Goal: Task Accomplishment & Management: Manage account settings

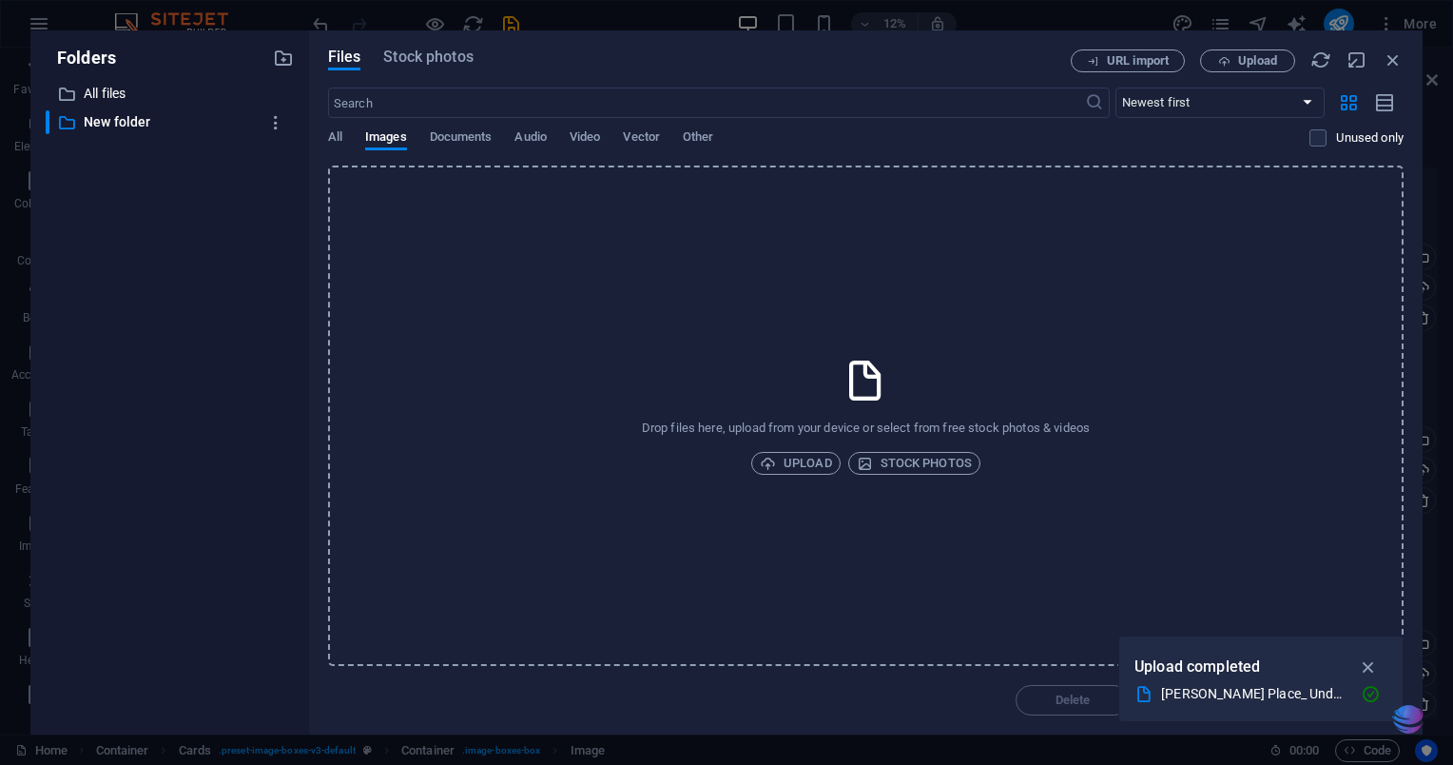
select select "vw"
select select "px"
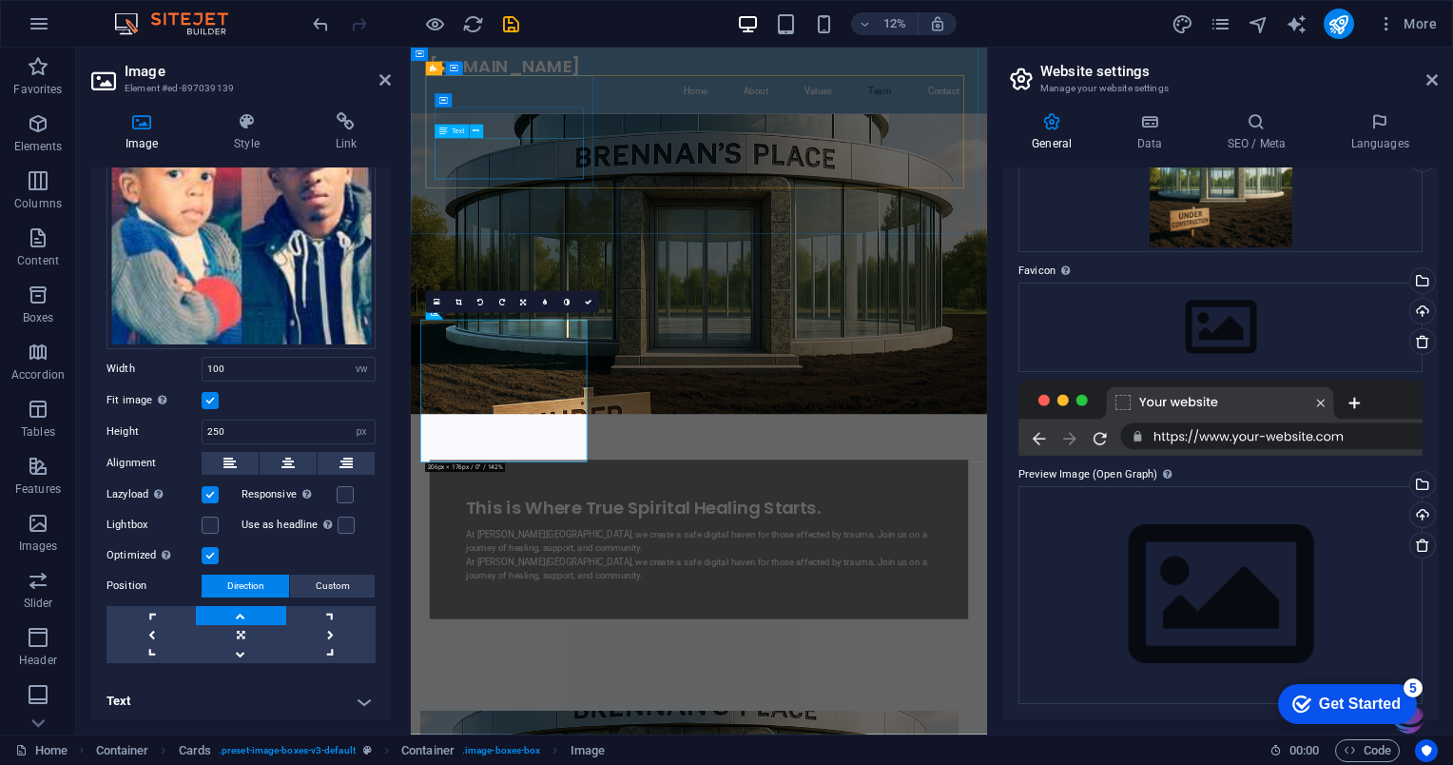
scroll to position [1151, 0]
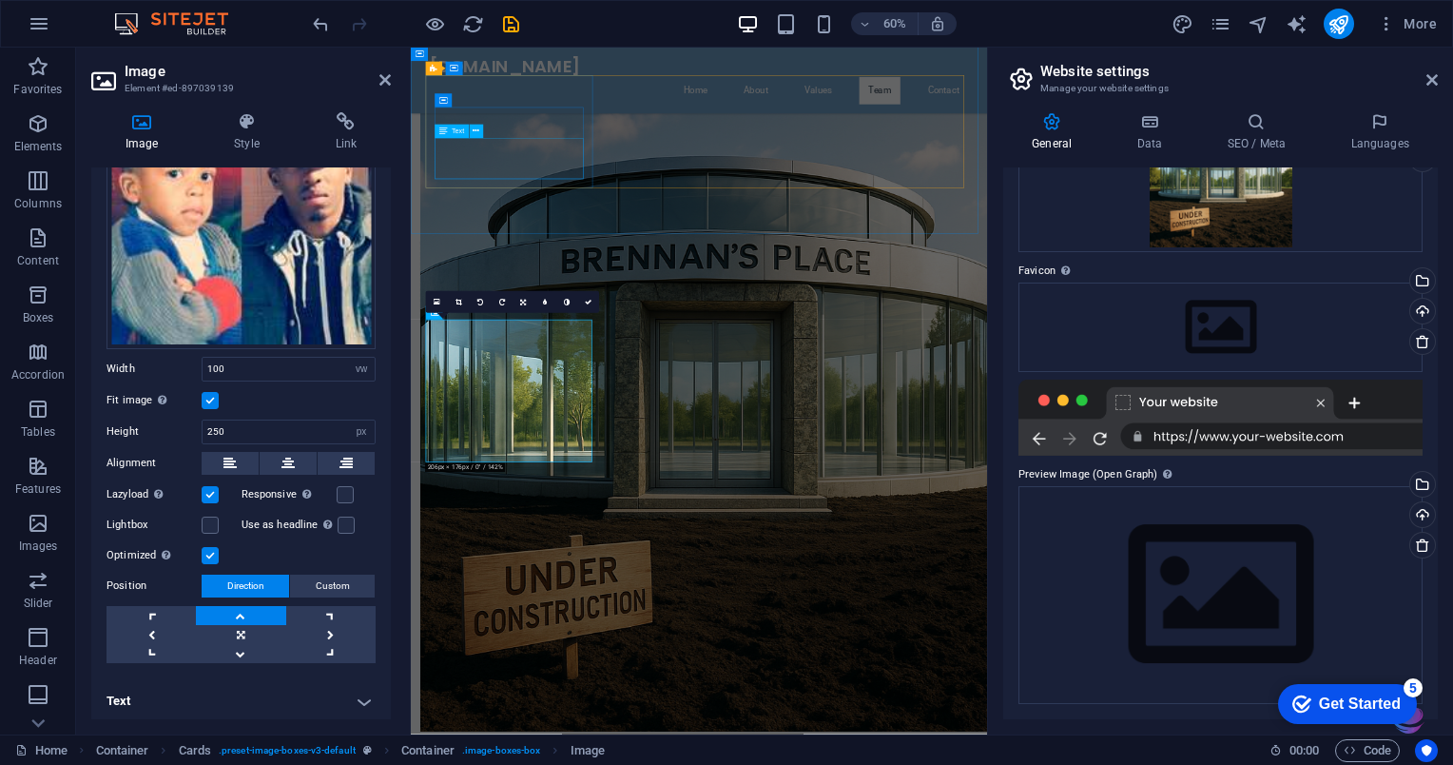
click at [133, 140] on h4 "Image" at bounding box center [145, 132] width 108 height 40
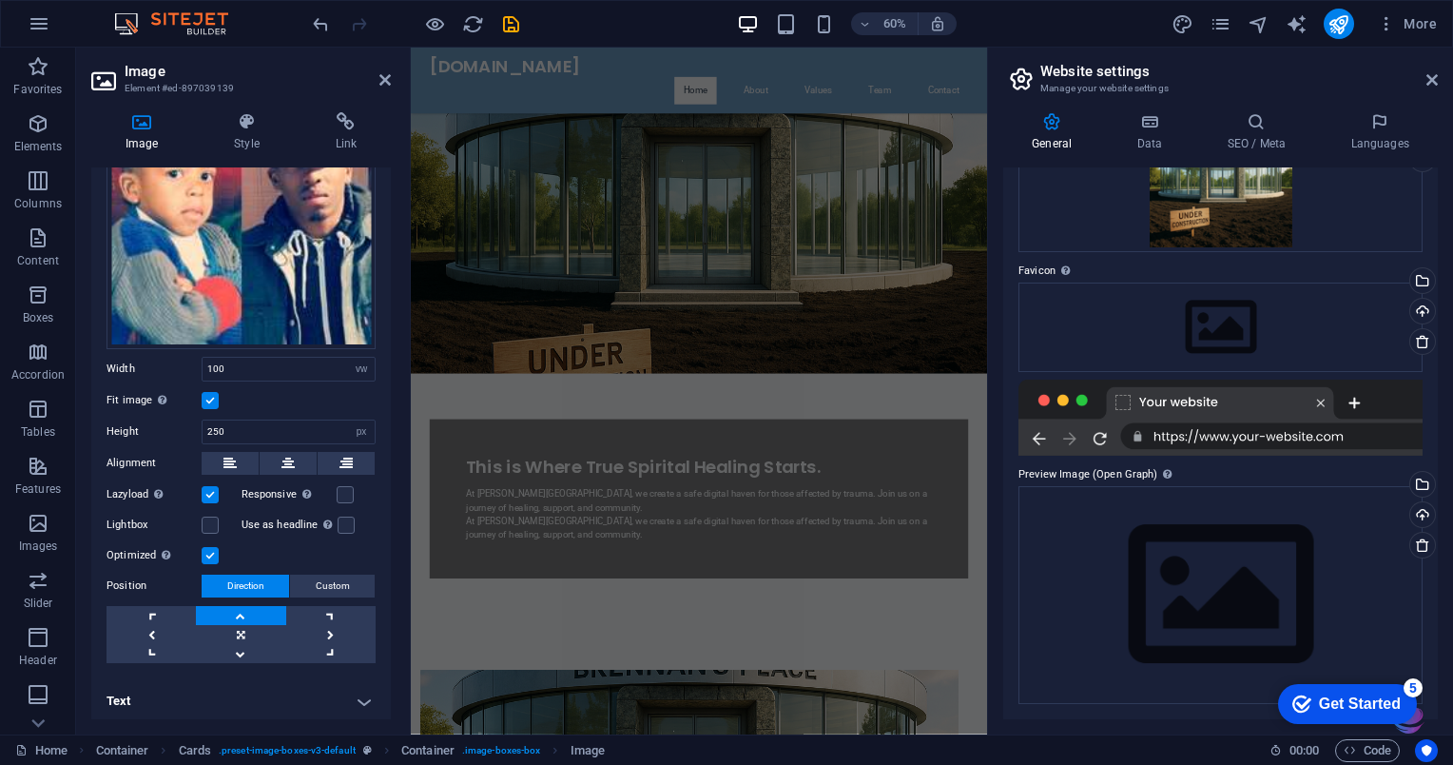
scroll to position [0, 0]
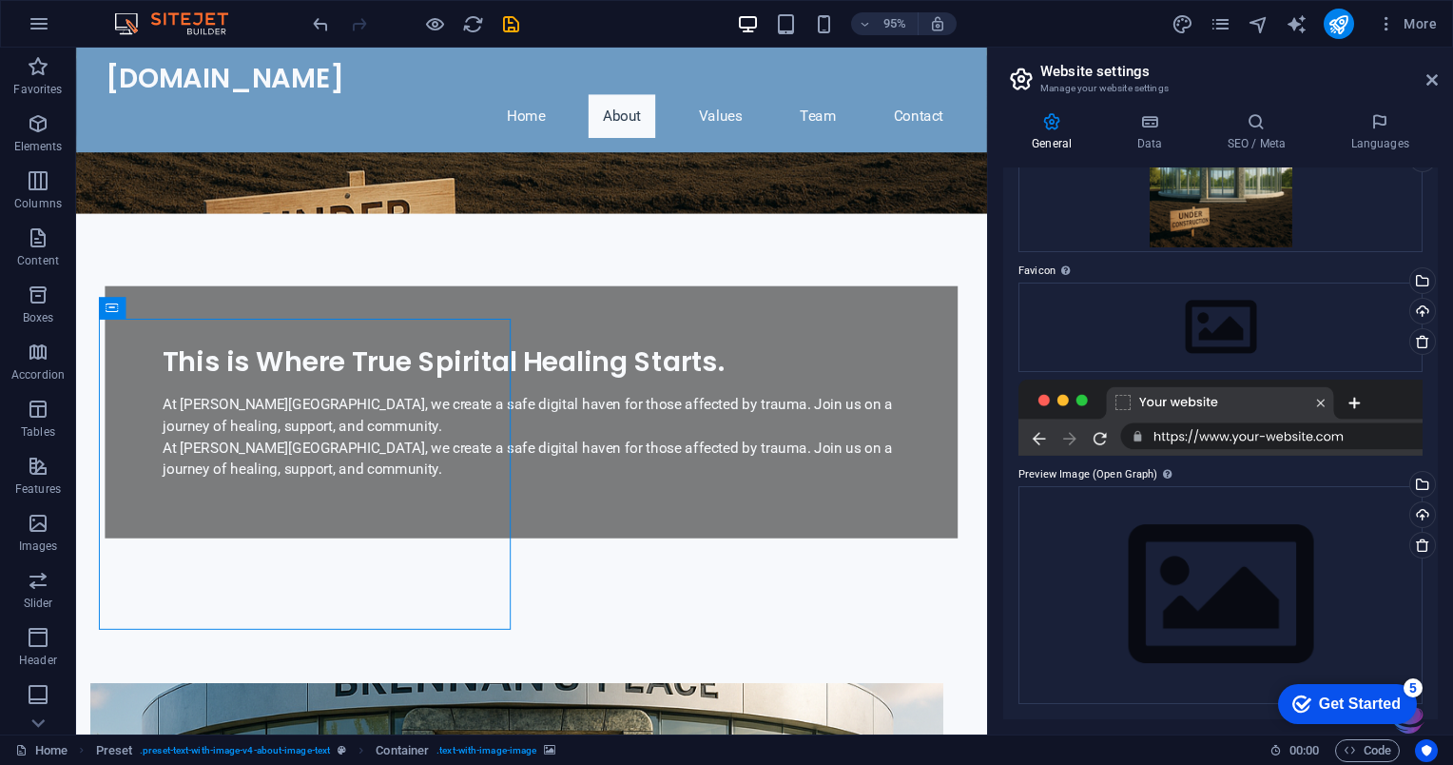
scroll to position [403, 0]
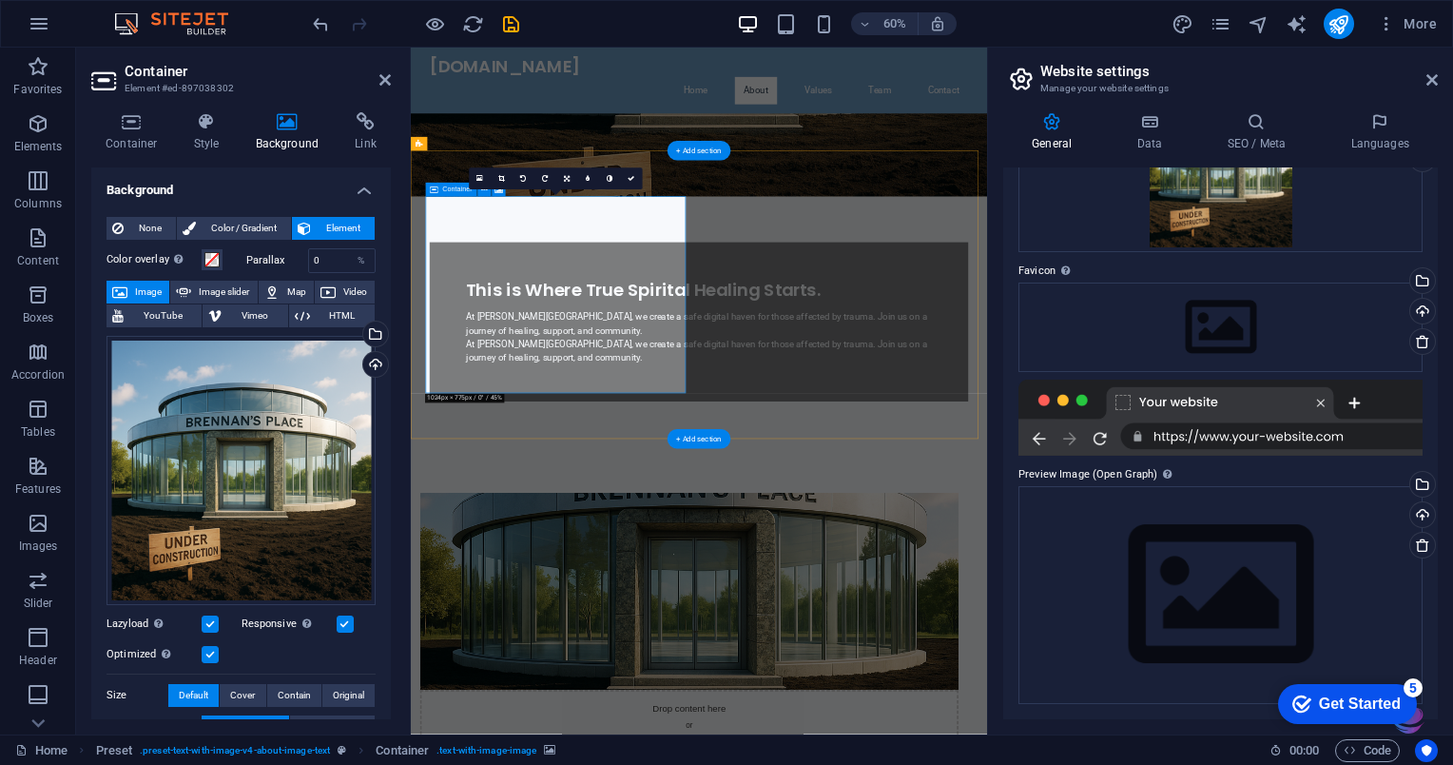
click at [289, 138] on h4 "Background" at bounding box center [292, 132] width 100 height 40
click at [147, 290] on span "Image" at bounding box center [148, 292] width 30 height 23
click at [141, 295] on span "Image" at bounding box center [148, 292] width 30 height 23
click at [137, 285] on span "Image" at bounding box center [148, 292] width 30 height 23
click at [135, 282] on span "Image" at bounding box center [148, 292] width 30 height 23
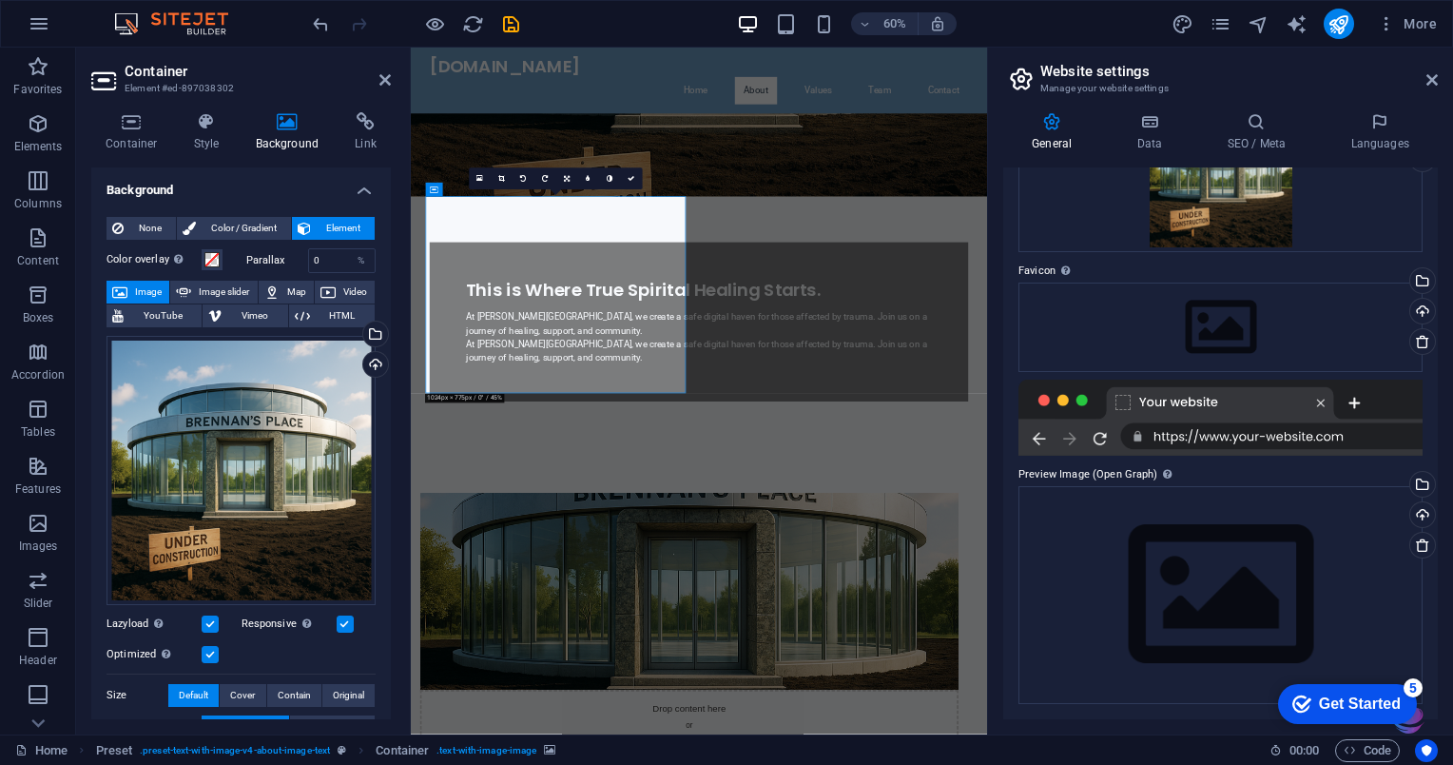
click at [137, 281] on span "Image" at bounding box center [148, 292] width 30 height 23
click at [147, 290] on span "Image" at bounding box center [148, 292] width 30 height 23
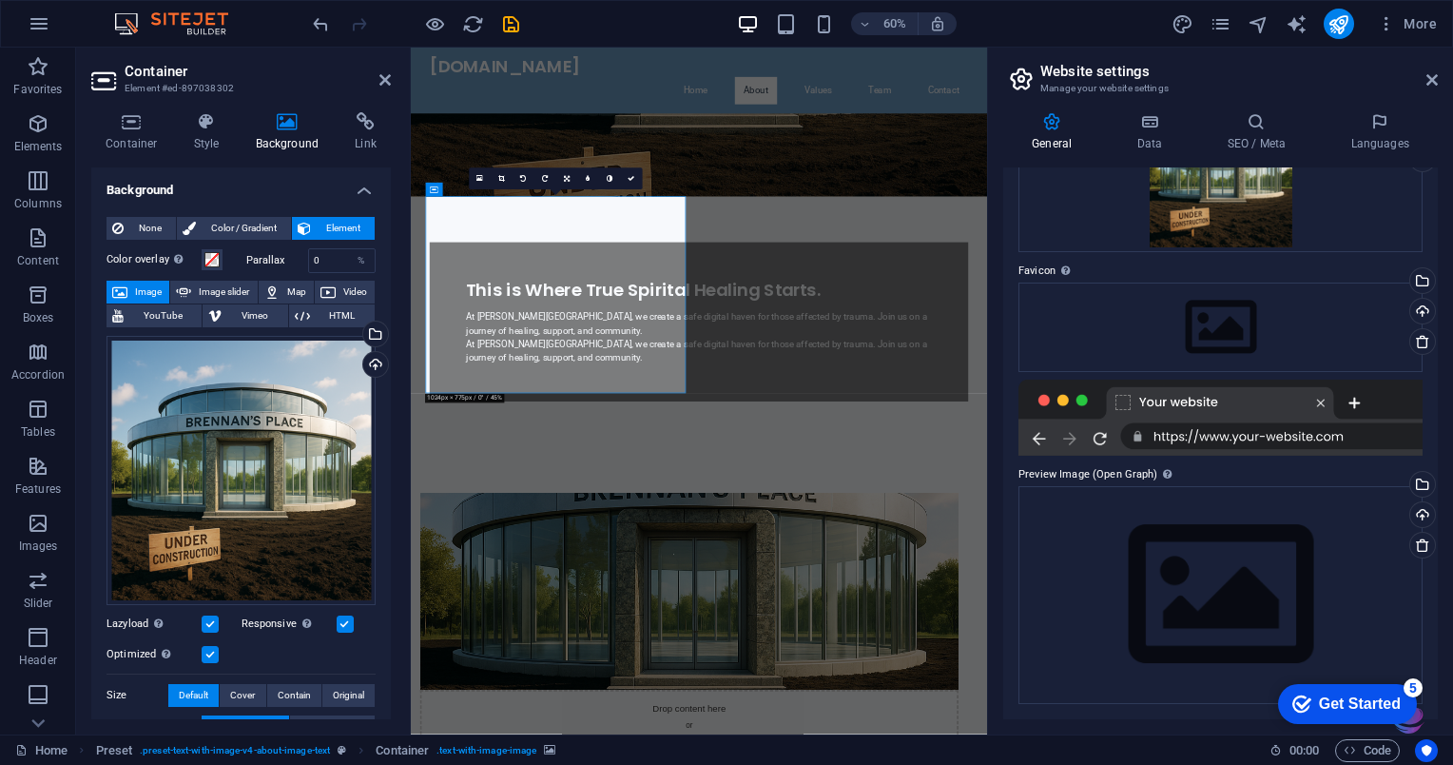
click at [216, 458] on div "Drag files here, click to choose files or select files from Files or our free s…" at bounding box center [241, 470] width 269 height 269
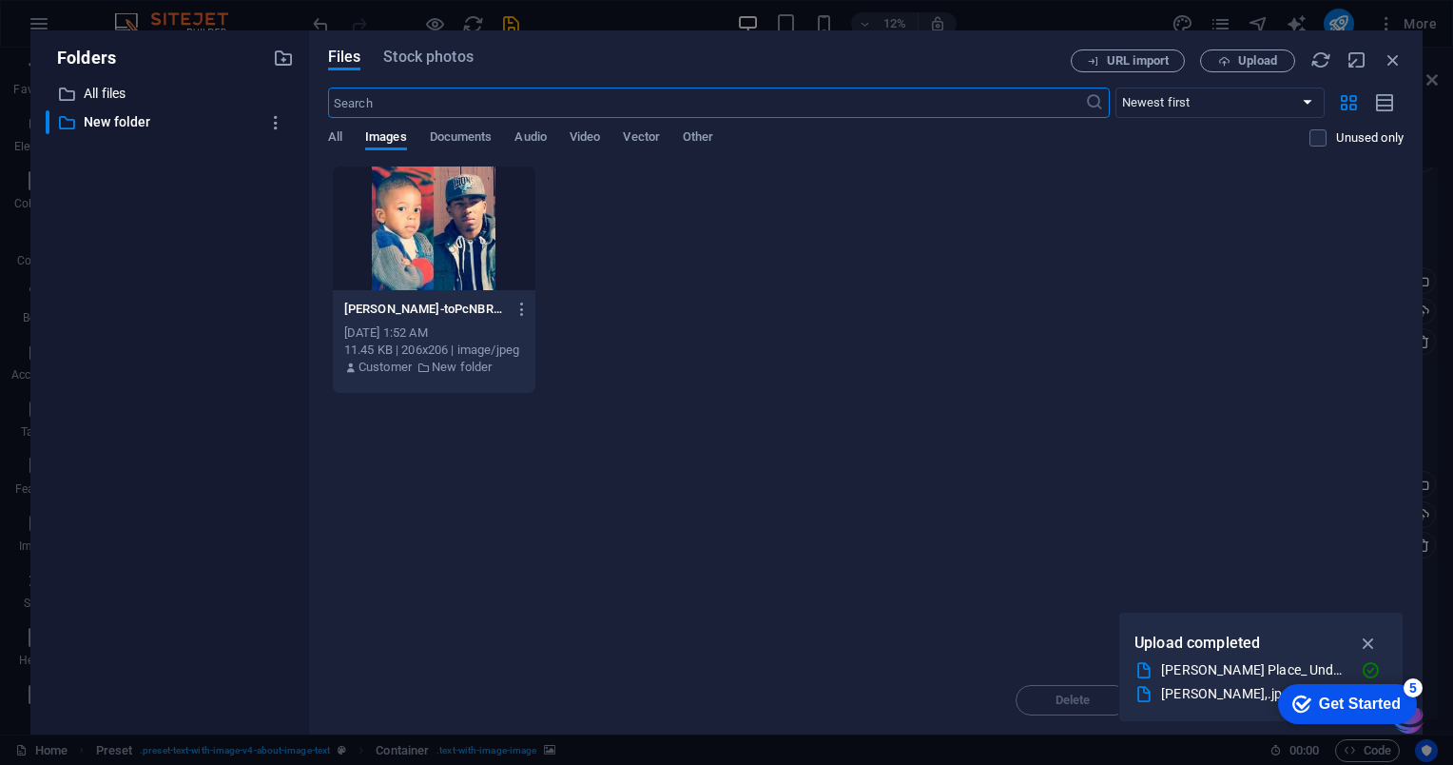
scroll to position [0, 0]
click at [339, 145] on span "All" at bounding box center [335, 139] width 14 height 27
click at [335, 143] on span "All" at bounding box center [335, 139] width 14 height 27
click at [386, 145] on span "Images" at bounding box center [386, 139] width 42 height 27
click at [110, 94] on p "All files" at bounding box center [171, 94] width 175 height 22
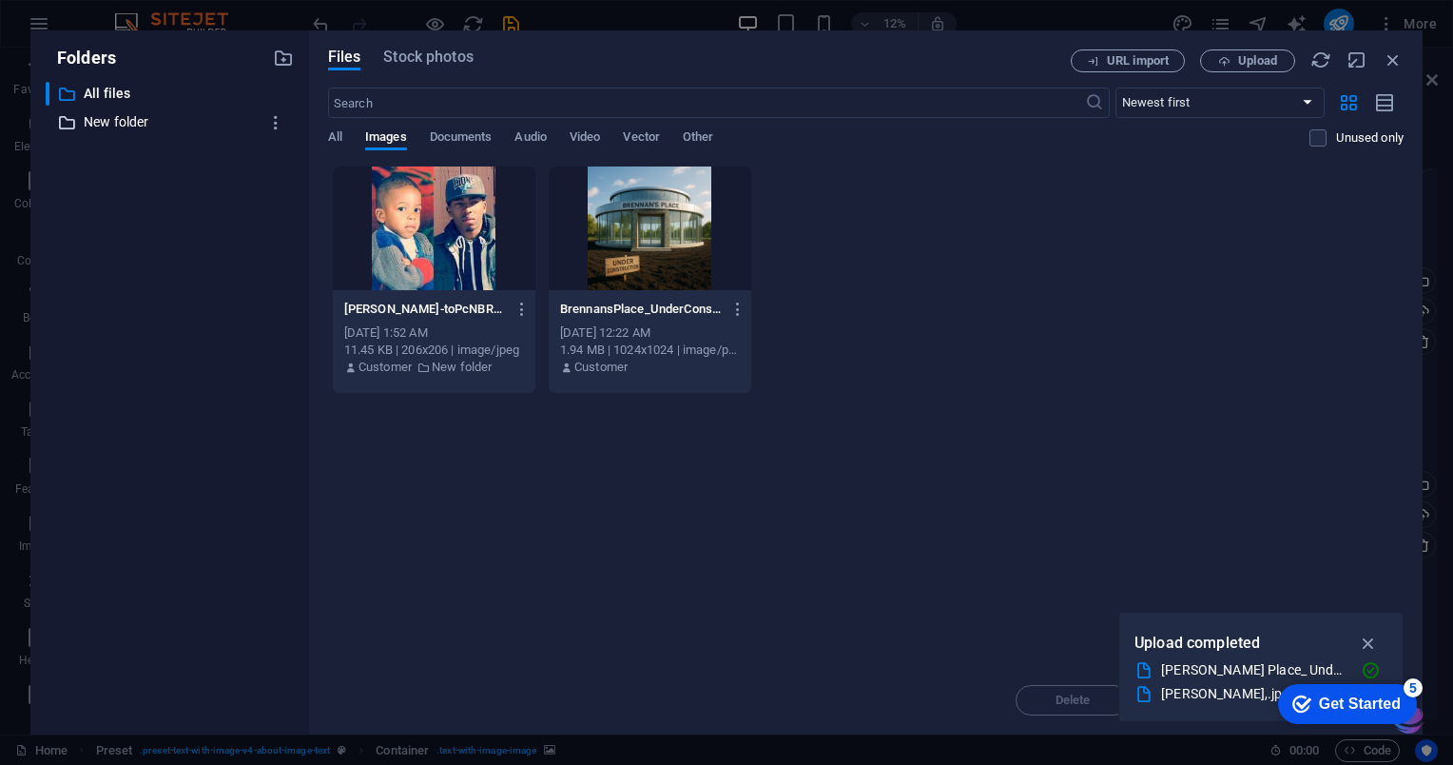
click at [106, 125] on p "New folder" at bounding box center [171, 122] width 175 height 22
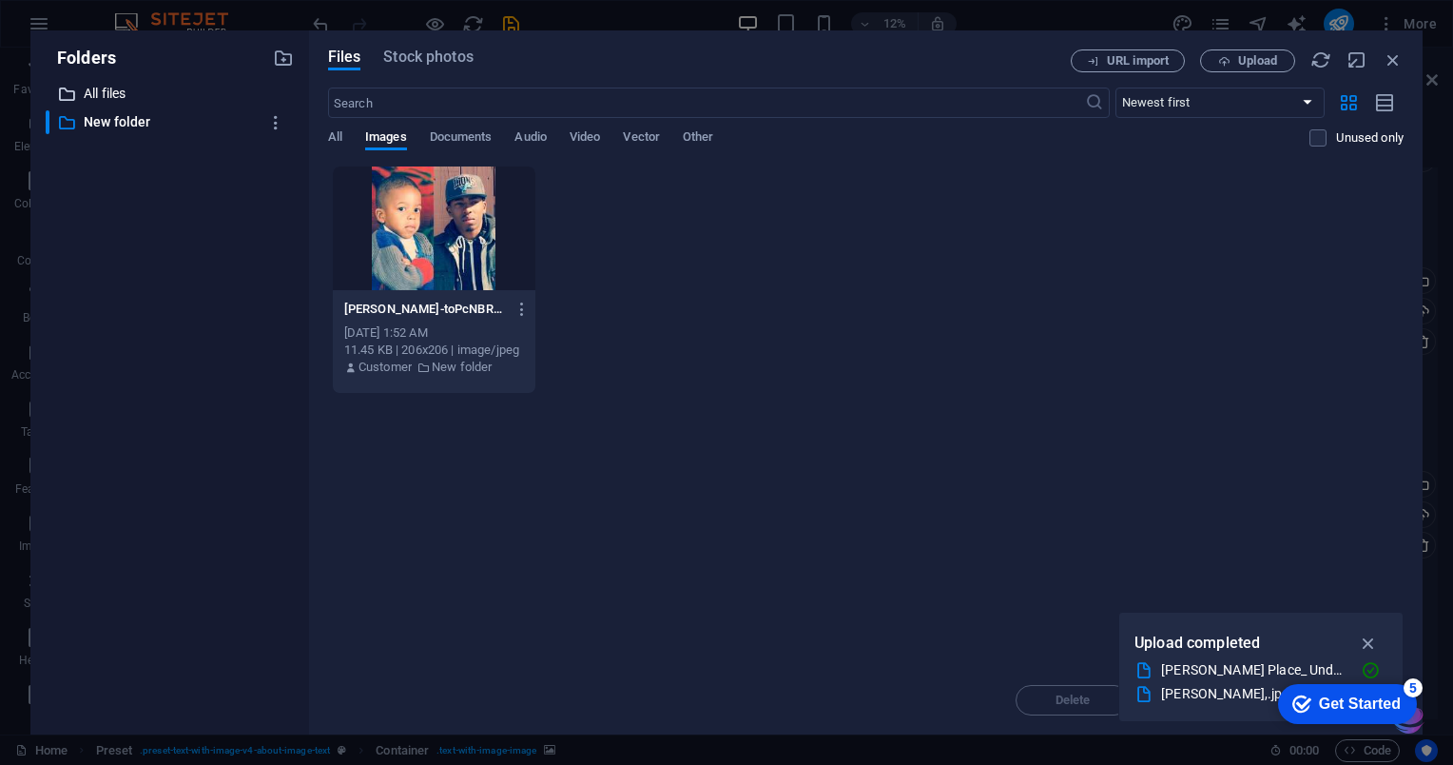
click at [95, 99] on p "All files" at bounding box center [171, 94] width 175 height 22
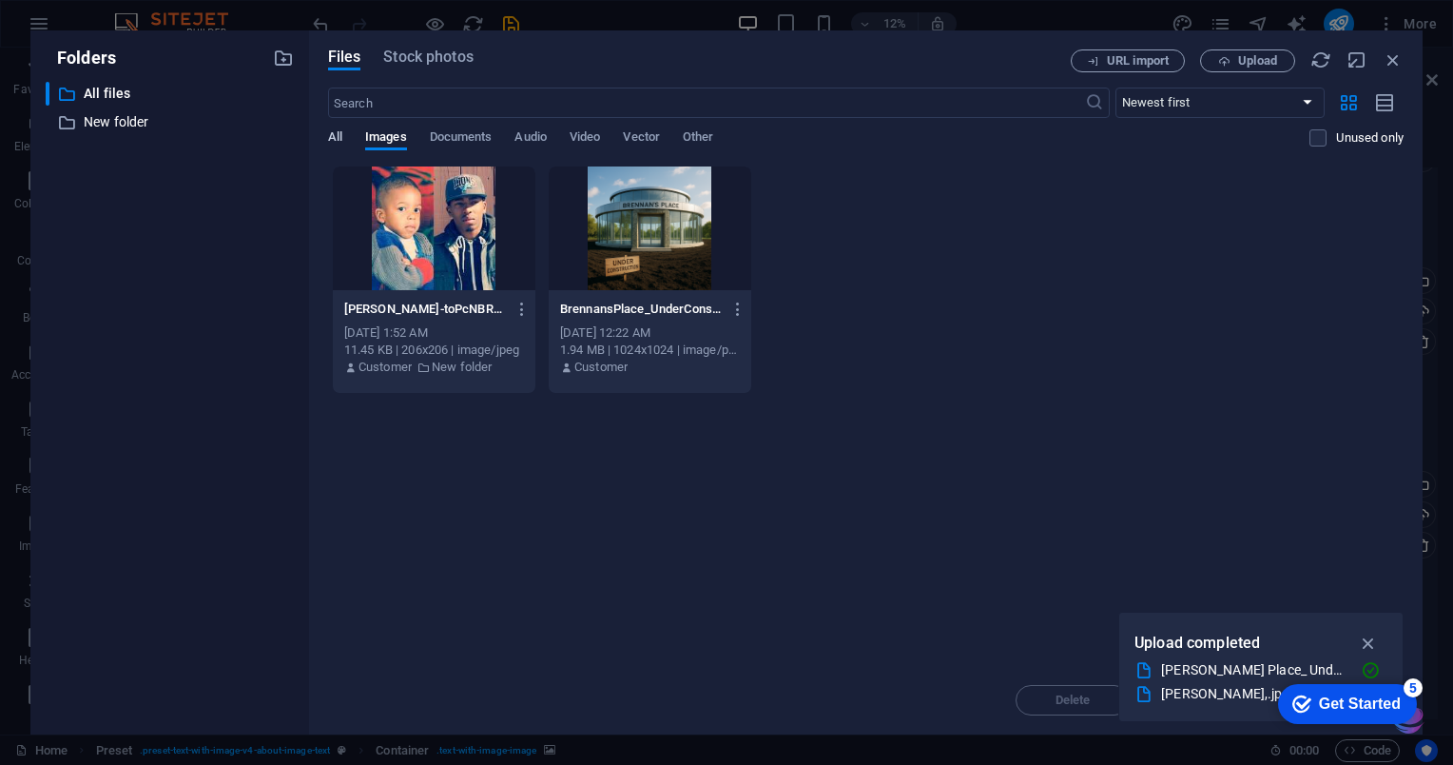
click at [337, 136] on span "All" at bounding box center [335, 139] width 14 height 27
click at [335, 51] on span "Files" at bounding box center [344, 57] width 33 height 23
click at [346, 67] on span "Files" at bounding box center [344, 57] width 33 height 23
click at [371, 135] on span "Images" at bounding box center [386, 139] width 42 height 27
click at [1175, 652] on p "Upload completed" at bounding box center [1197, 642] width 126 height 25
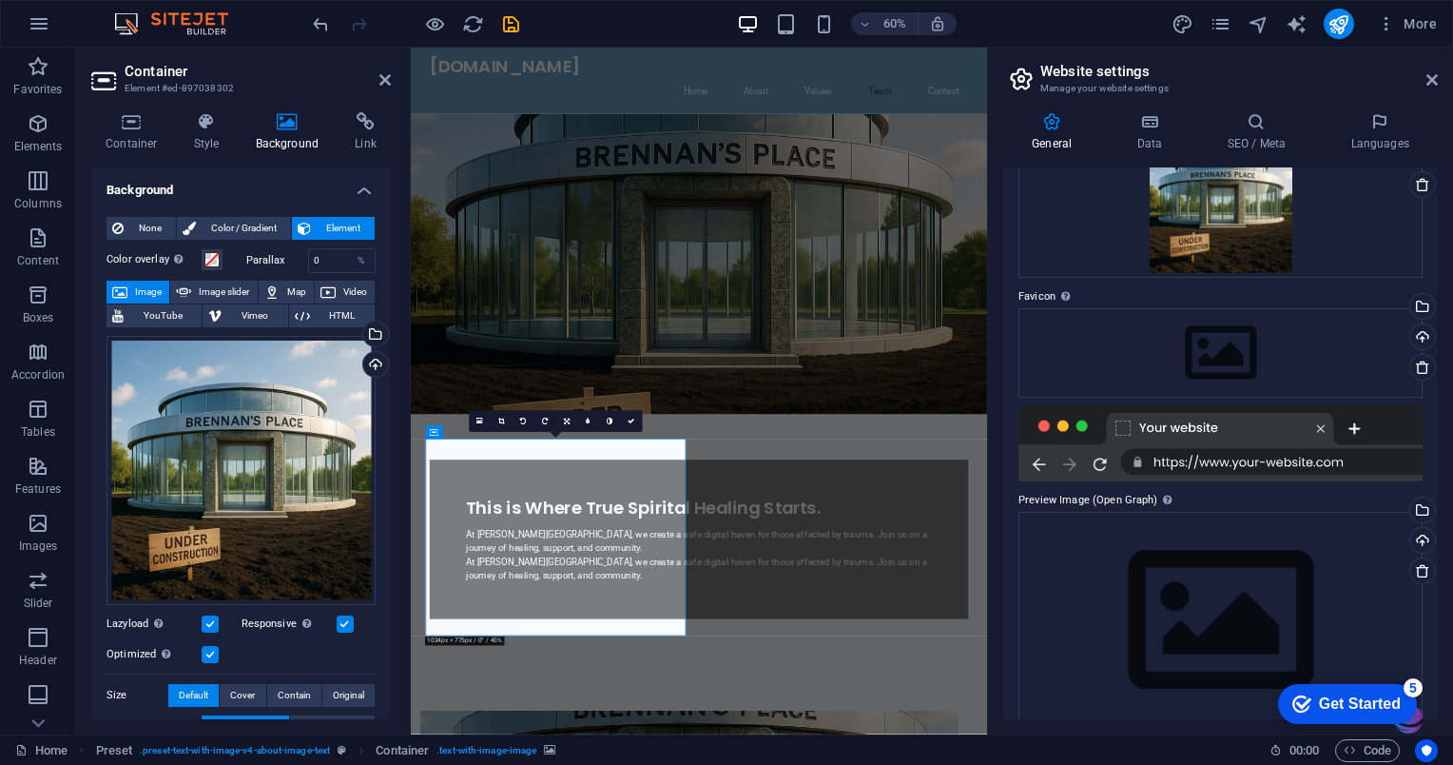
scroll to position [159, 0]
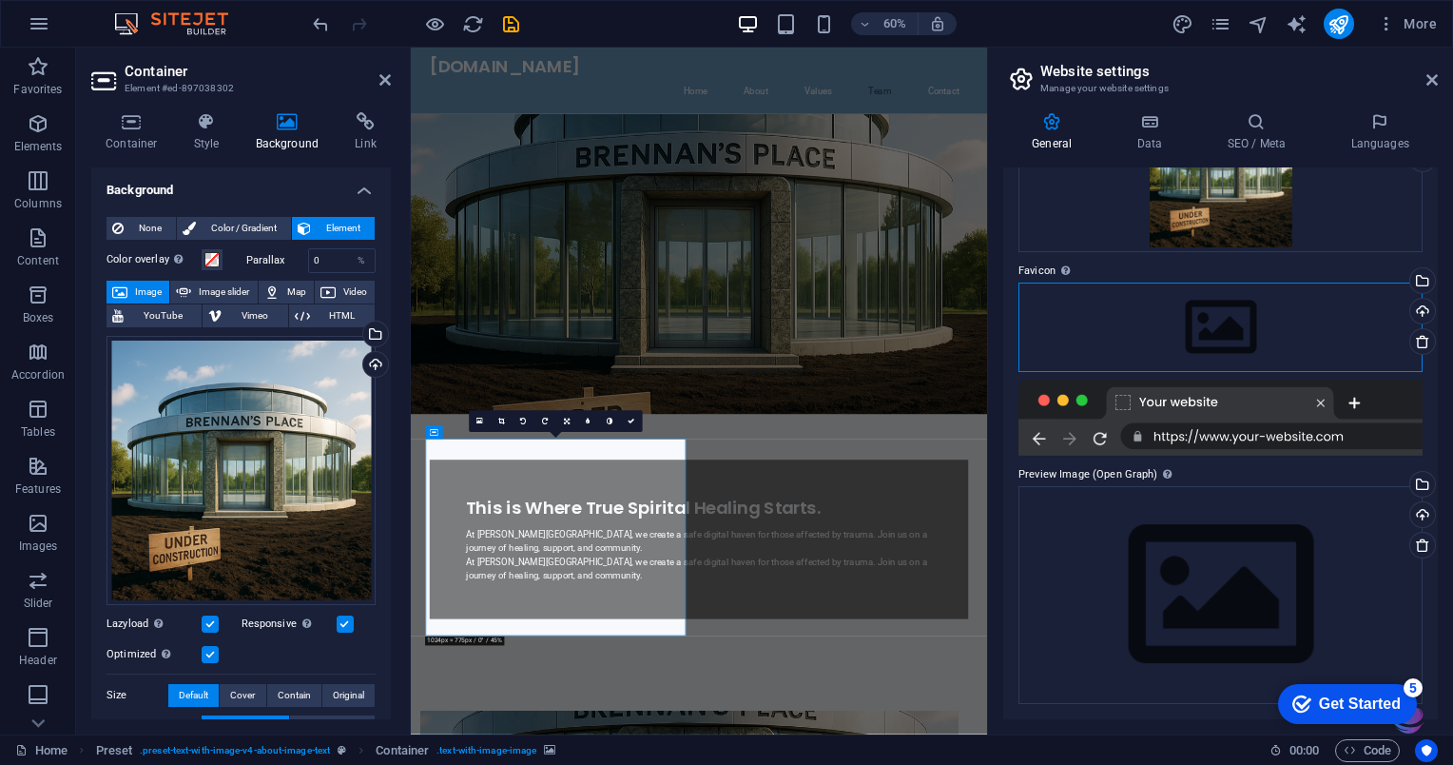
click at [1214, 357] on div "Drag files here, click to choose files or select files from Files or our free s…" at bounding box center [1220, 326] width 404 height 89
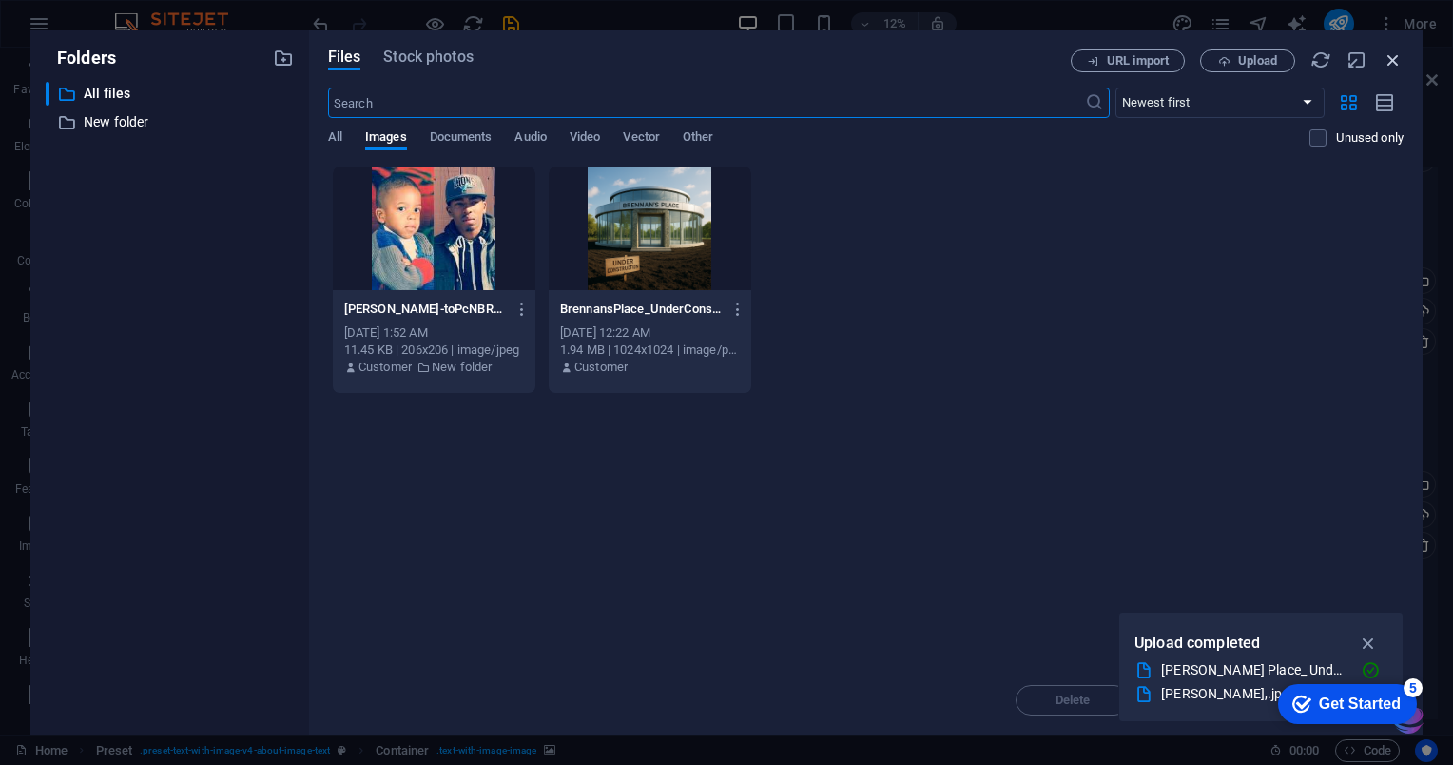
click at [1400, 67] on icon "button" at bounding box center [1393, 59] width 21 height 21
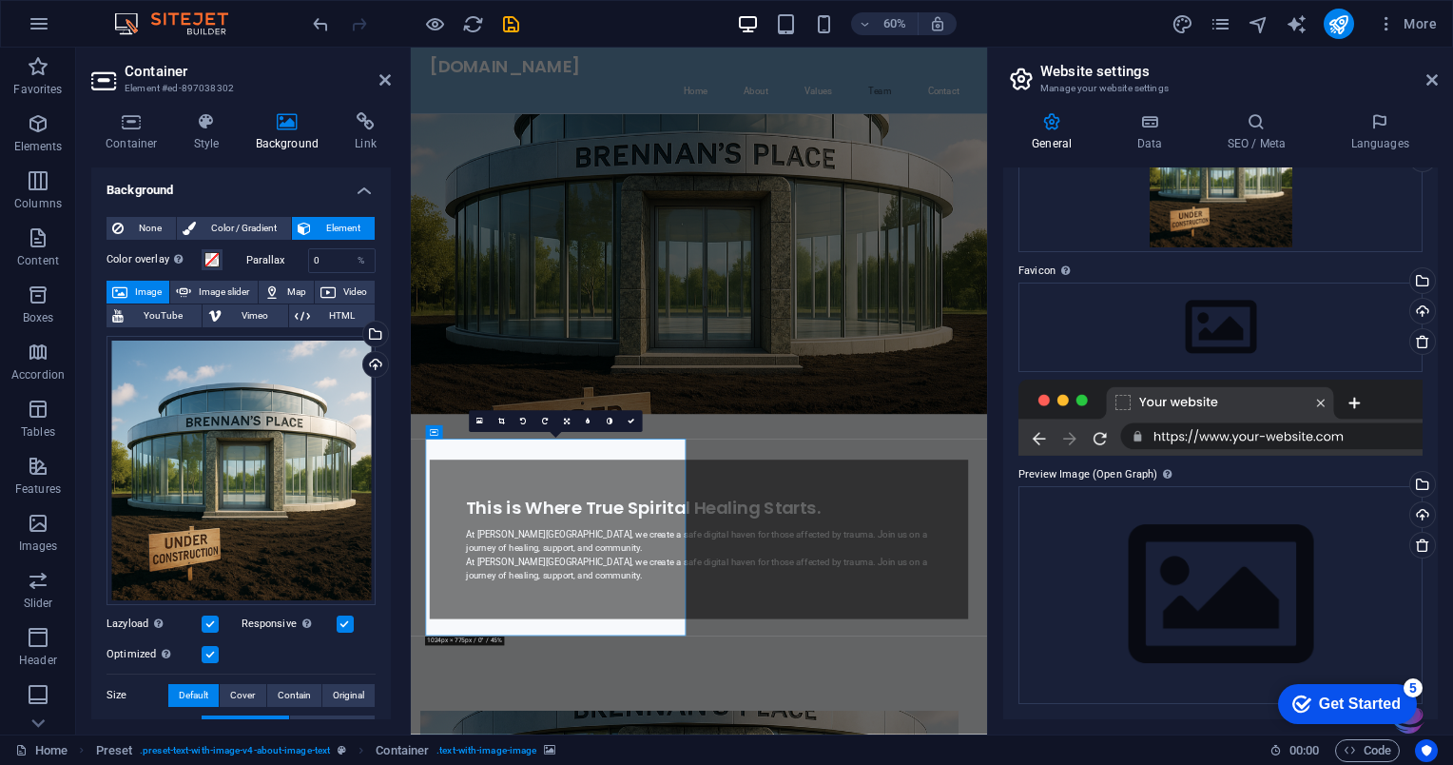
click at [148, 290] on span "Image" at bounding box center [148, 292] width 30 height 23
click at [300, 132] on h4 "Background" at bounding box center [292, 132] width 100 height 40
click at [293, 126] on icon at bounding box center [288, 121] width 92 height 19
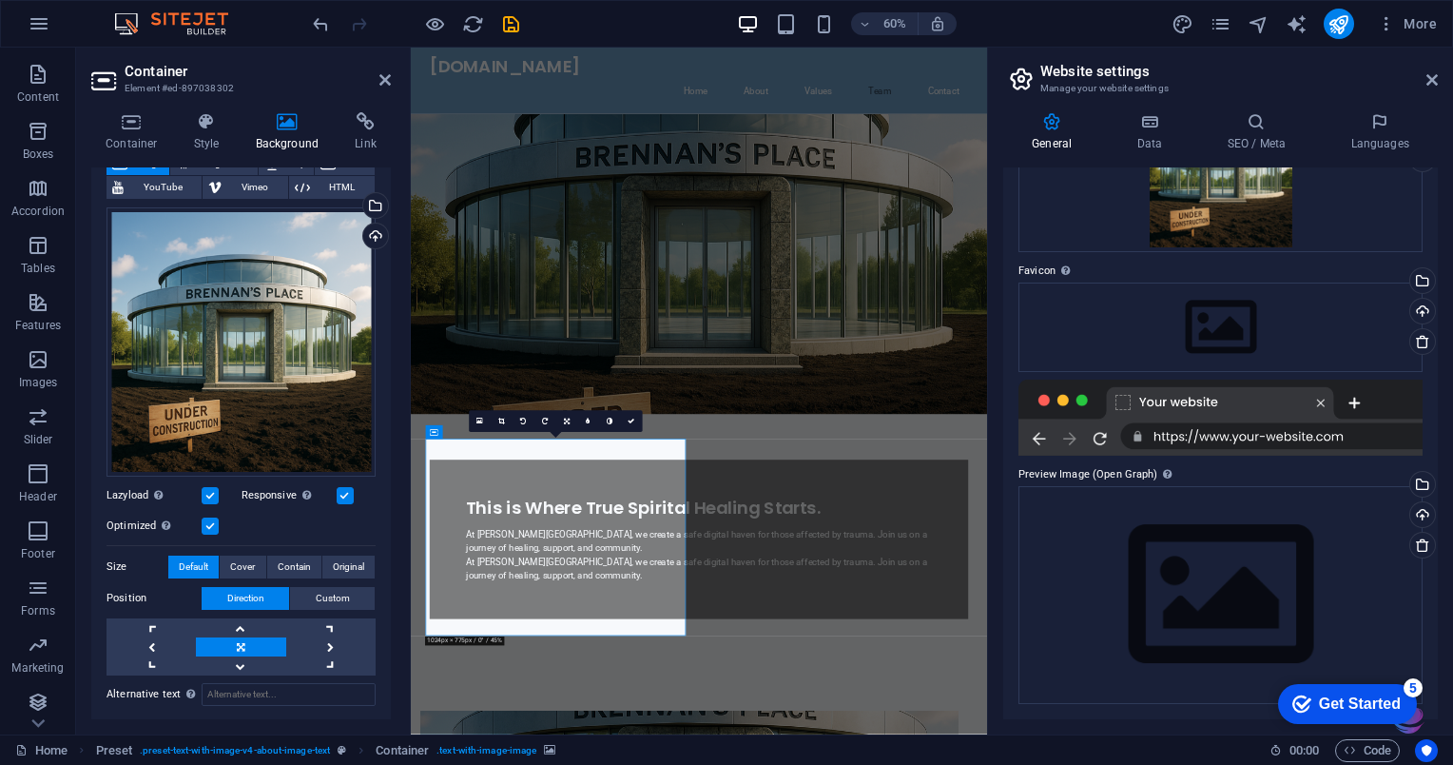
scroll to position [168, 0]
click at [514, 27] on icon "save" at bounding box center [511, 24] width 22 height 22
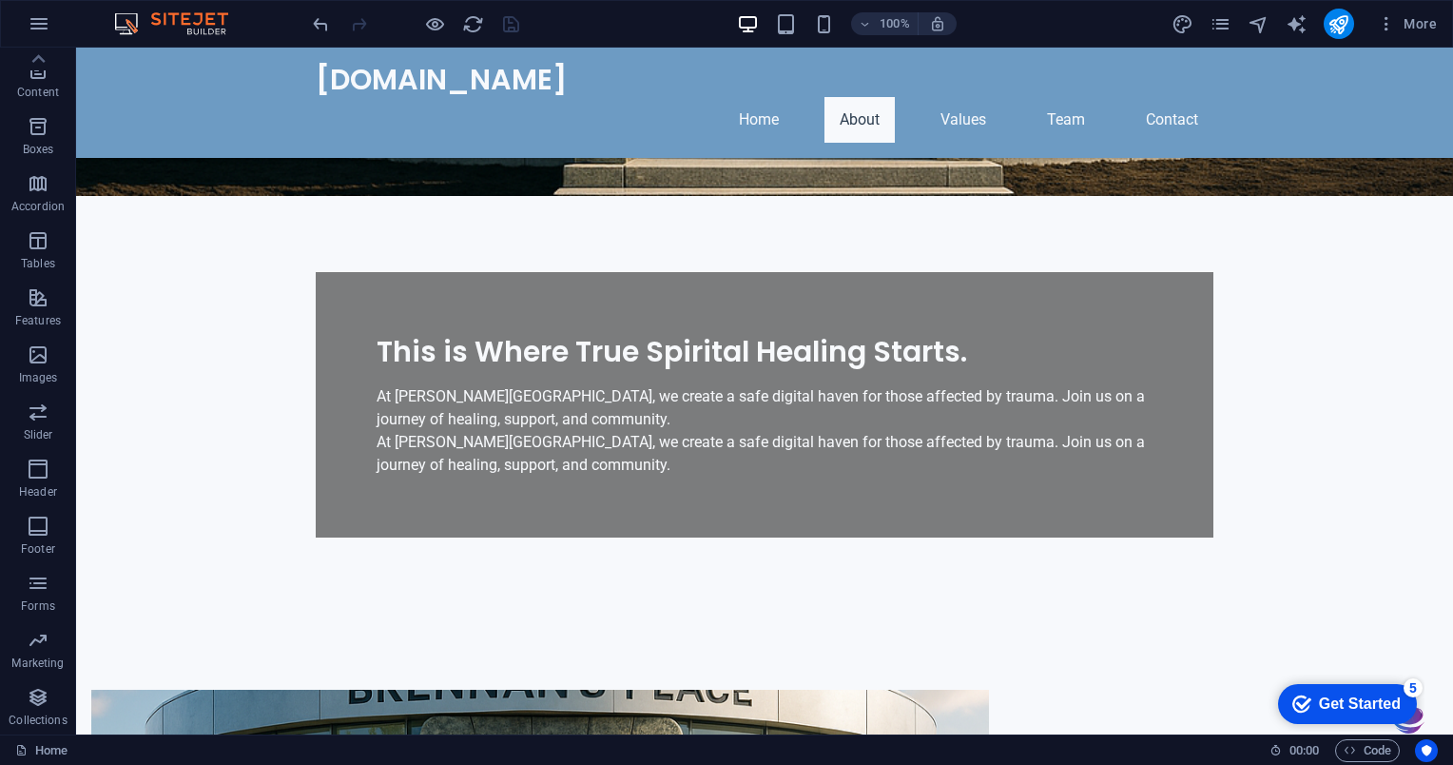
scroll to position [430, 0]
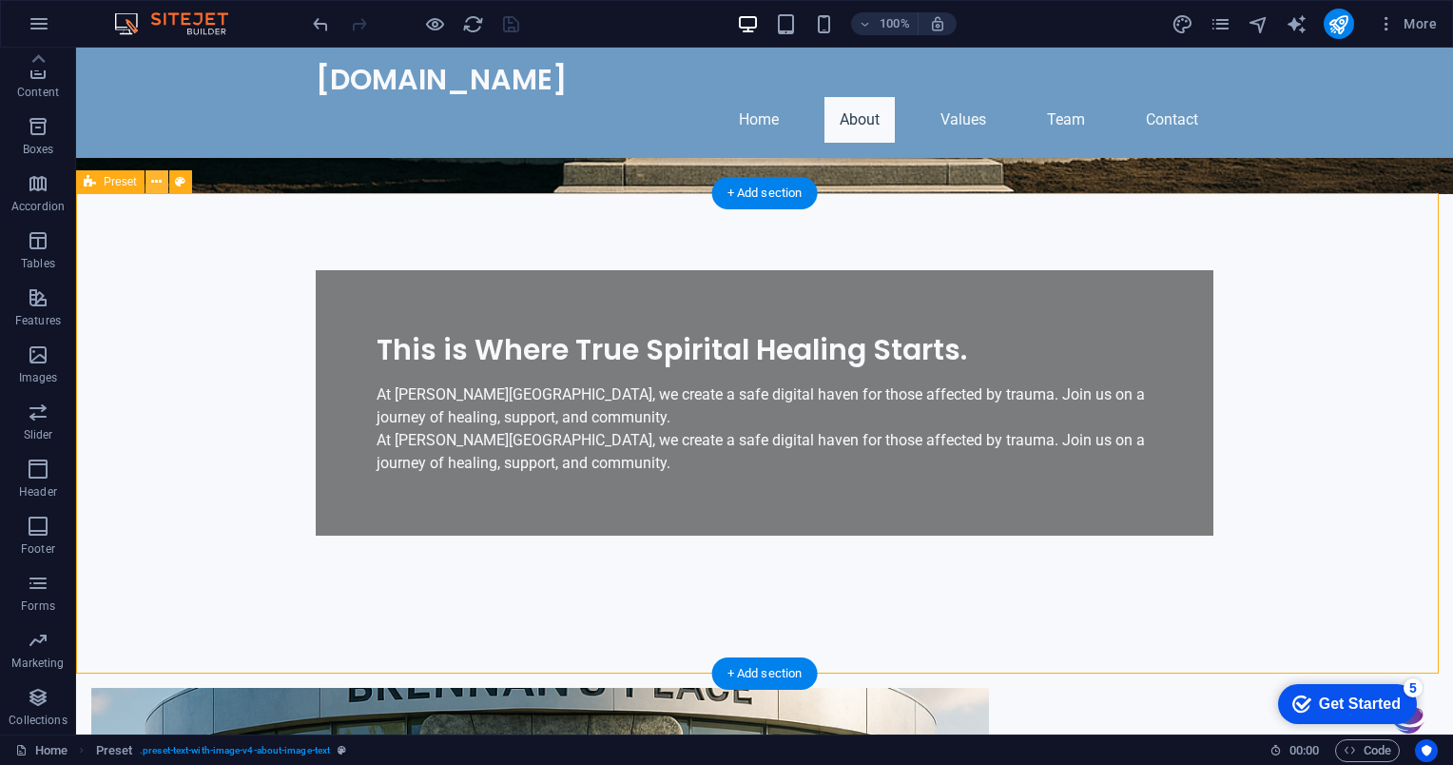
click at [156, 191] on icon at bounding box center [156, 182] width 10 height 20
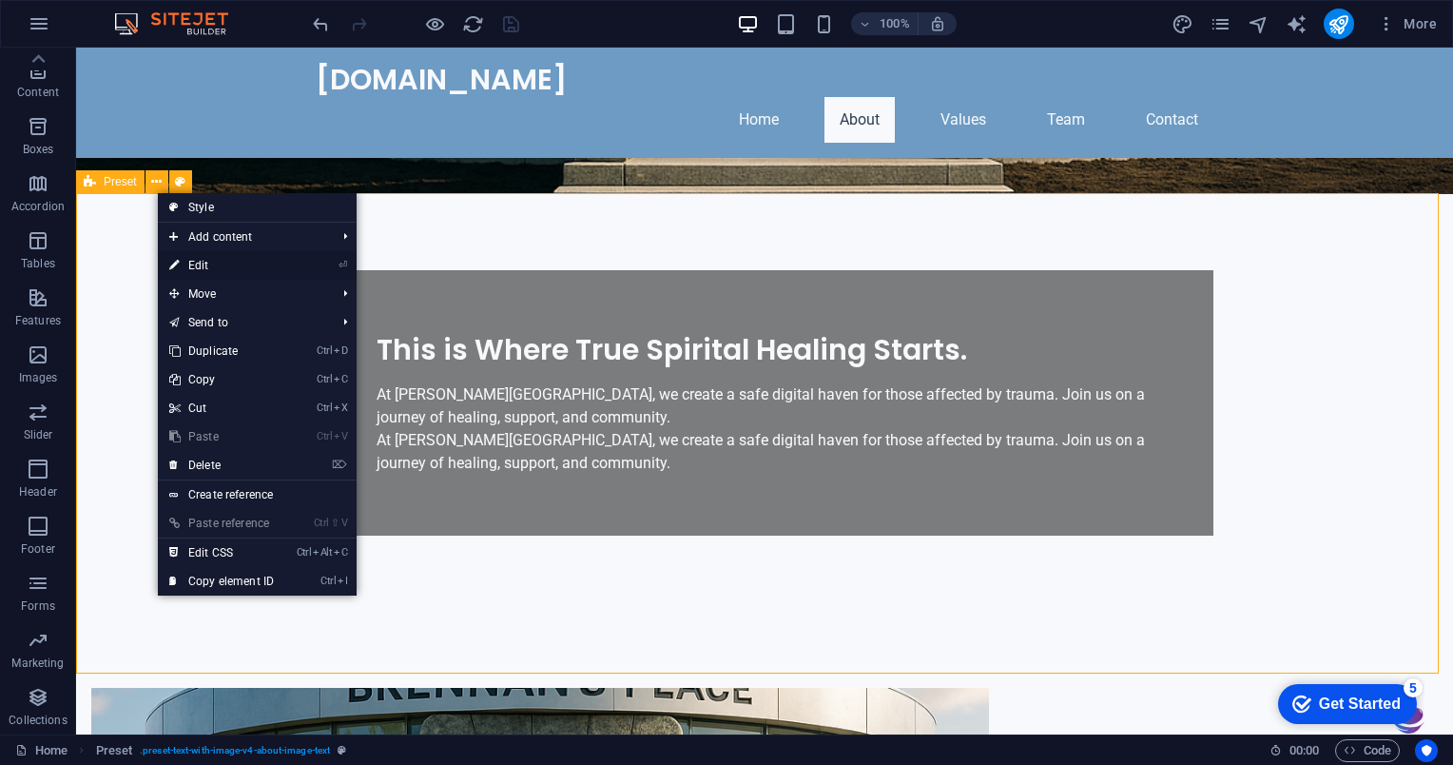
click at [257, 274] on link "⏎ Edit" at bounding box center [221, 265] width 127 height 29
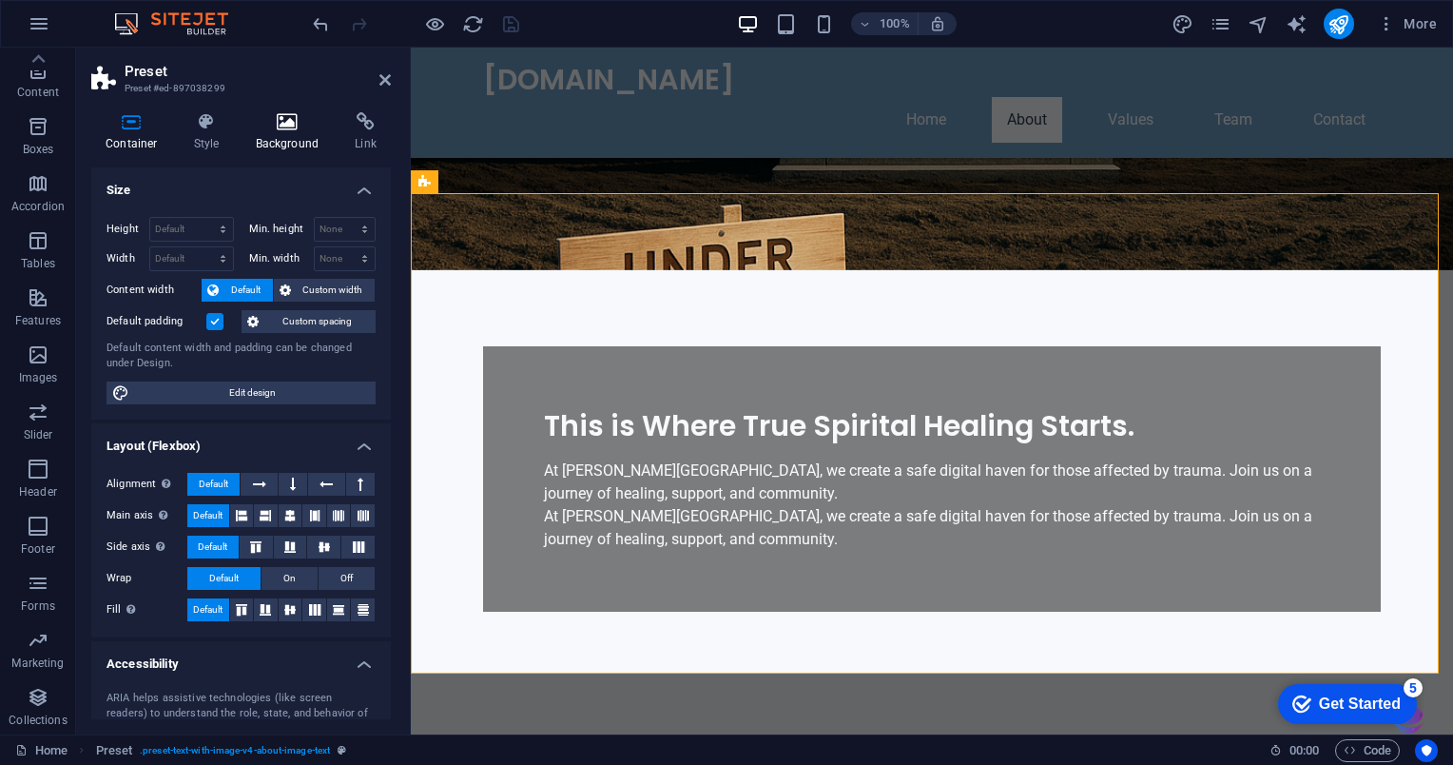
click at [301, 120] on icon at bounding box center [288, 121] width 92 height 19
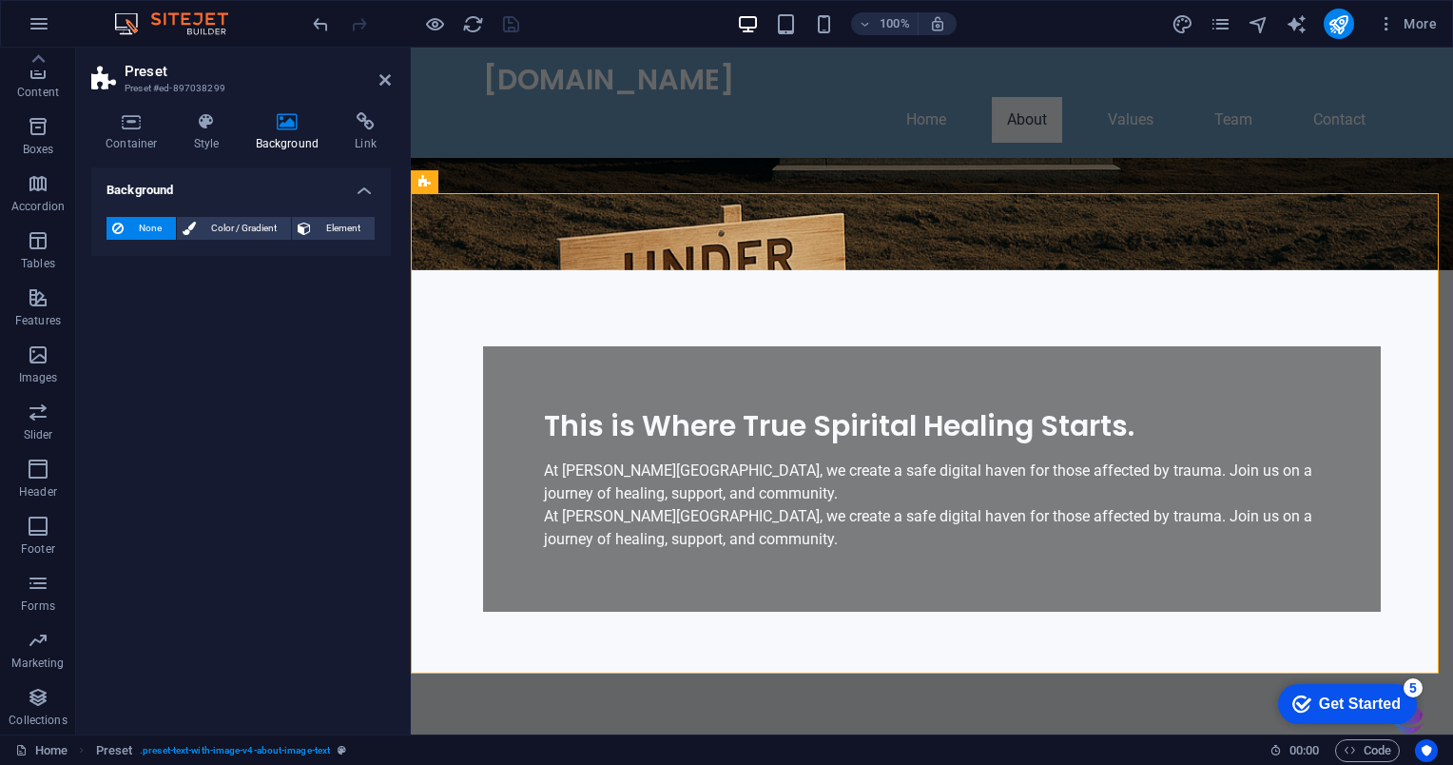
click at [282, 119] on icon at bounding box center [288, 121] width 92 height 19
click at [48, 19] on icon "button" at bounding box center [39, 23] width 23 height 23
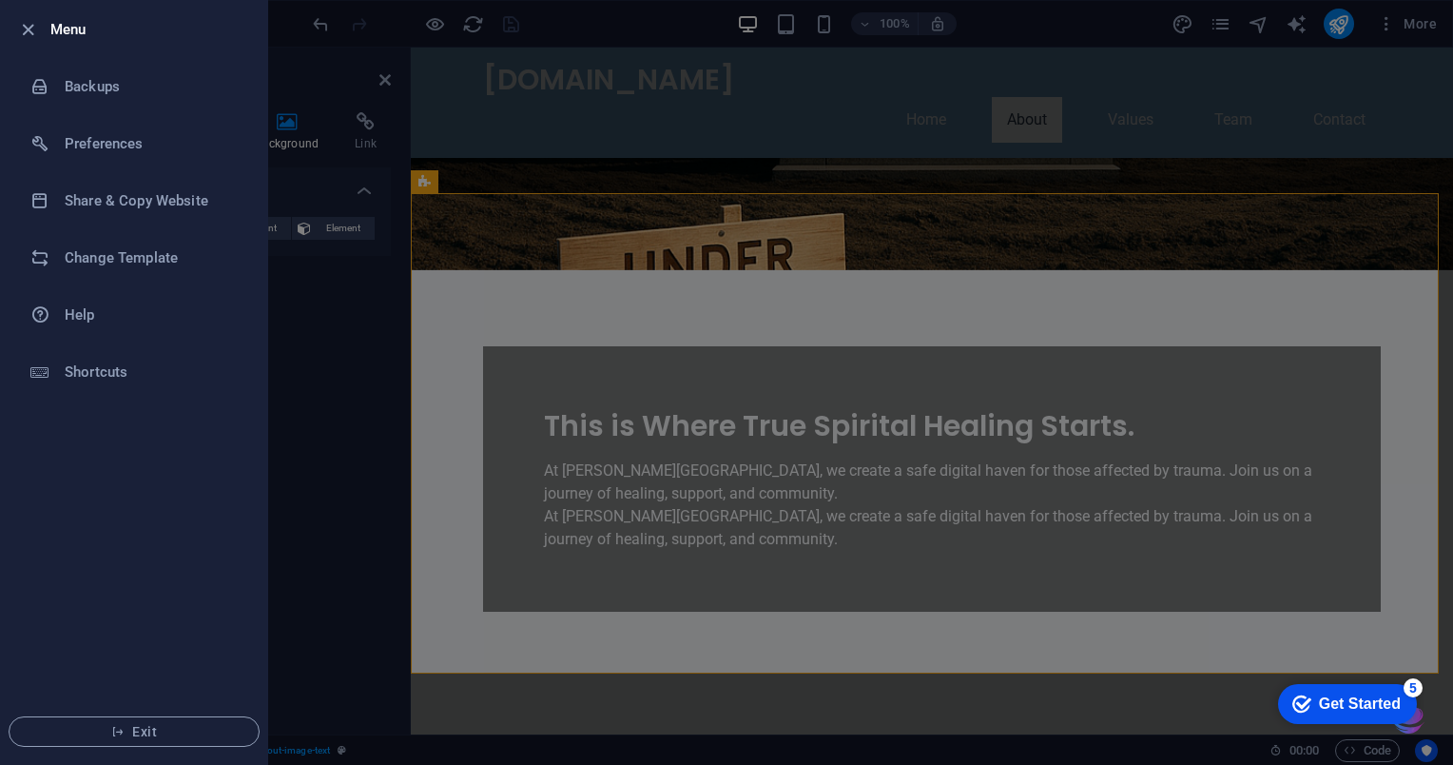
click at [50, 30] on h6 "Menu" at bounding box center [151, 29] width 202 height 23
click at [331, 498] on div at bounding box center [726, 382] width 1453 height 765
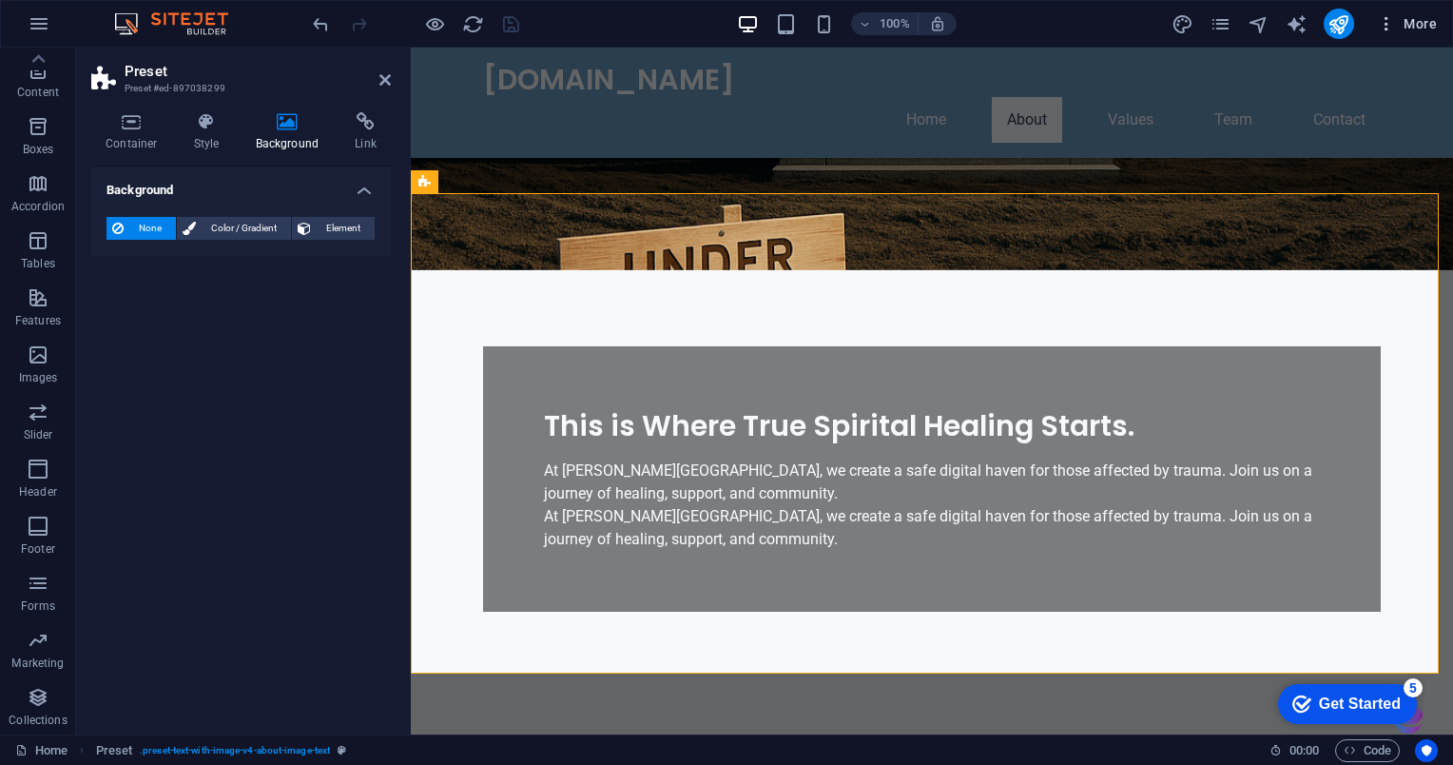
click at [1380, 24] on icon "button" at bounding box center [1386, 23] width 19 height 19
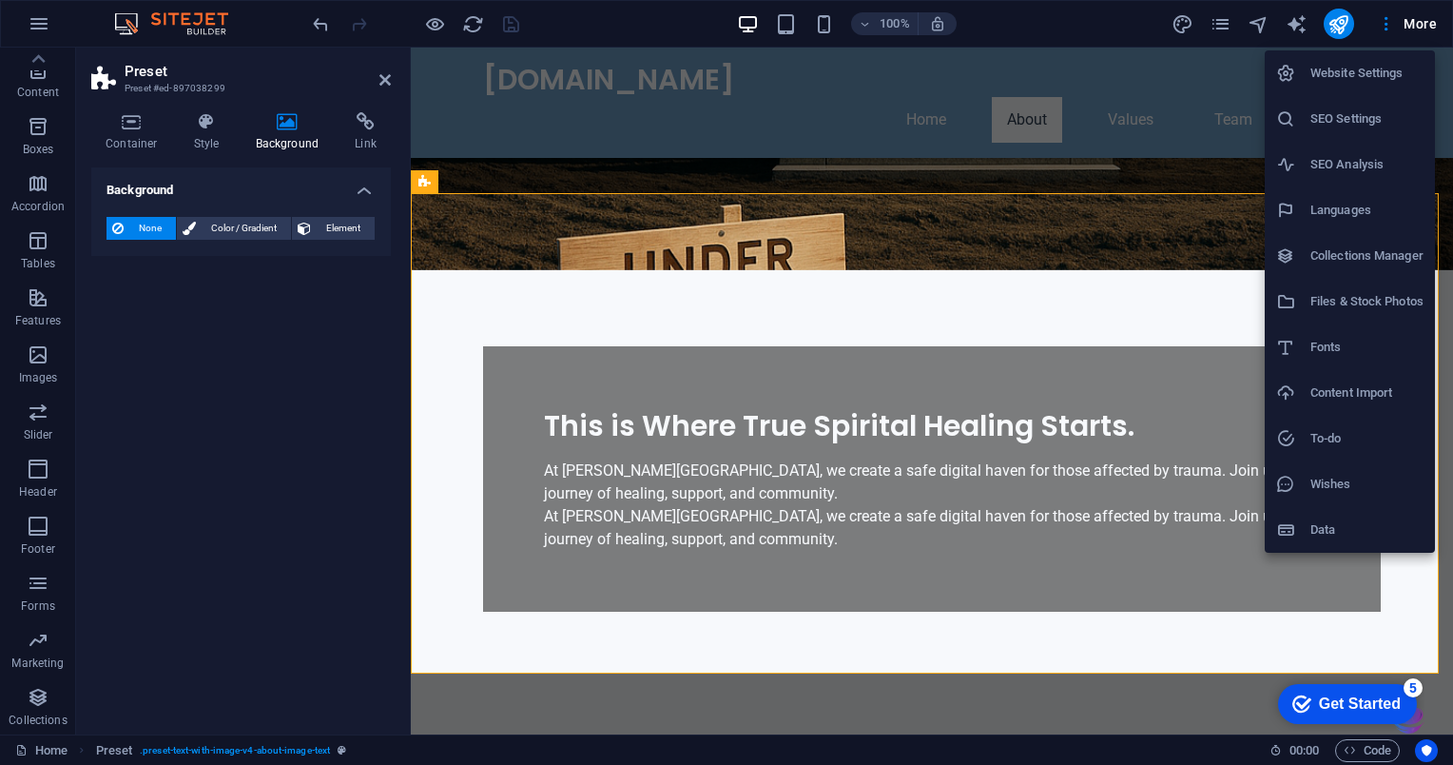
click at [1382, 80] on h6 "Website Settings" at bounding box center [1366, 73] width 113 height 23
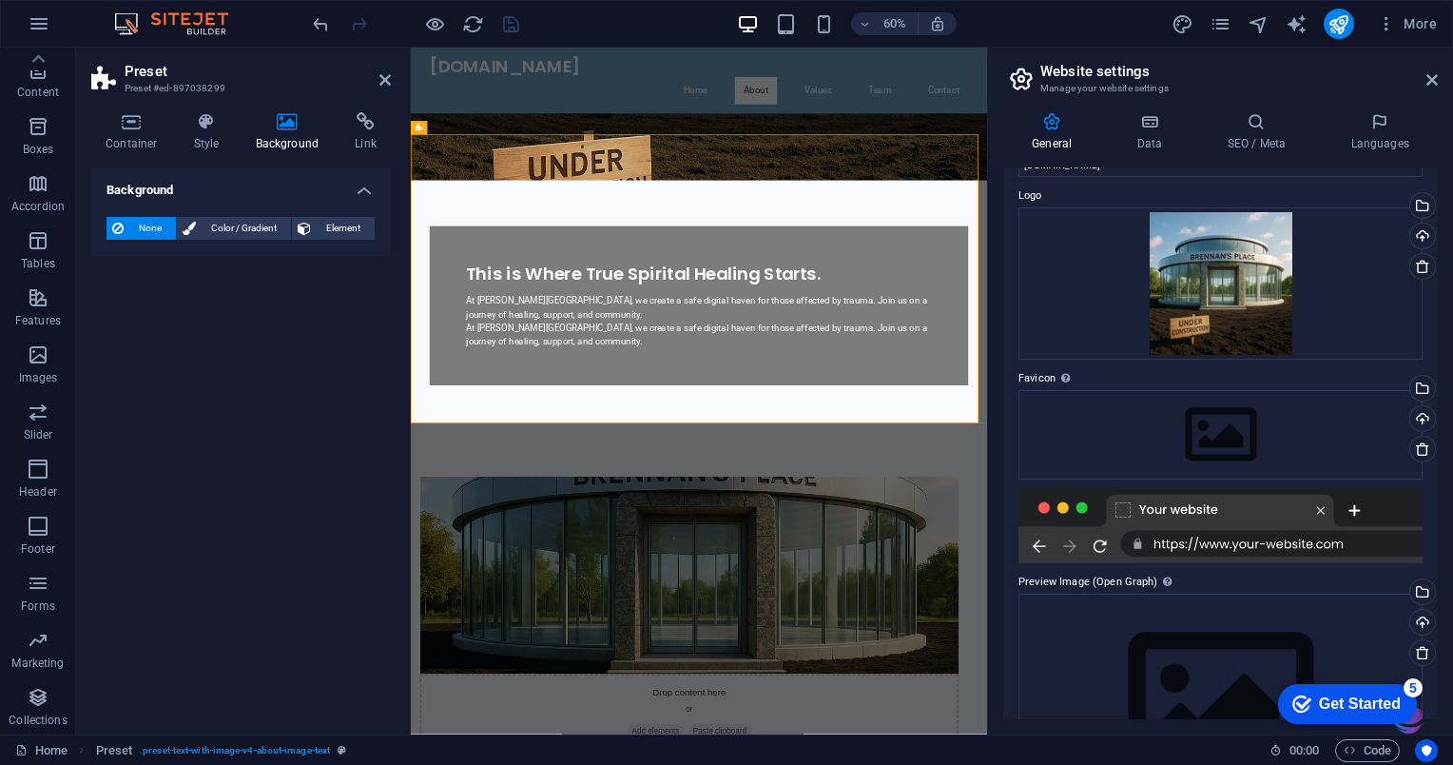
scroll to position [159, 0]
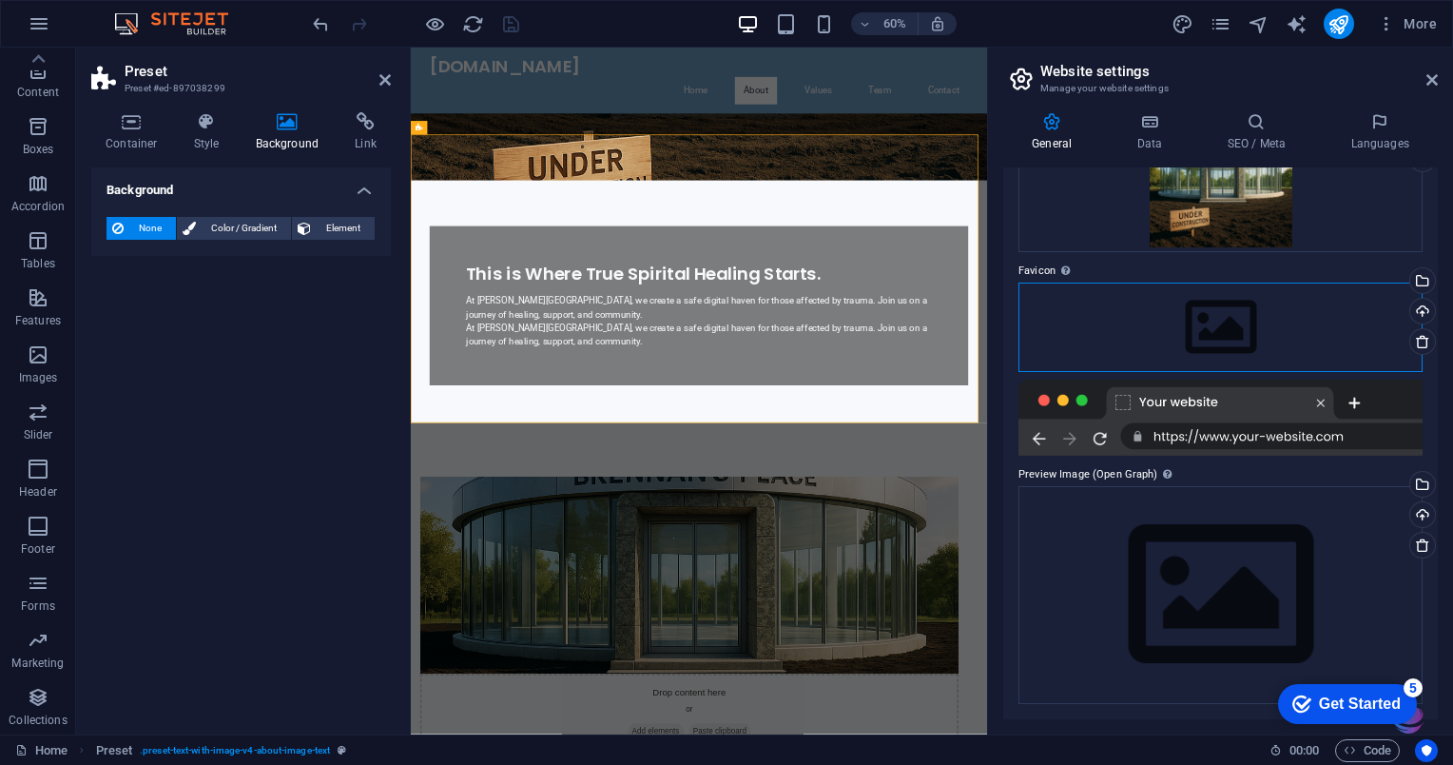
click at [1297, 334] on div "Drag files here, click to choose files or select files from Files or our free s…" at bounding box center [1220, 326] width 404 height 89
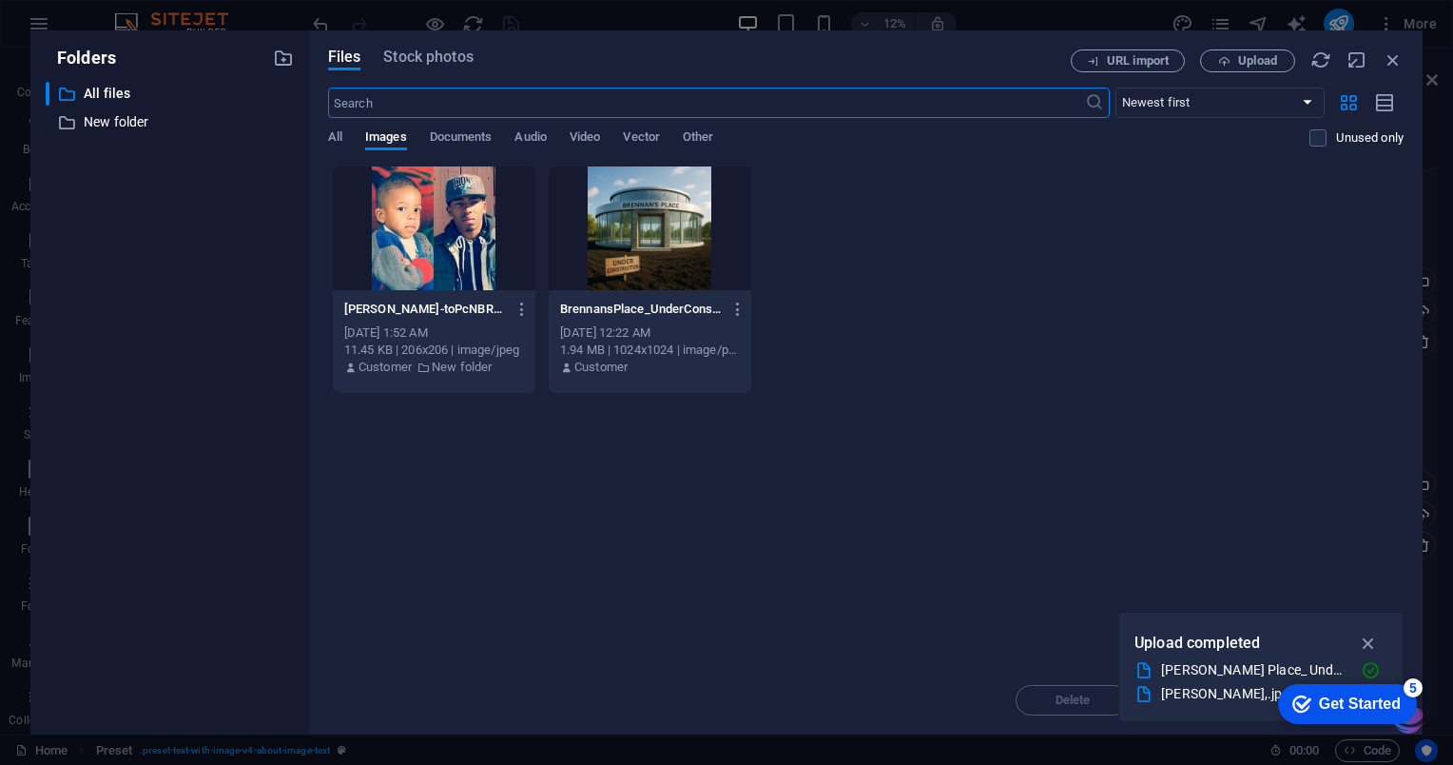
click at [1415, 681] on div "5" at bounding box center [1413, 687] width 19 height 19
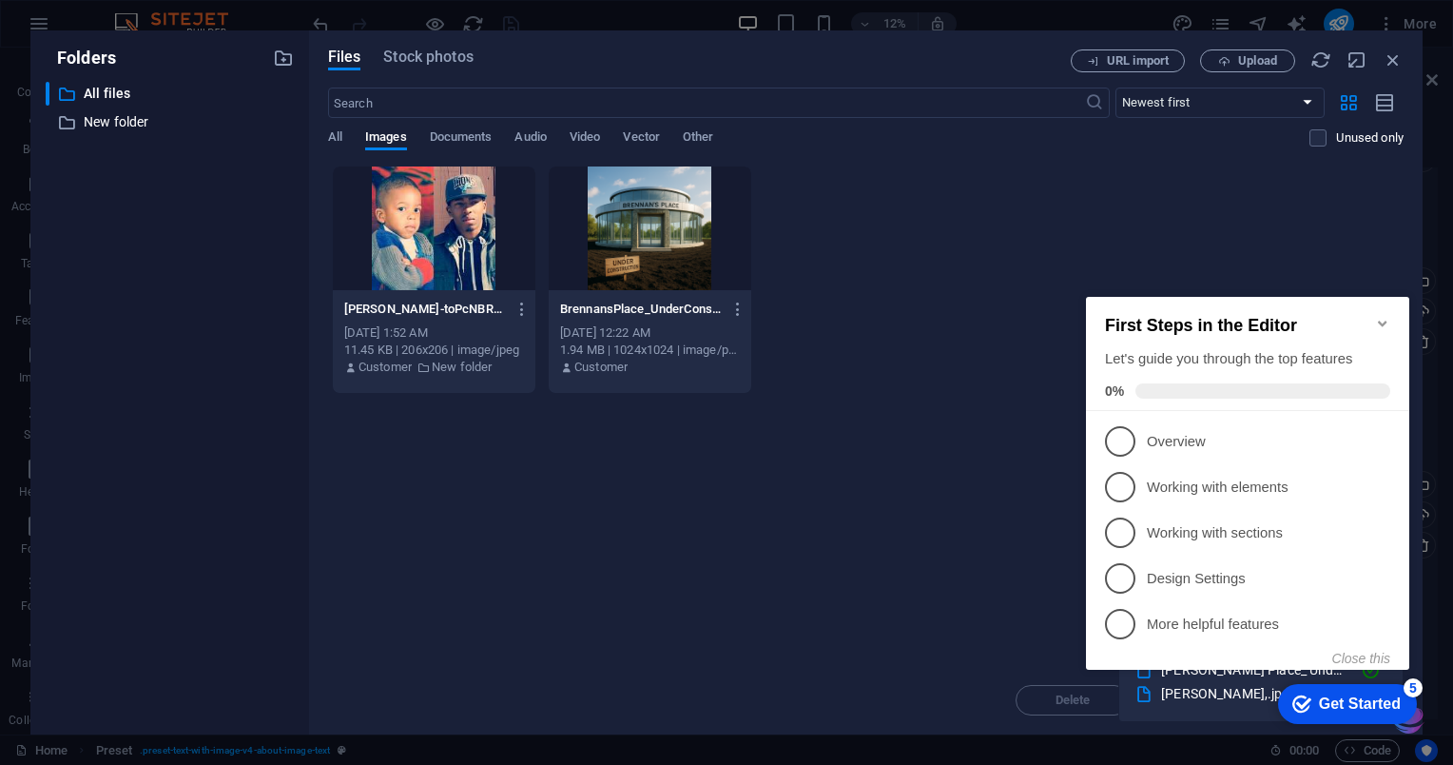
click at [882, 597] on div "Drop files here to upload them instantly [PERSON_NAME]-toPcNBRwBB9bLKBeaG7LCA.j…" at bounding box center [865, 415] width 1075 height 500
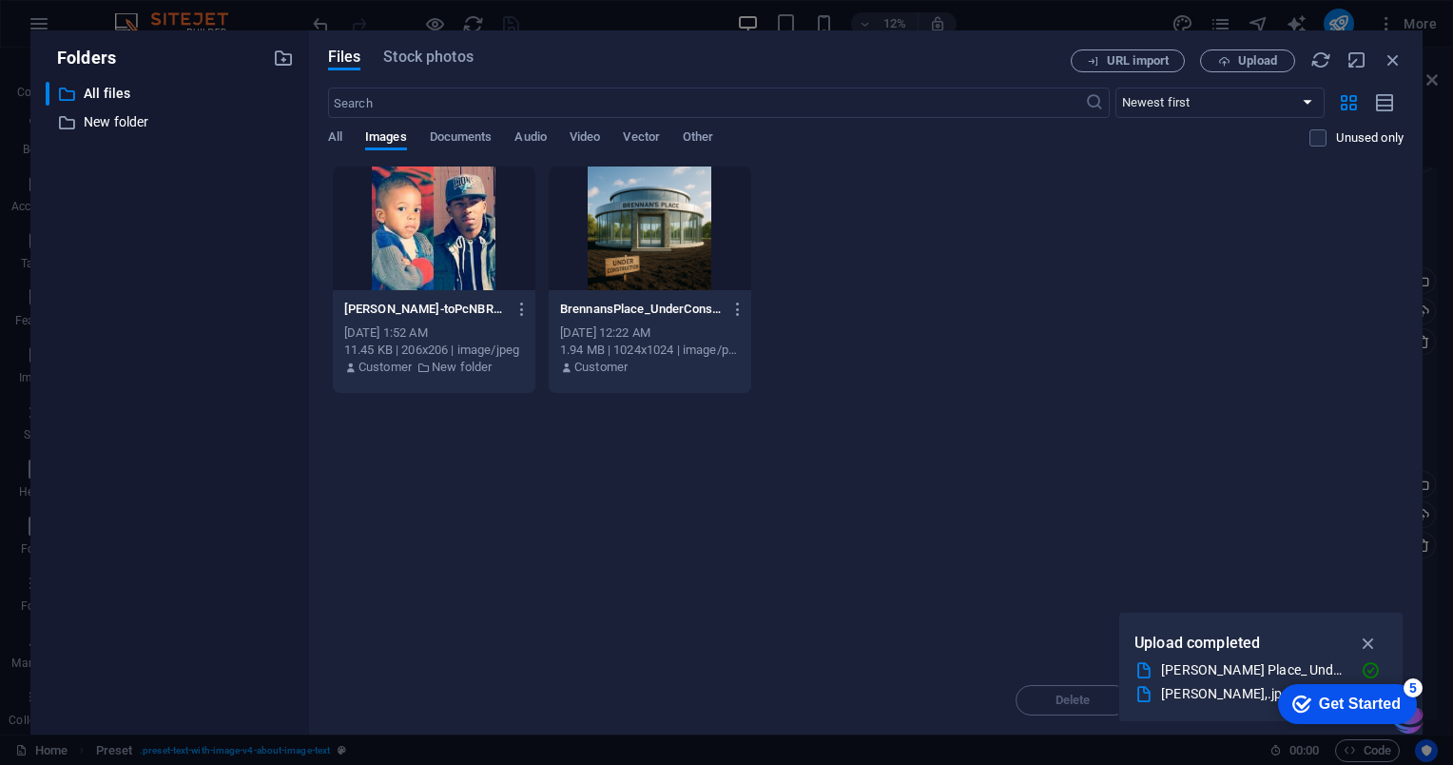
click at [1180, 699] on div "[PERSON_NAME],.jpg" at bounding box center [1253, 694] width 184 height 22
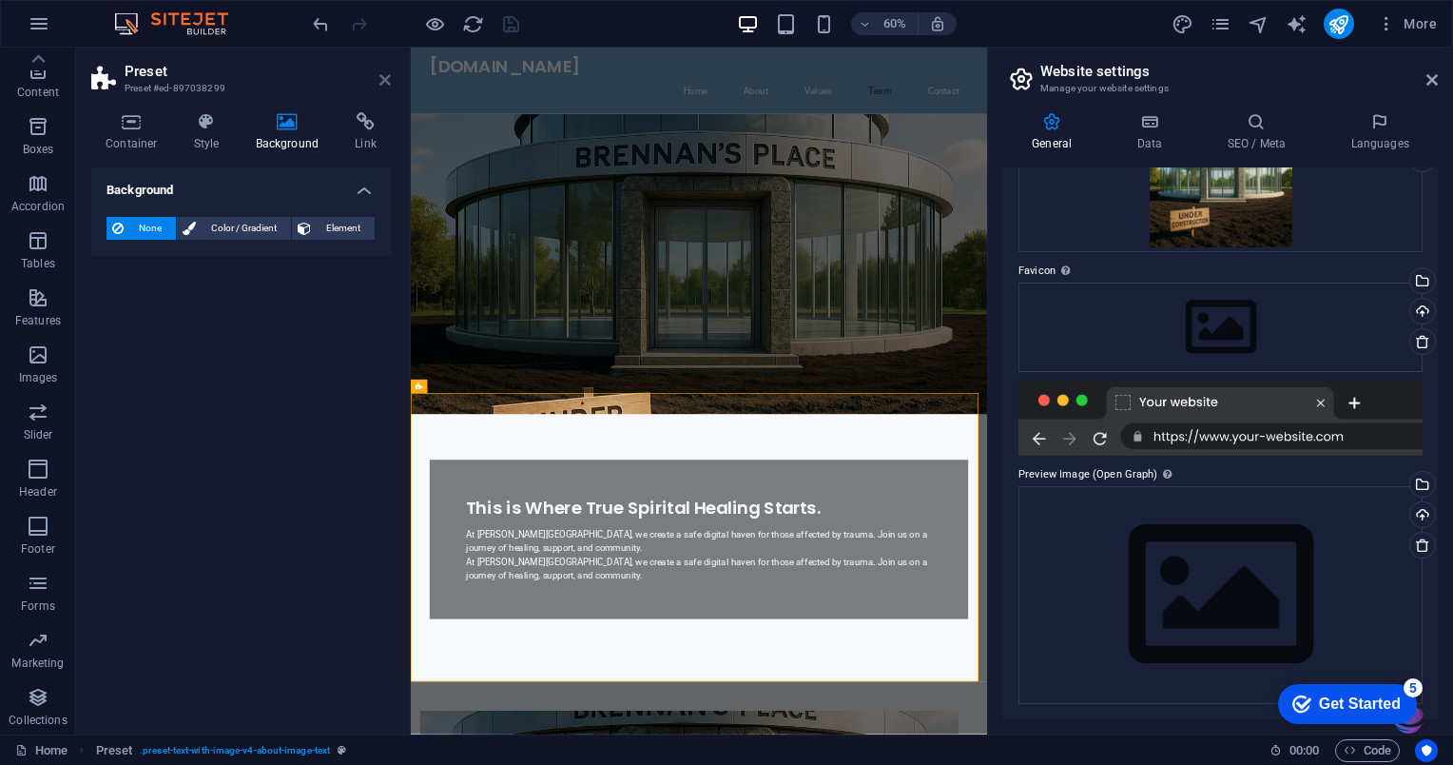
click at [388, 74] on icon at bounding box center [384, 79] width 11 height 15
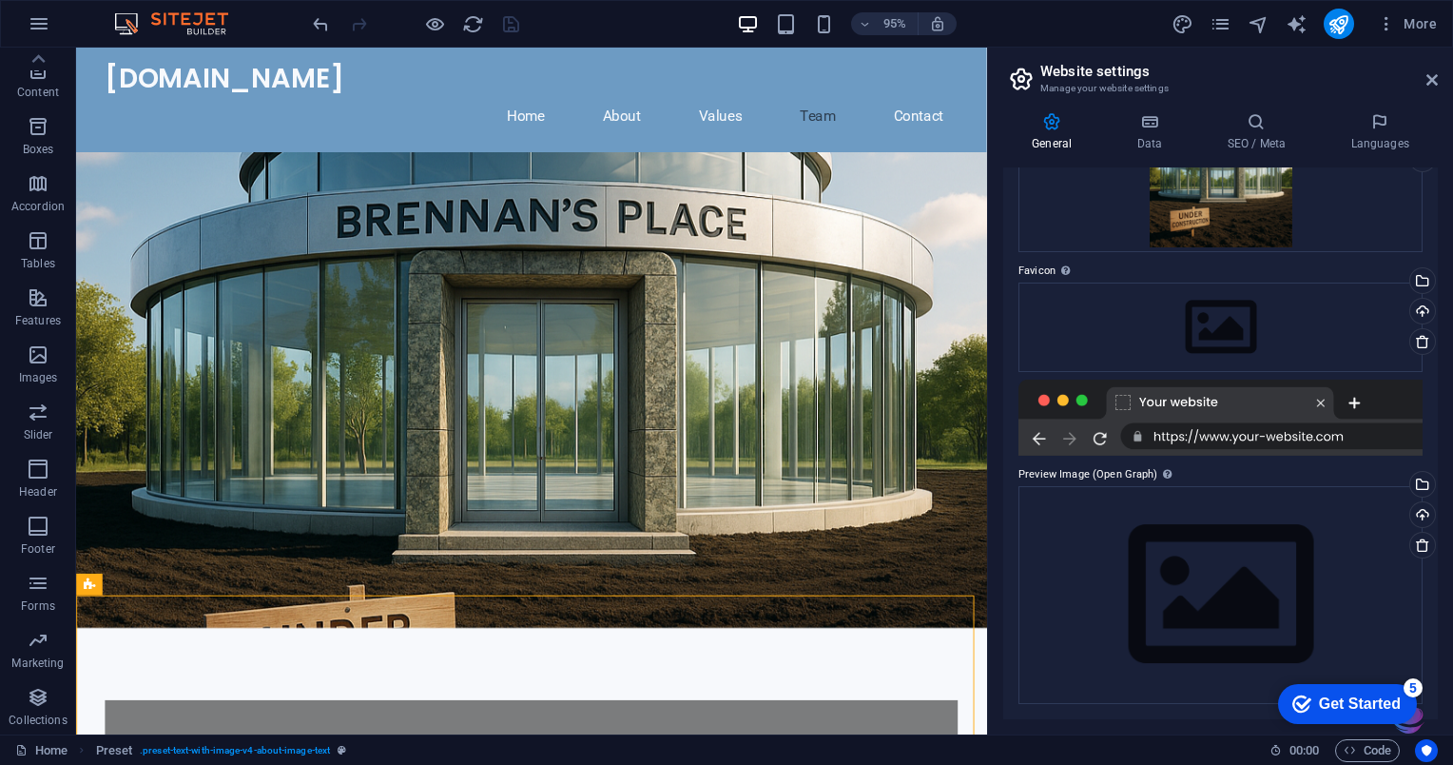
click at [544, 101] on nav "Home About Values Team Contact" at bounding box center [556, 120] width 898 height 46
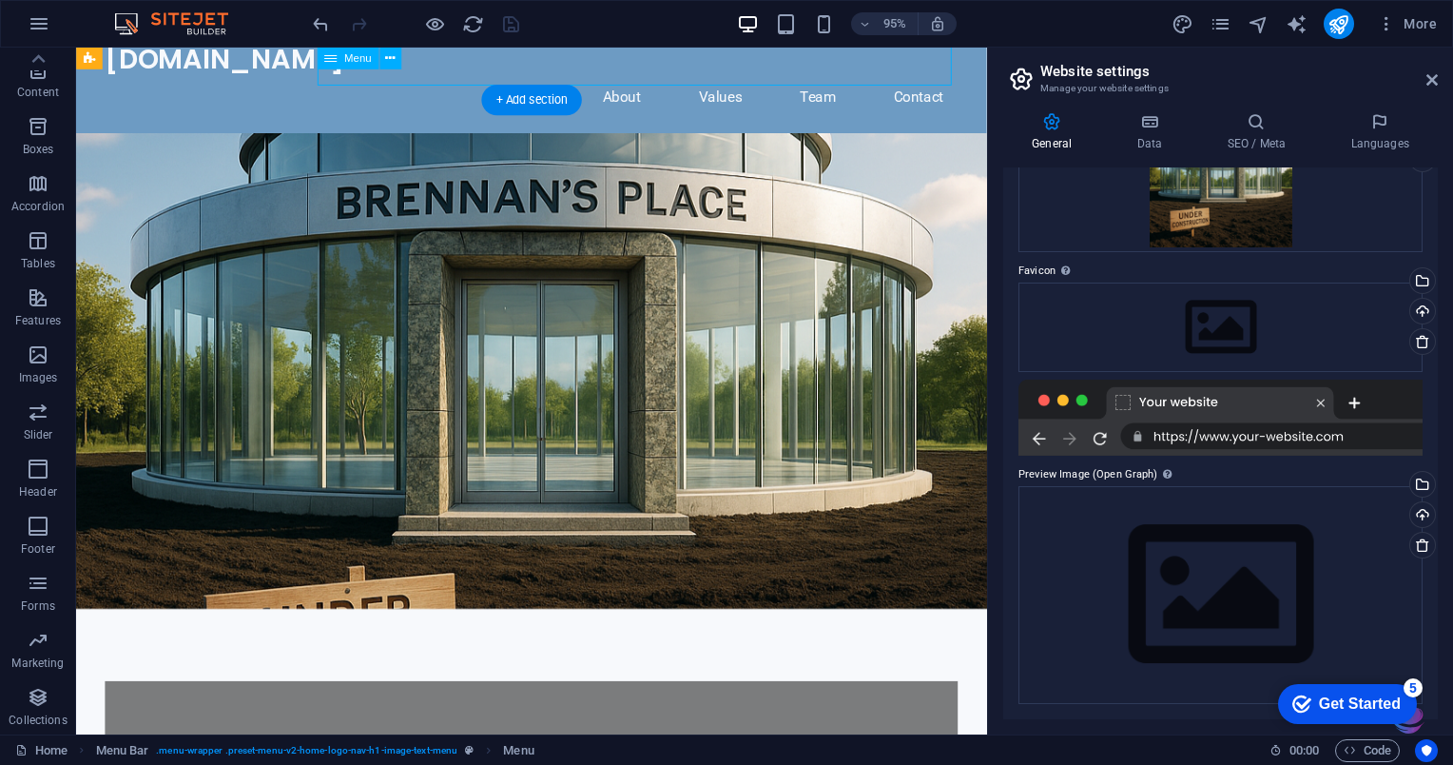
scroll to position [25, 0]
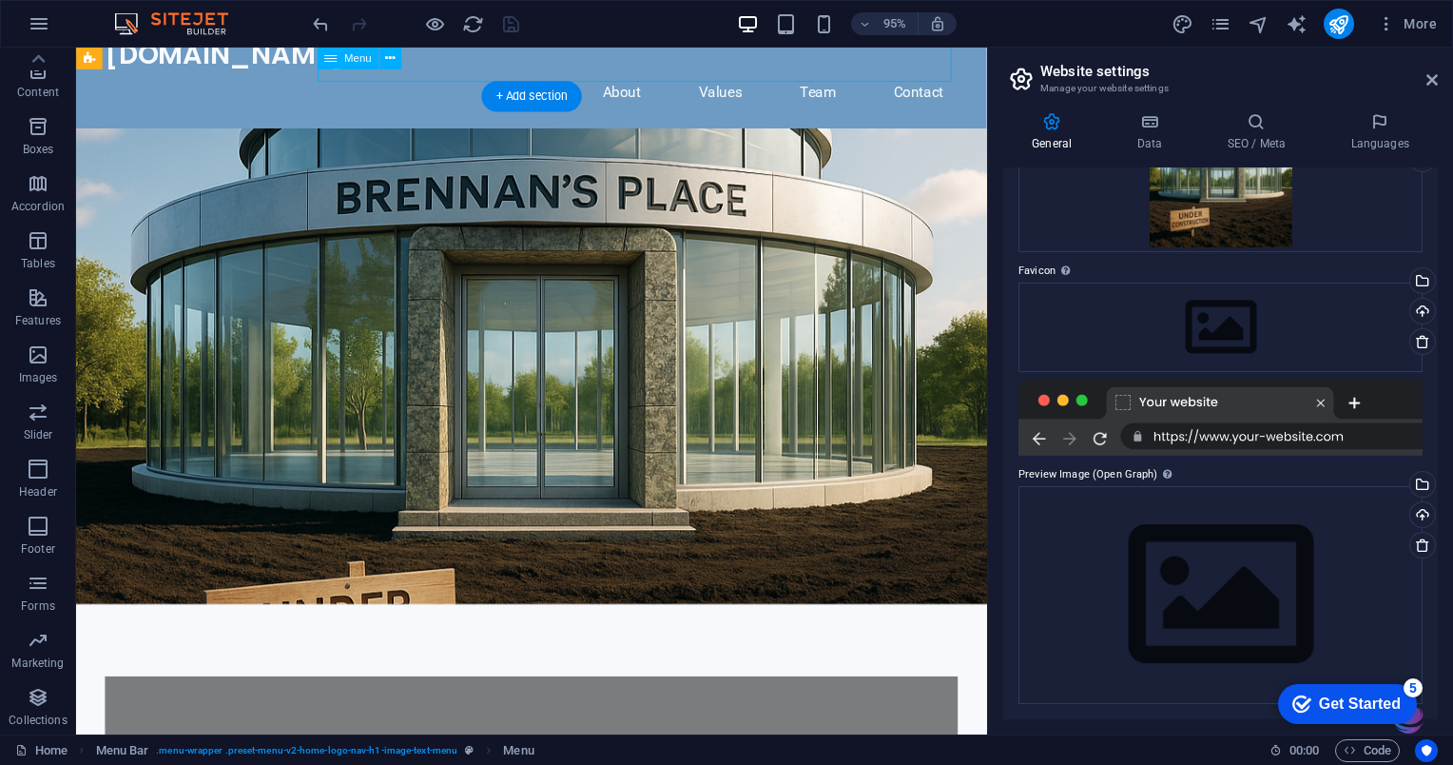
click at [648, 72] on nav "Home About Values Team Contact" at bounding box center [556, 95] width 898 height 46
click at [650, 72] on nav "Home About Values Team Contact" at bounding box center [556, 95] width 898 height 46
click at [633, 313] on figure at bounding box center [555, 383] width 959 height 500
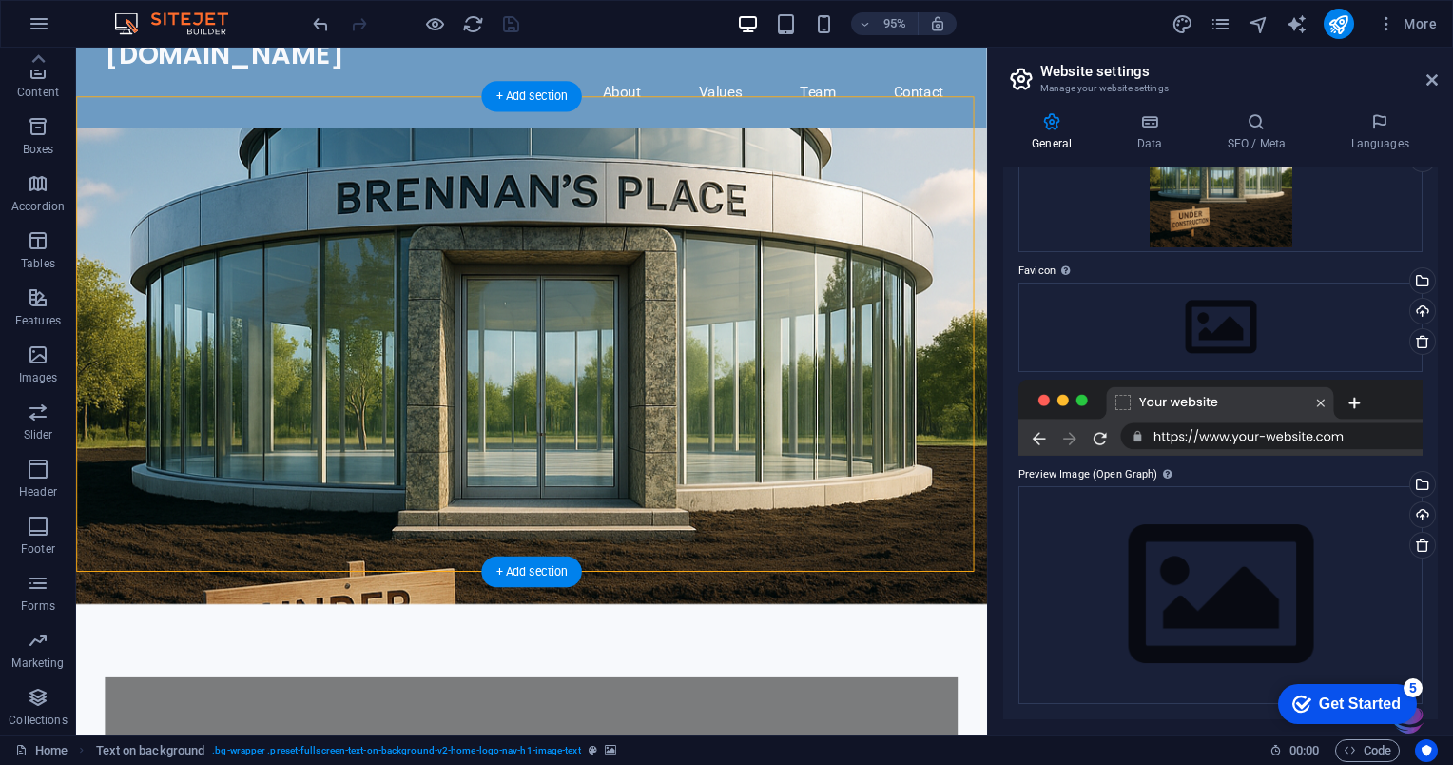
click at [645, 72] on nav "Home About Values Team Contact" at bounding box center [556, 95] width 898 height 46
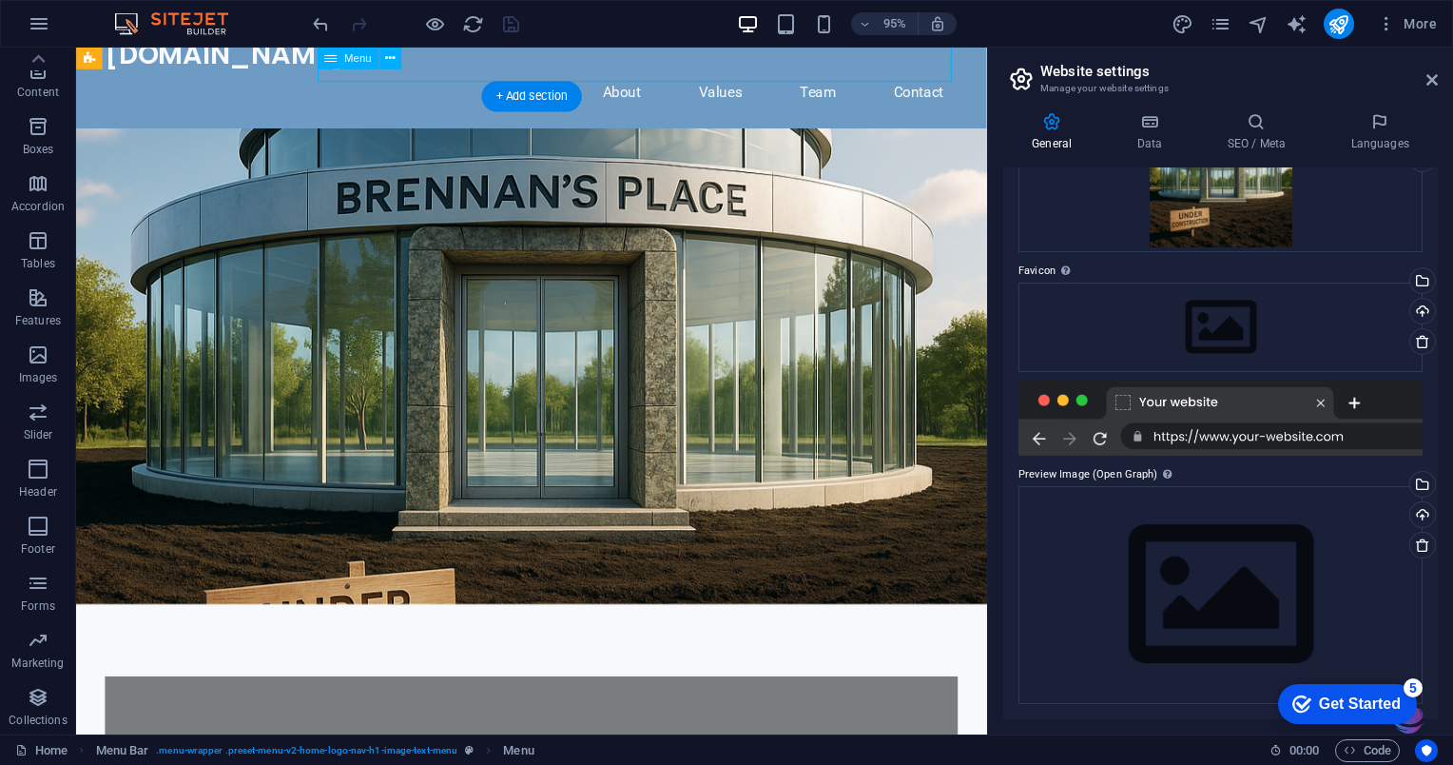
click at [134, 527] on figure at bounding box center [555, 383] width 959 height 500
click at [141, 527] on figure at bounding box center [555, 383] width 959 height 500
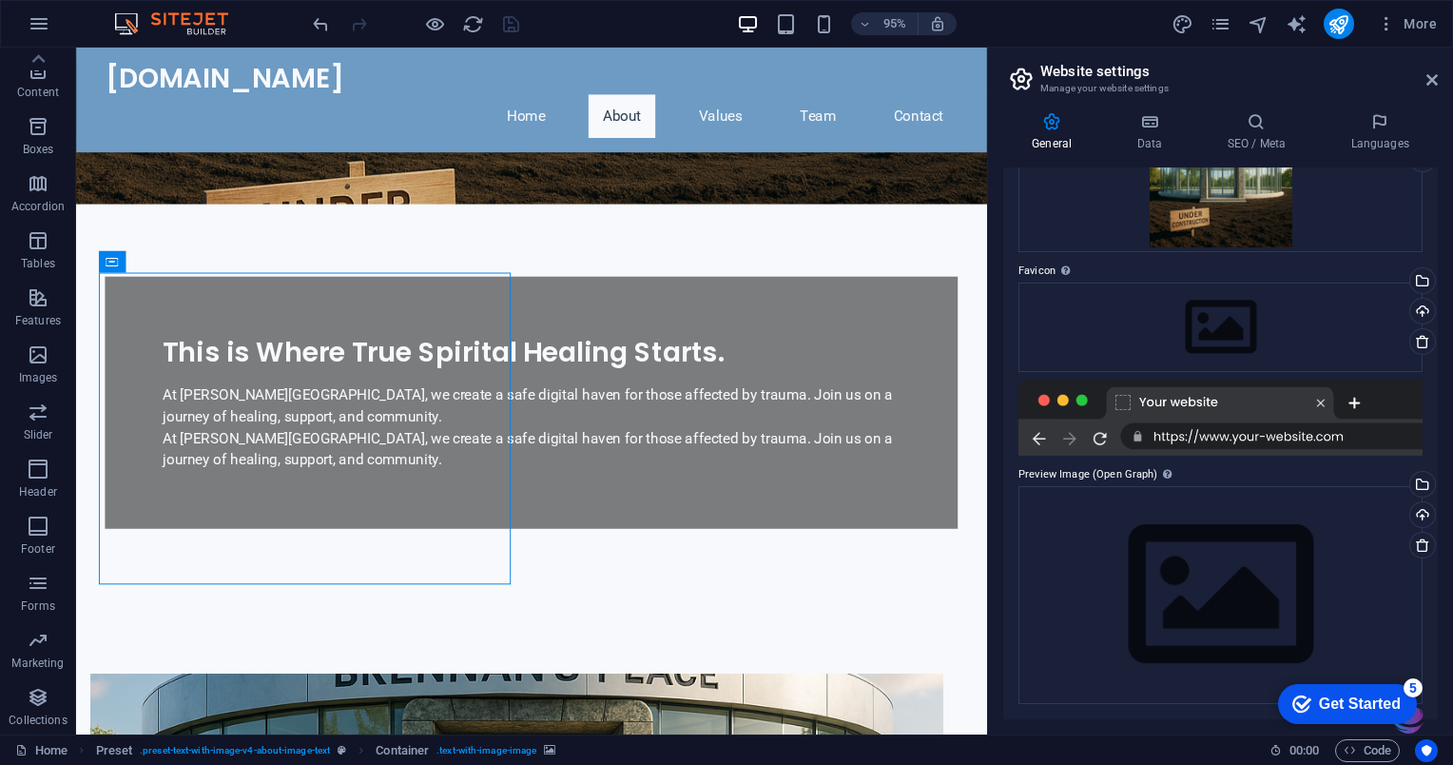
scroll to position [417, 0]
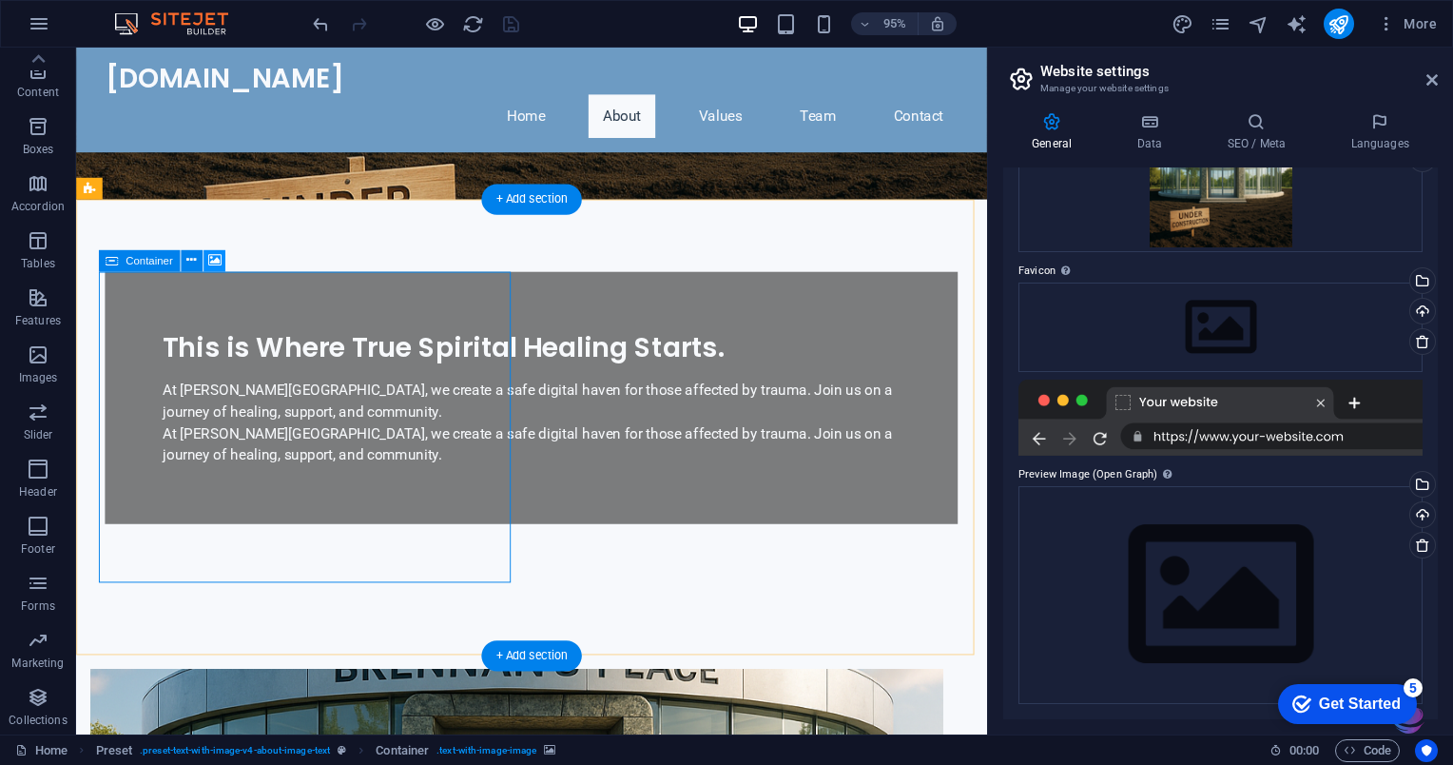
click at [221, 262] on icon at bounding box center [214, 260] width 13 height 19
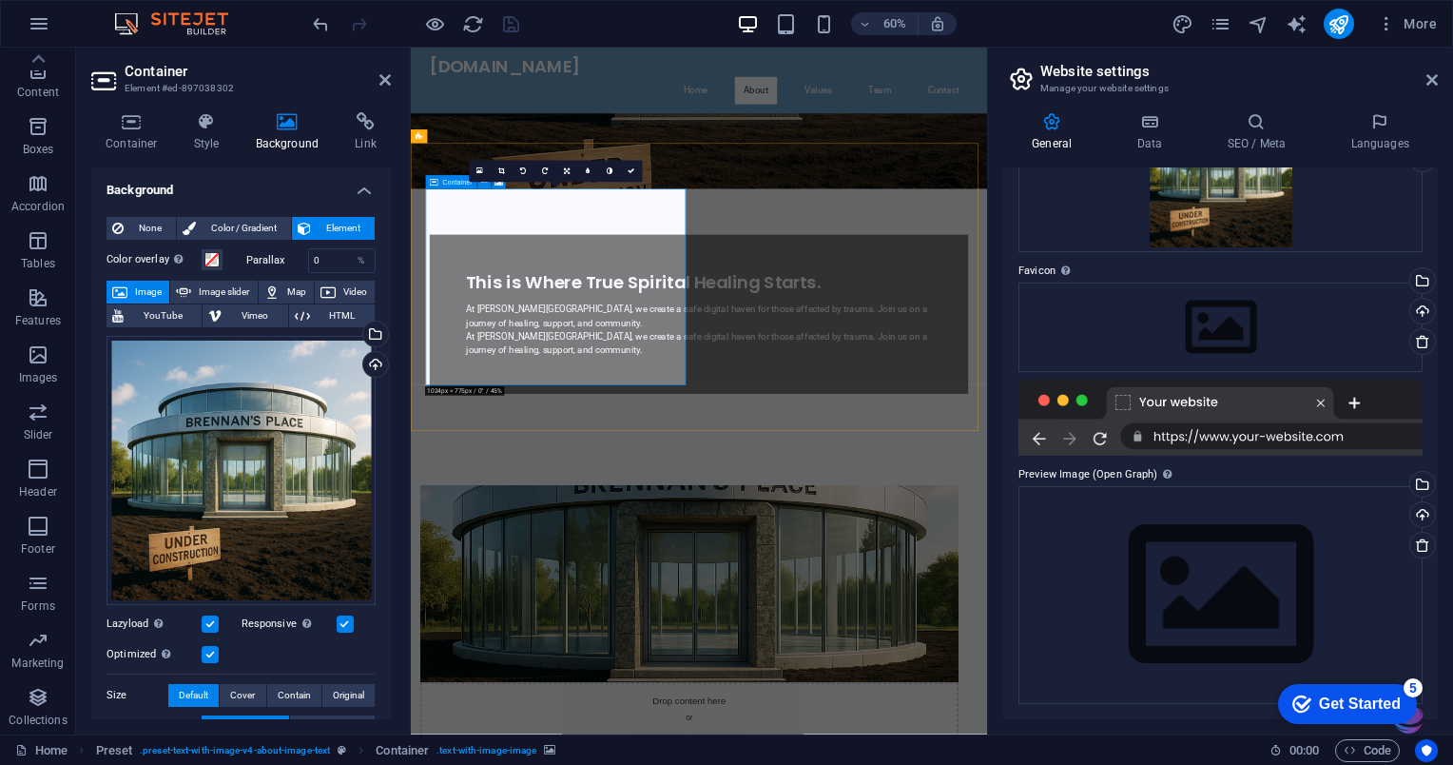
click at [143, 285] on span "Image" at bounding box center [148, 292] width 30 height 23
click at [138, 300] on span "Image" at bounding box center [148, 292] width 30 height 23
click at [33, 361] on icon "button" at bounding box center [38, 354] width 23 height 23
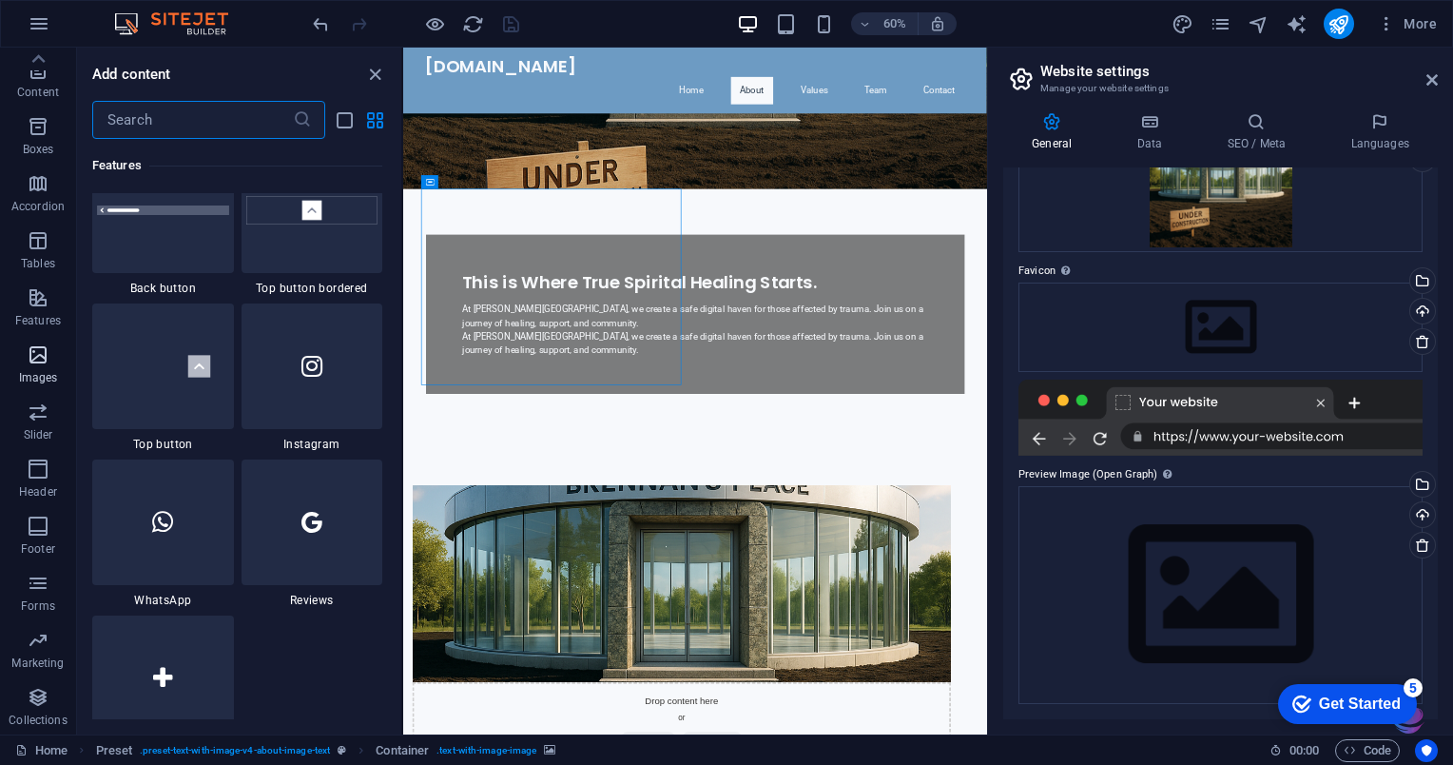
scroll to position [9642, 0]
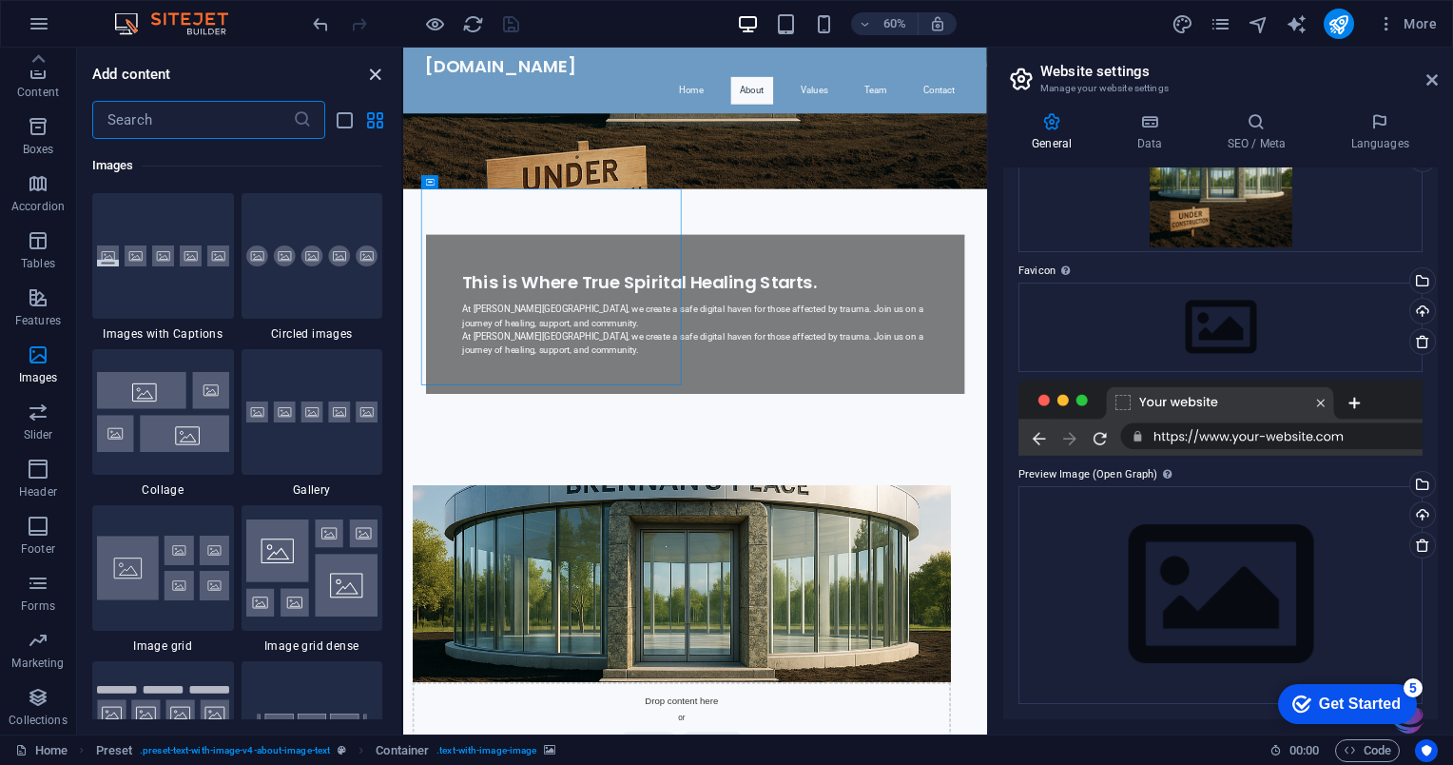
click at [376, 76] on icon "close panel" at bounding box center [375, 75] width 22 height 22
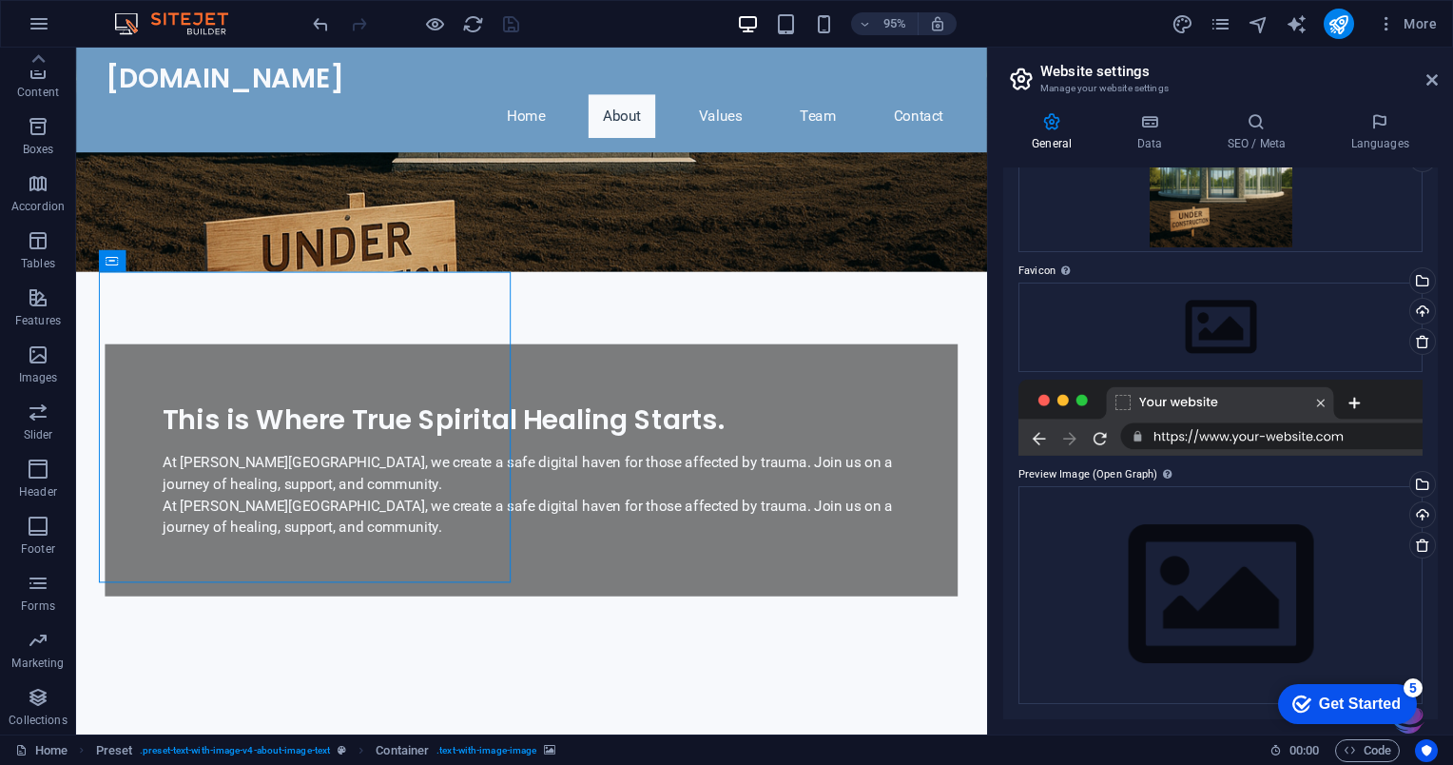
click at [958, 97] on nav "Home About Values Team Contact" at bounding box center [556, 120] width 898 height 46
click at [963, 97] on nav "Home About Values Team Contact" at bounding box center [556, 120] width 898 height 46
click at [968, 97] on nav "Home About Values Team Contact" at bounding box center [556, 120] width 898 height 46
select select
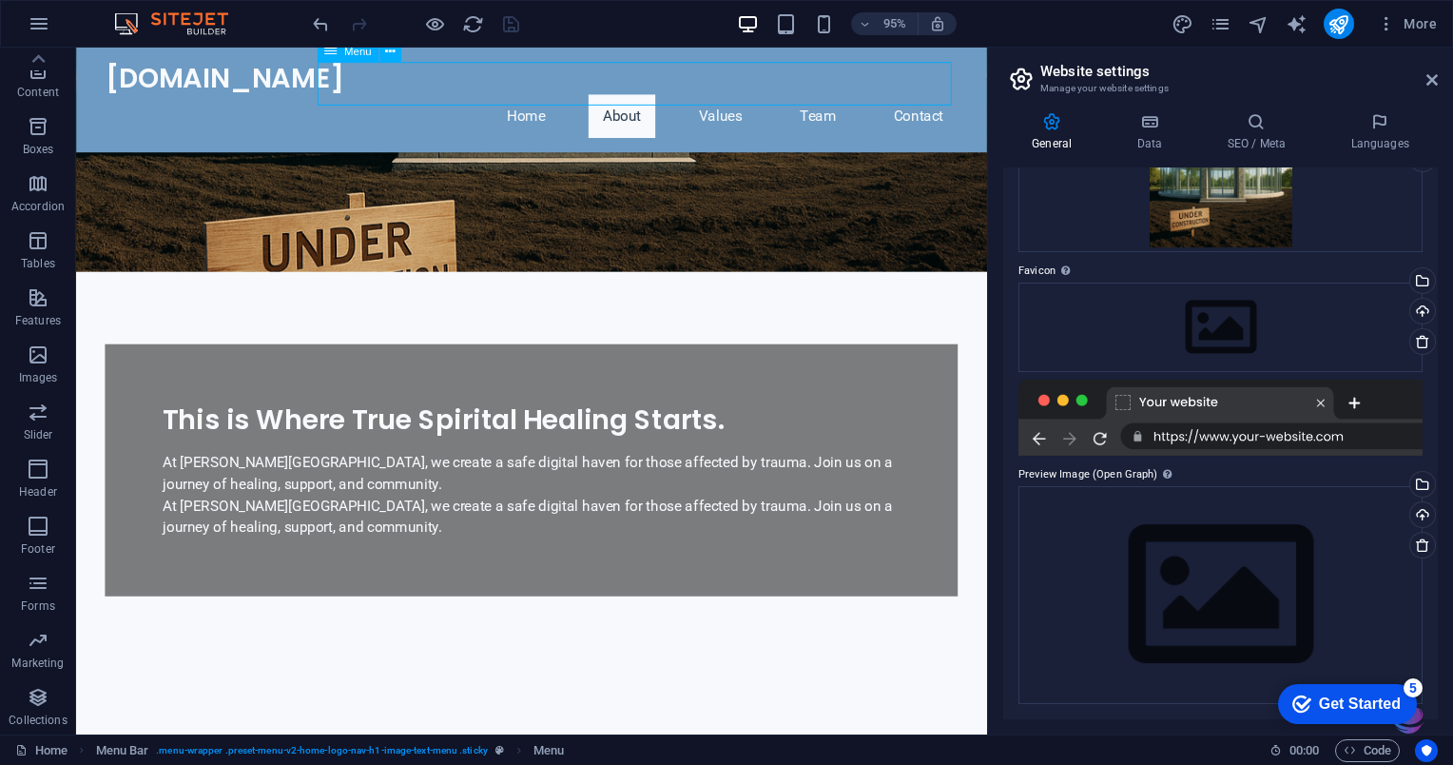
select select
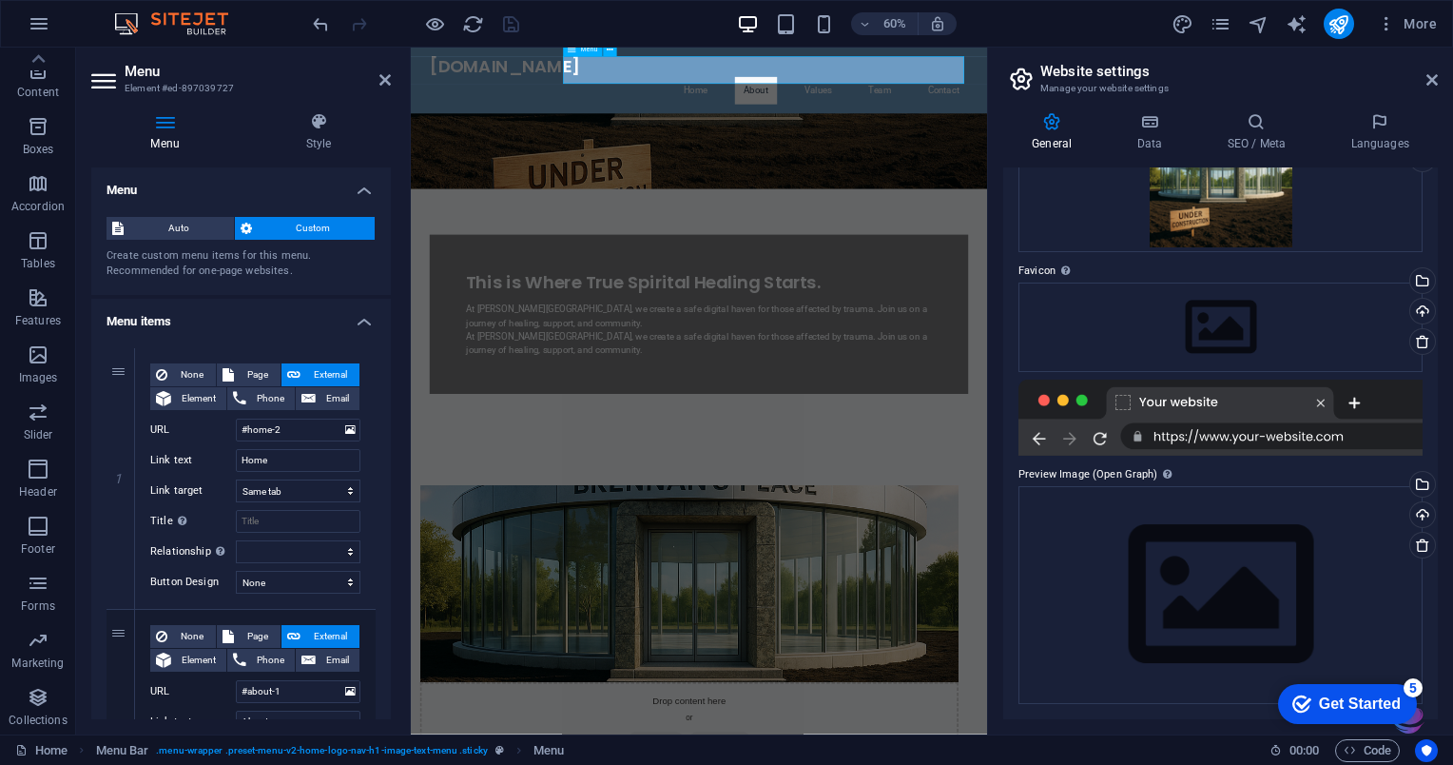
click at [1264, 105] on nav "Home About Values Team Contact" at bounding box center [891, 120] width 898 height 46
click at [1031, 114] on icon at bounding box center [1051, 121] width 97 height 19
click at [1021, 83] on icon at bounding box center [1021, 79] width 29 height 27
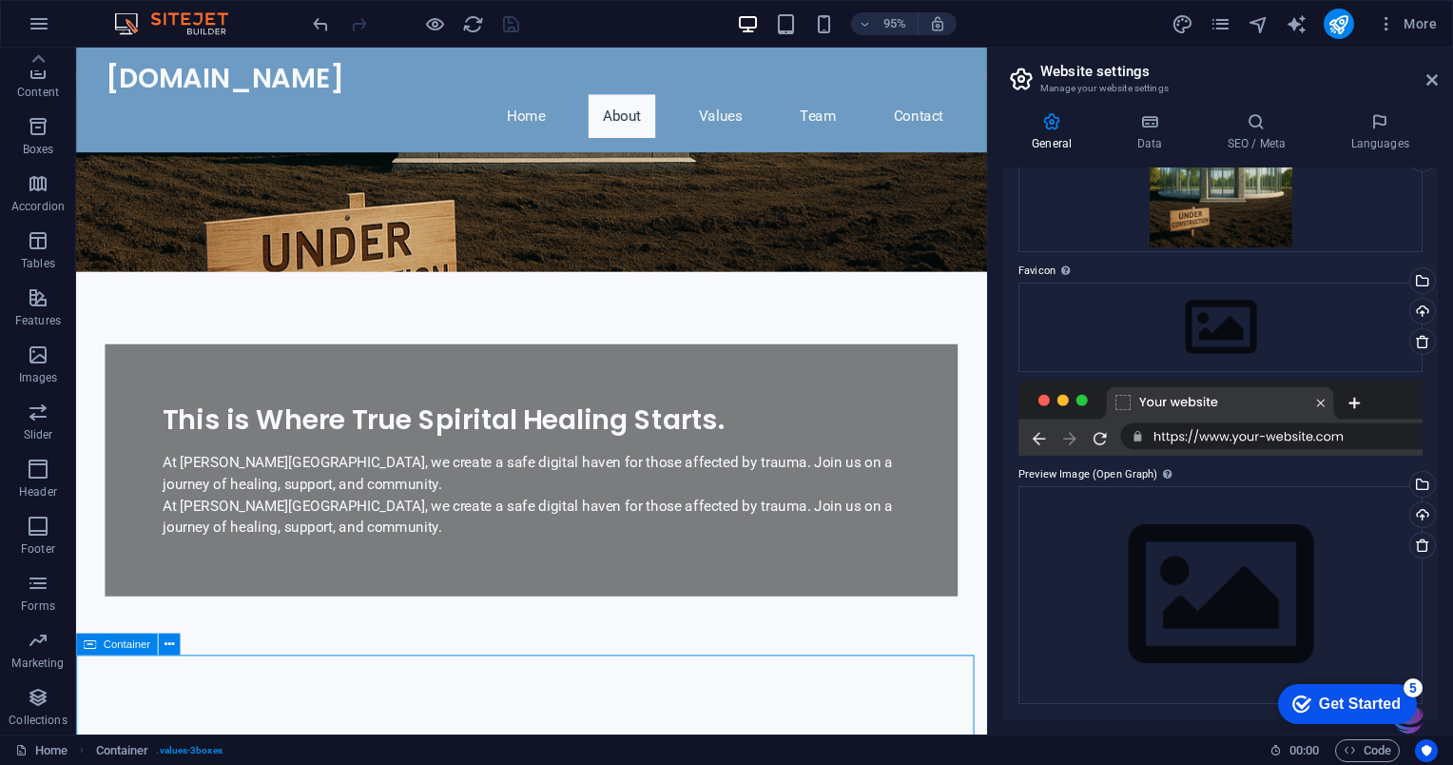
click at [1013, 85] on icon at bounding box center [1021, 79] width 29 height 27
click at [1011, 68] on icon at bounding box center [1021, 79] width 29 height 27
click at [1223, 22] on icon "pages" at bounding box center [1221, 24] width 22 height 22
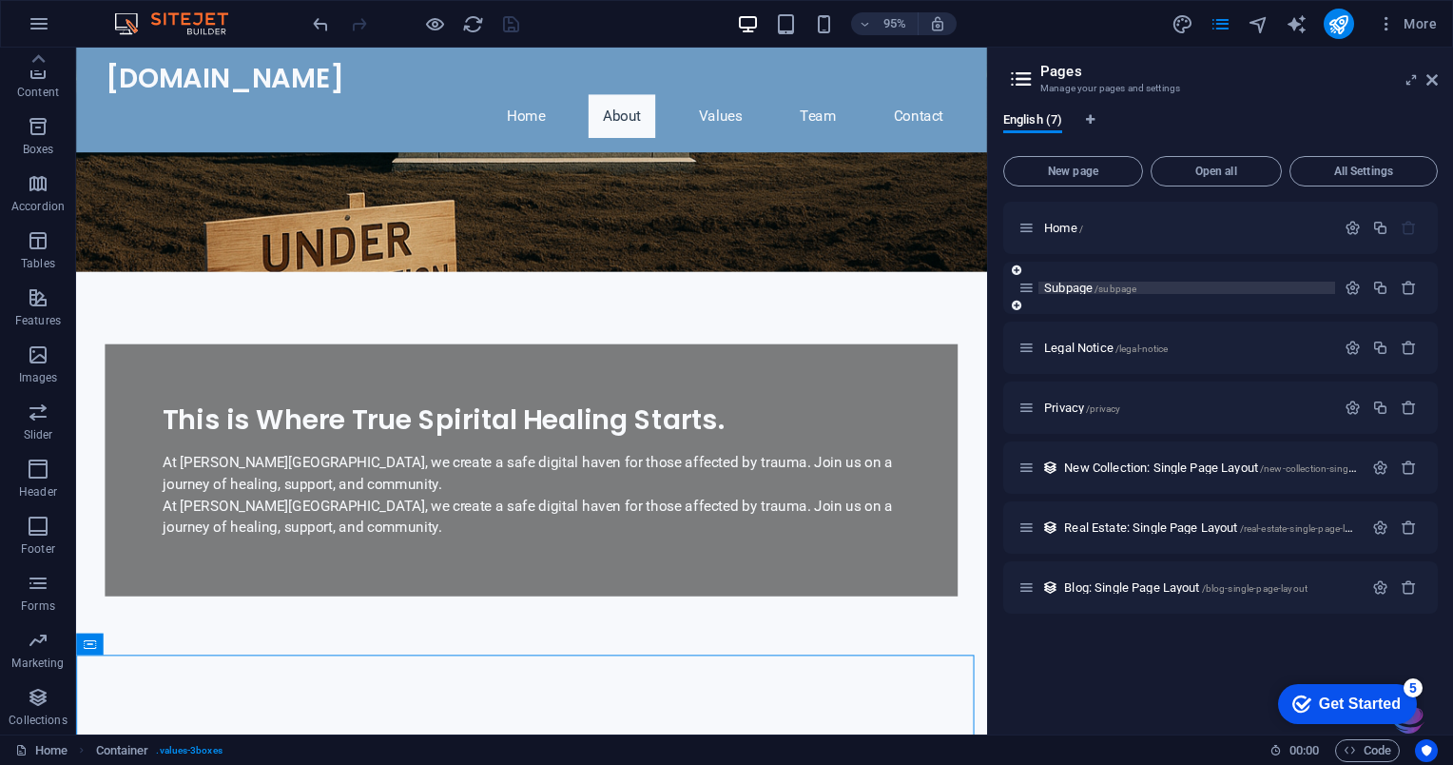
click at [1068, 291] on span "Subpage /subpage" at bounding box center [1090, 288] width 92 height 14
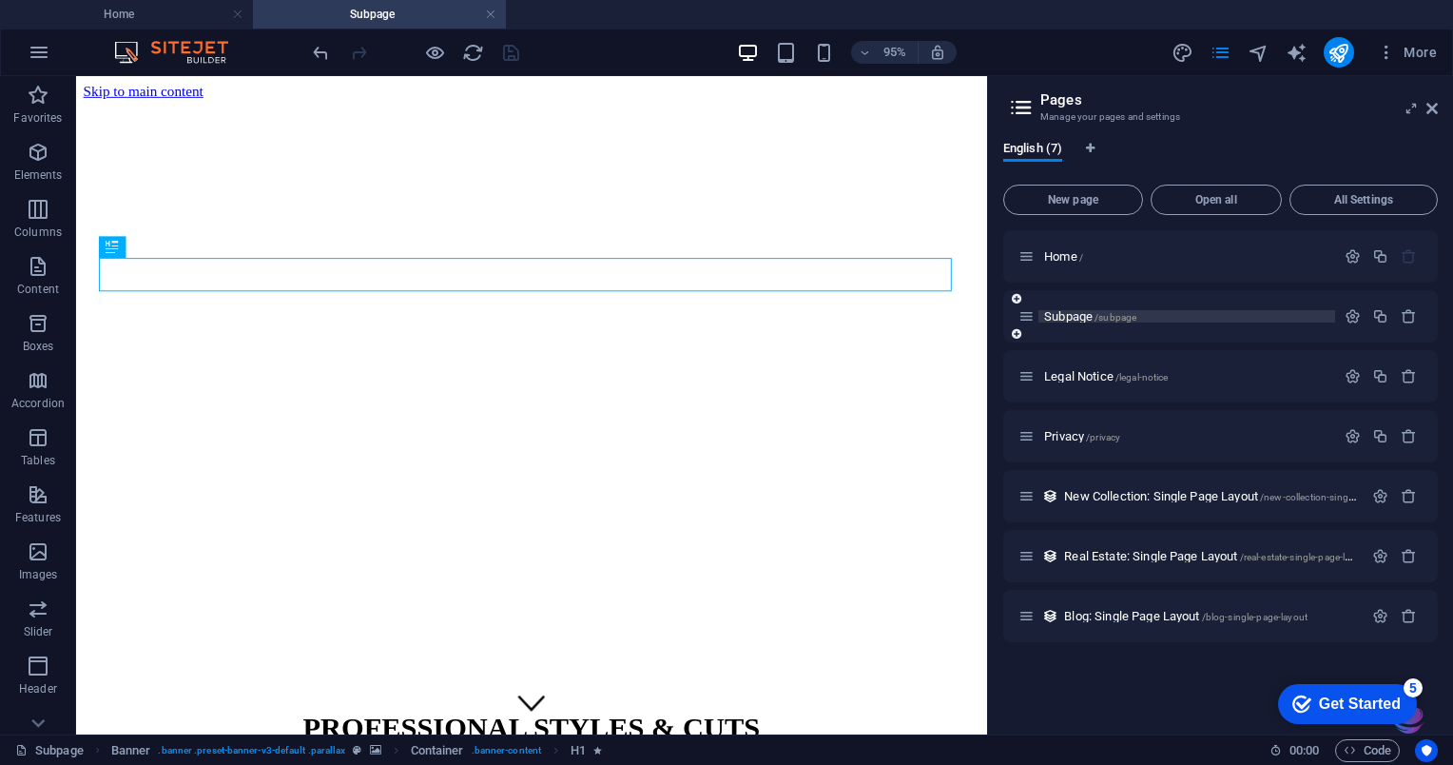
scroll to position [0, 0]
click at [1114, 316] on span "/subpage" at bounding box center [1116, 317] width 42 height 10
click at [1178, 320] on p "Subpage /subpage" at bounding box center [1186, 316] width 285 height 12
click at [1073, 203] on span "New page" at bounding box center [1073, 199] width 123 height 11
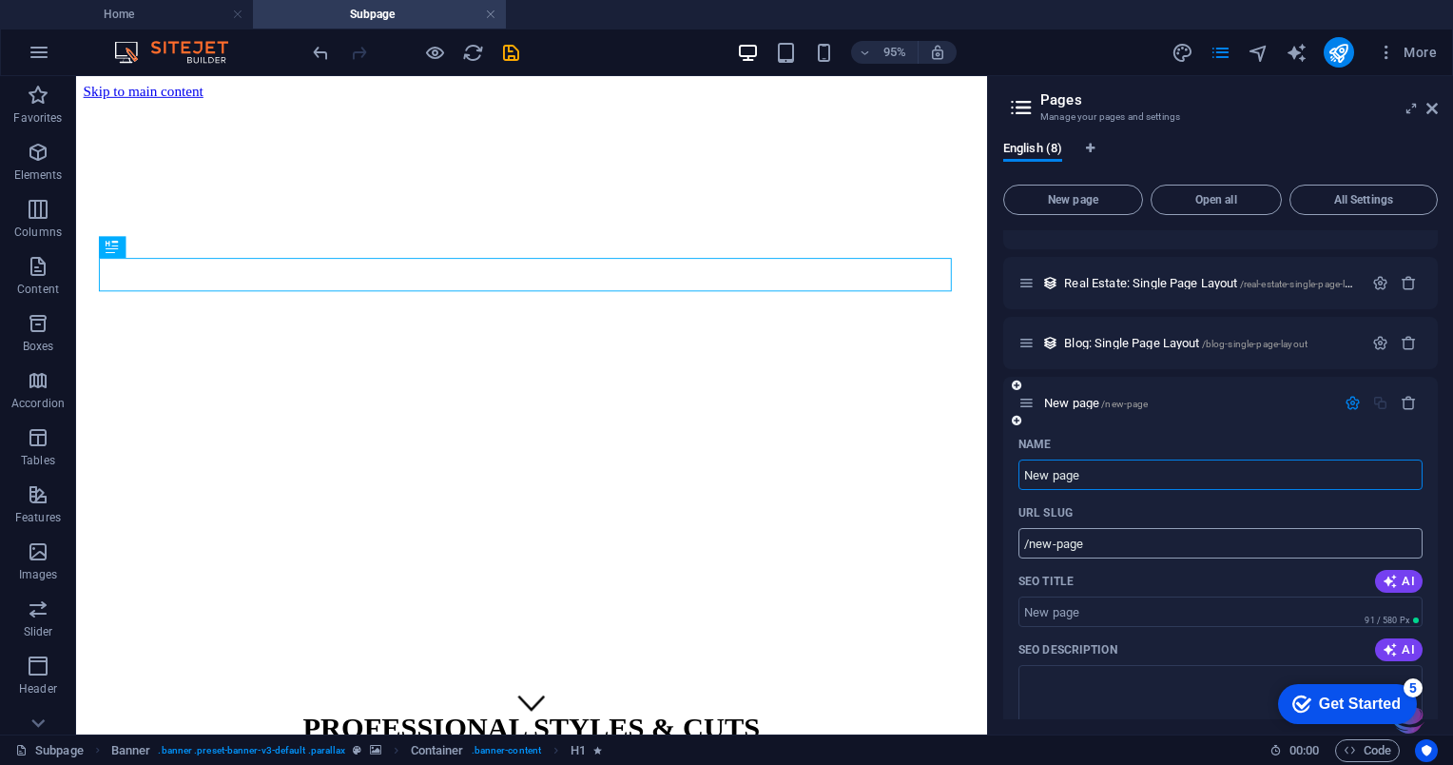
click at [1191, 528] on input "/new-page" at bounding box center [1220, 543] width 404 height 30
click at [858, 101] on figure at bounding box center [555, 101] width 943 height 0
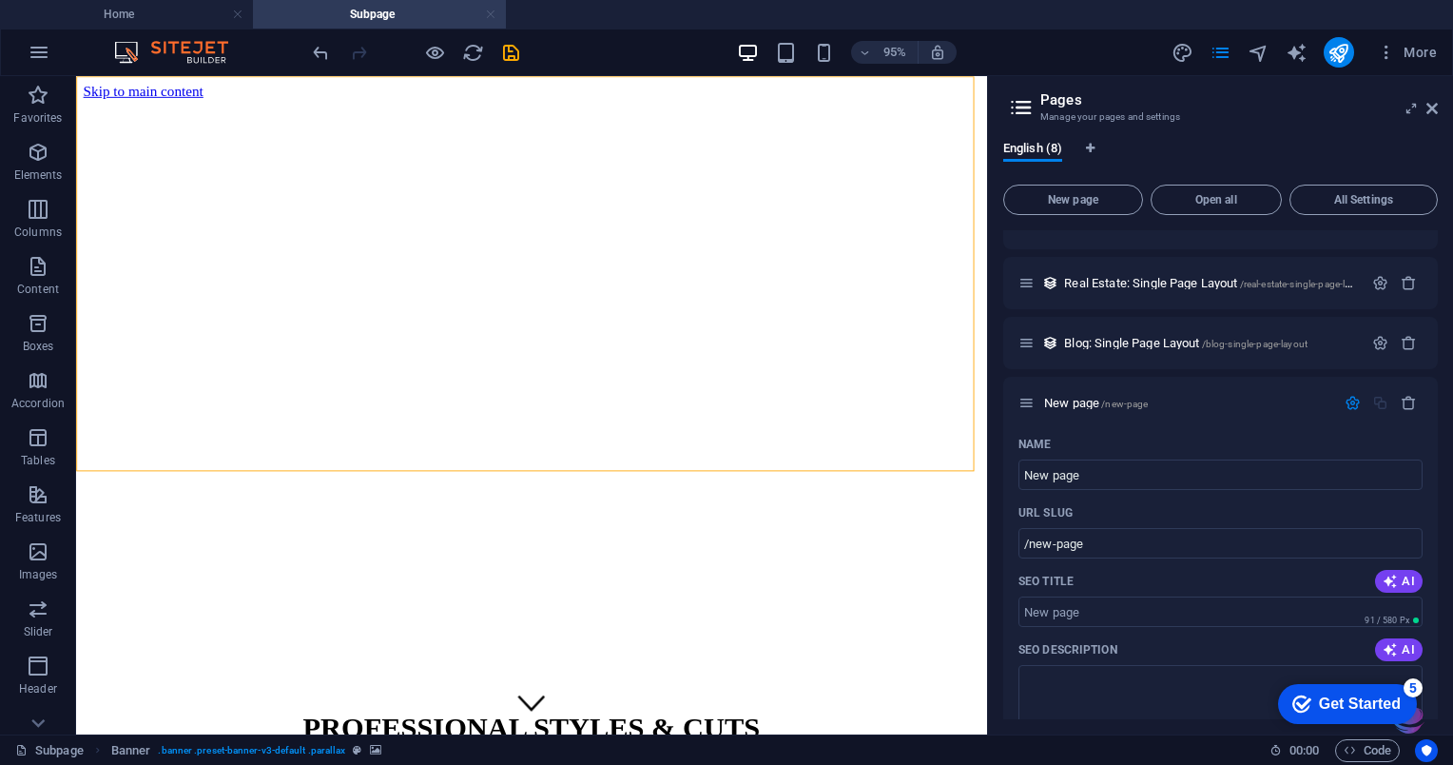
click at [491, 19] on link at bounding box center [490, 15] width 11 height 18
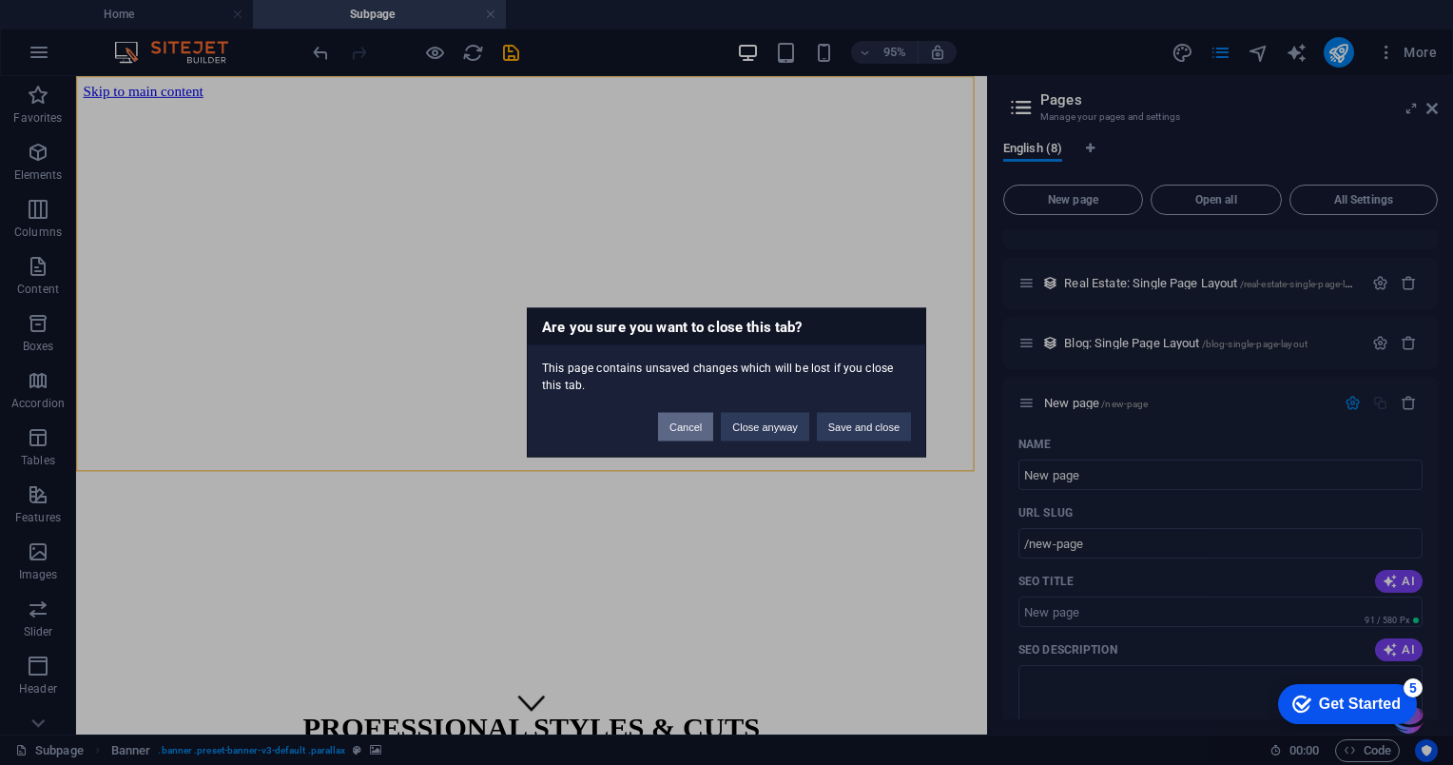
click at [668, 435] on button "Cancel" at bounding box center [685, 427] width 55 height 29
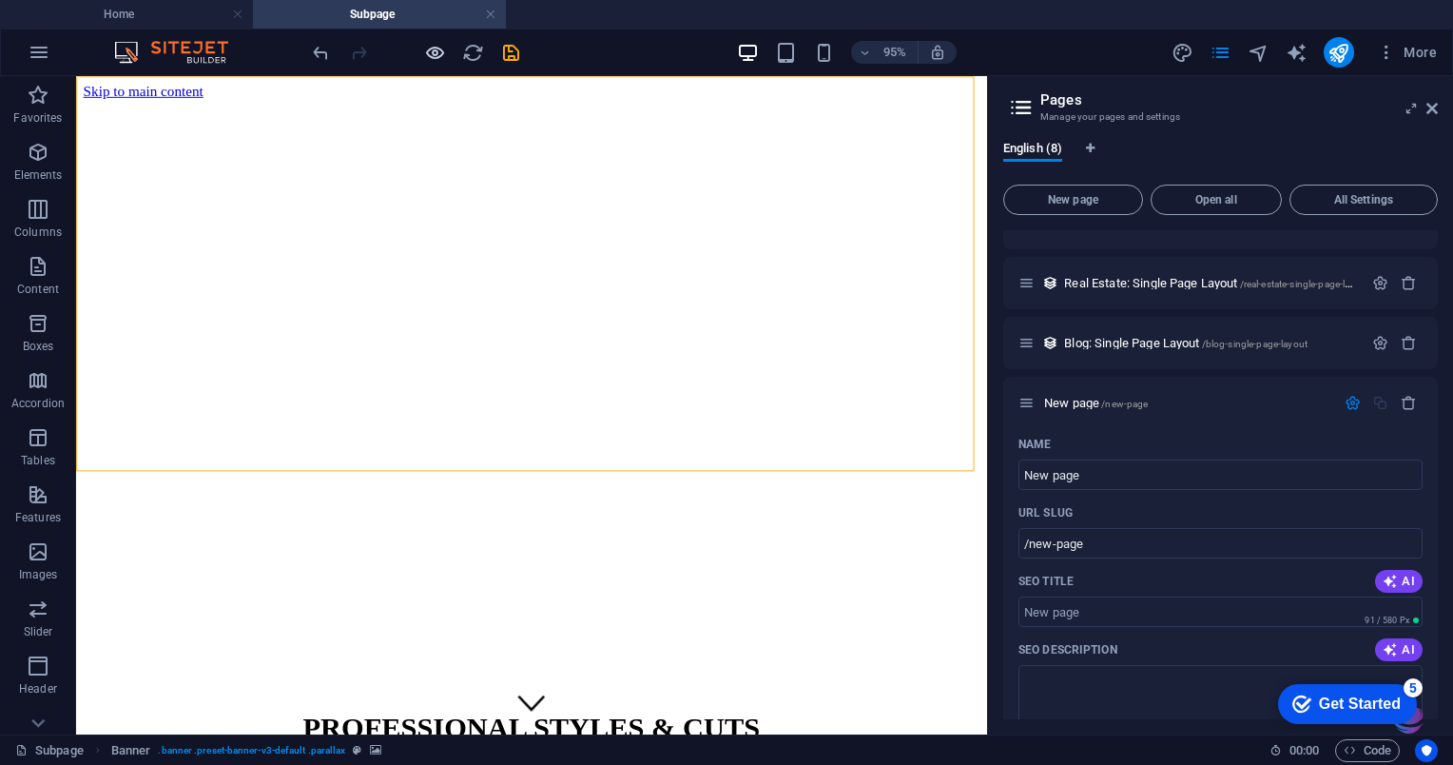
click at [436, 57] on icon "button" at bounding box center [435, 53] width 22 height 22
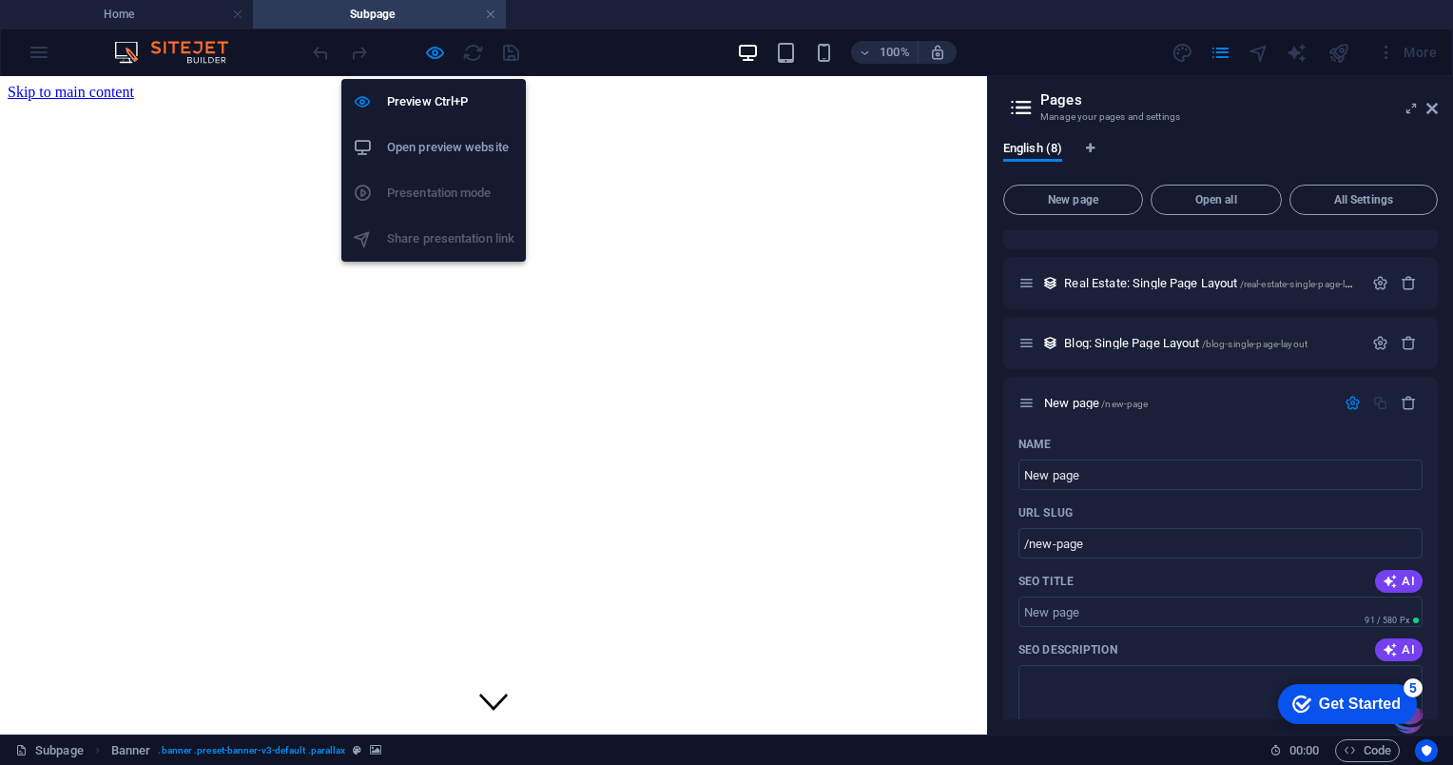
click at [157, 693] on div "PROFESSIONAL STYLES & CUTS (555) 123-4567 | Wellness Town" at bounding box center [494, 766] width 972 height 147
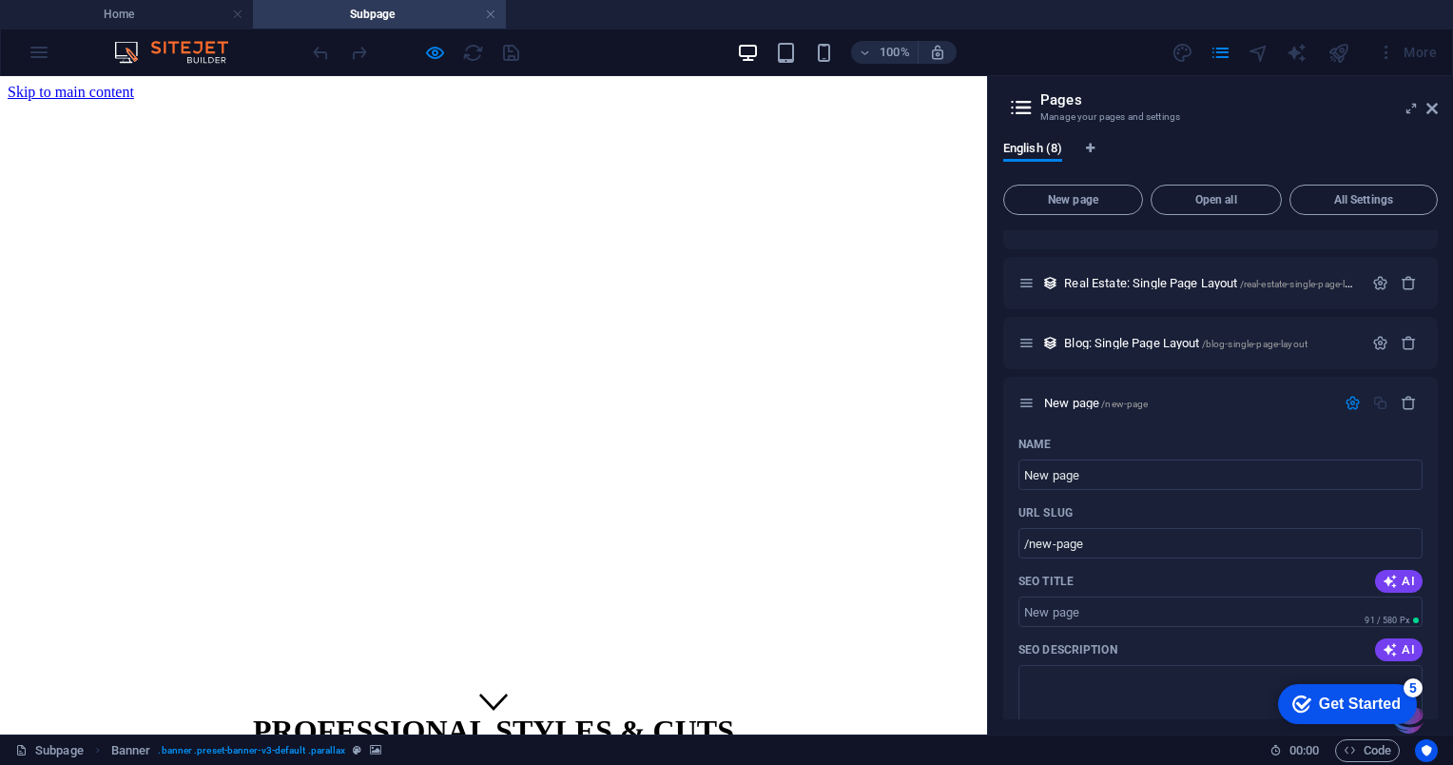
click at [1024, 110] on icon at bounding box center [1021, 107] width 29 height 27
click at [1426, 109] on icon at bounding box center [1431, 108] width 11 height 15
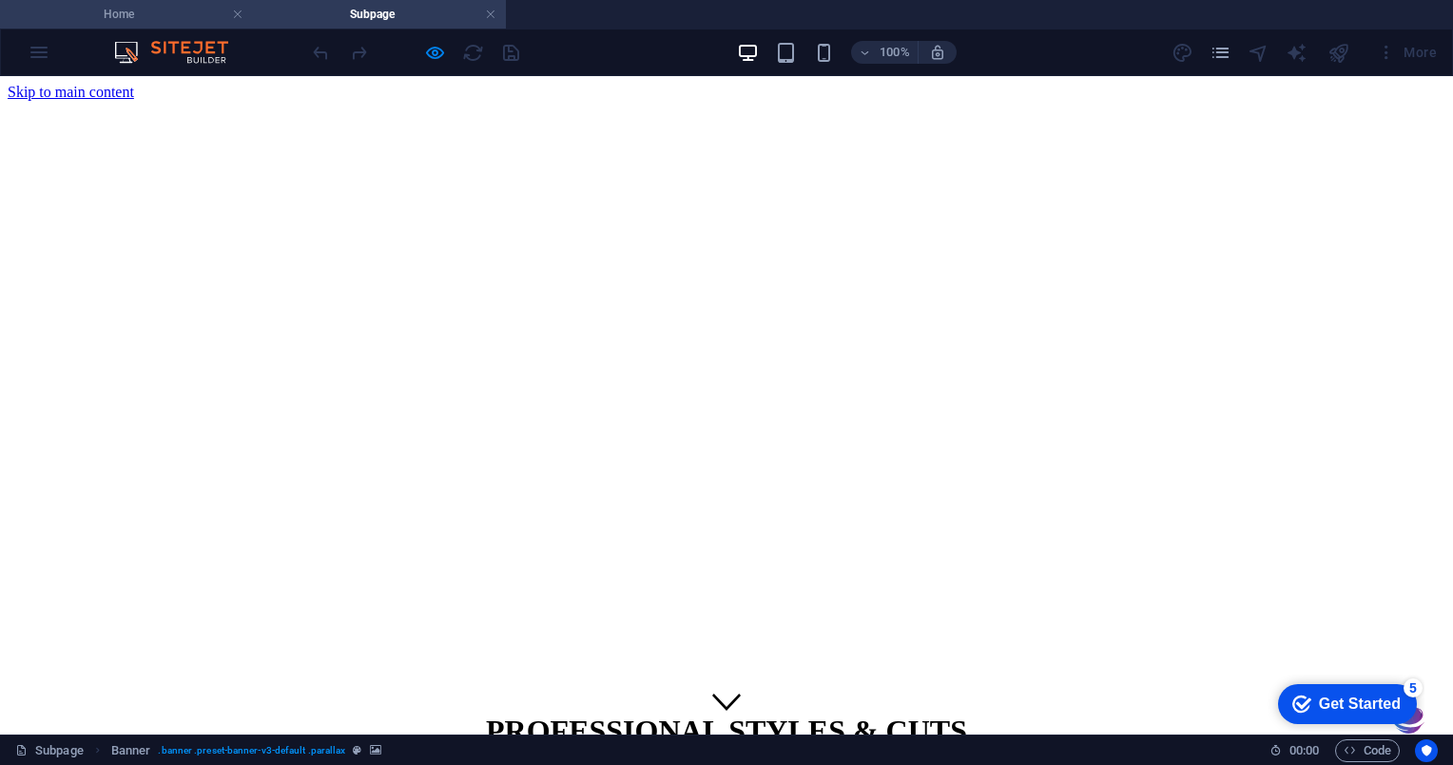
click at [124, 13] on h4 "Home" at bounding box center [126, 14] width 253 height 21
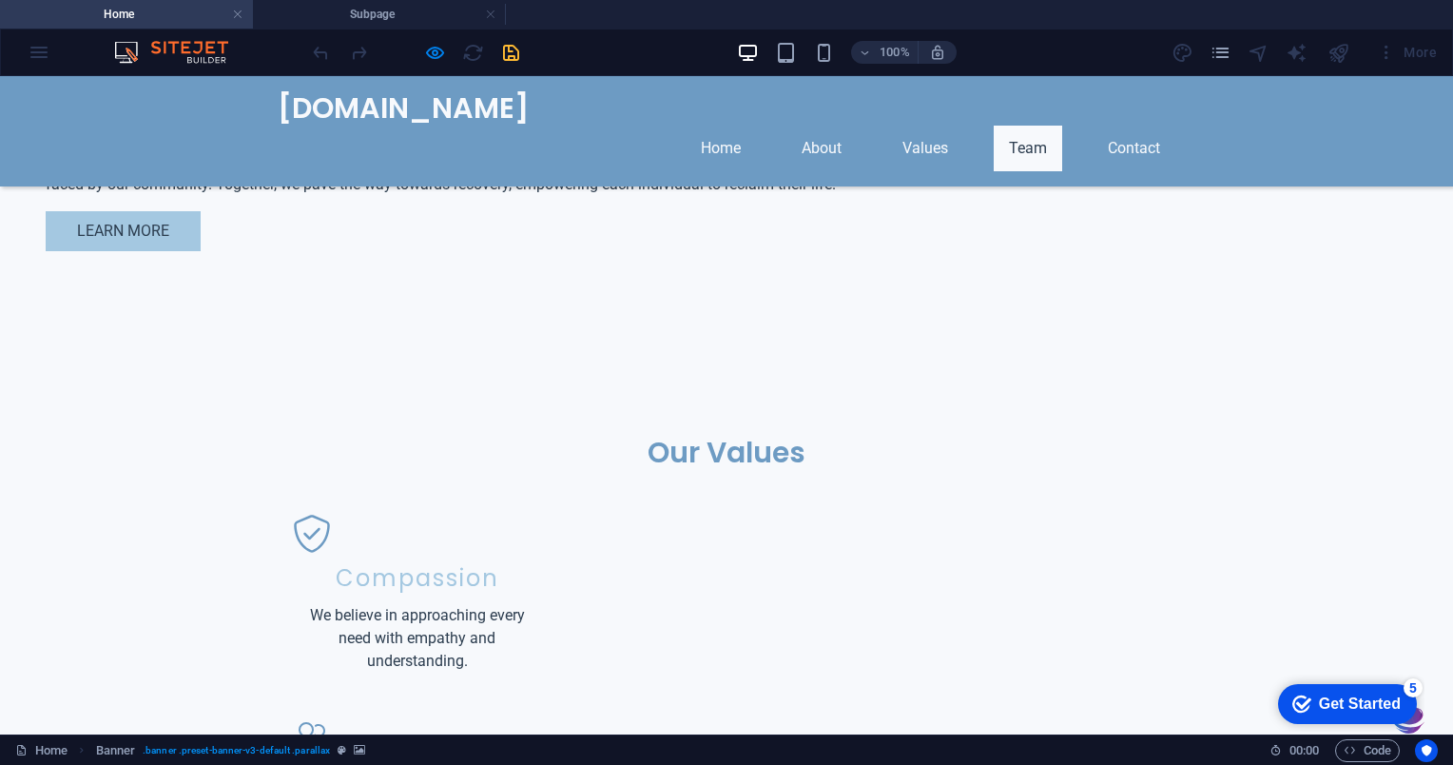
scroll to position [1520, 0]
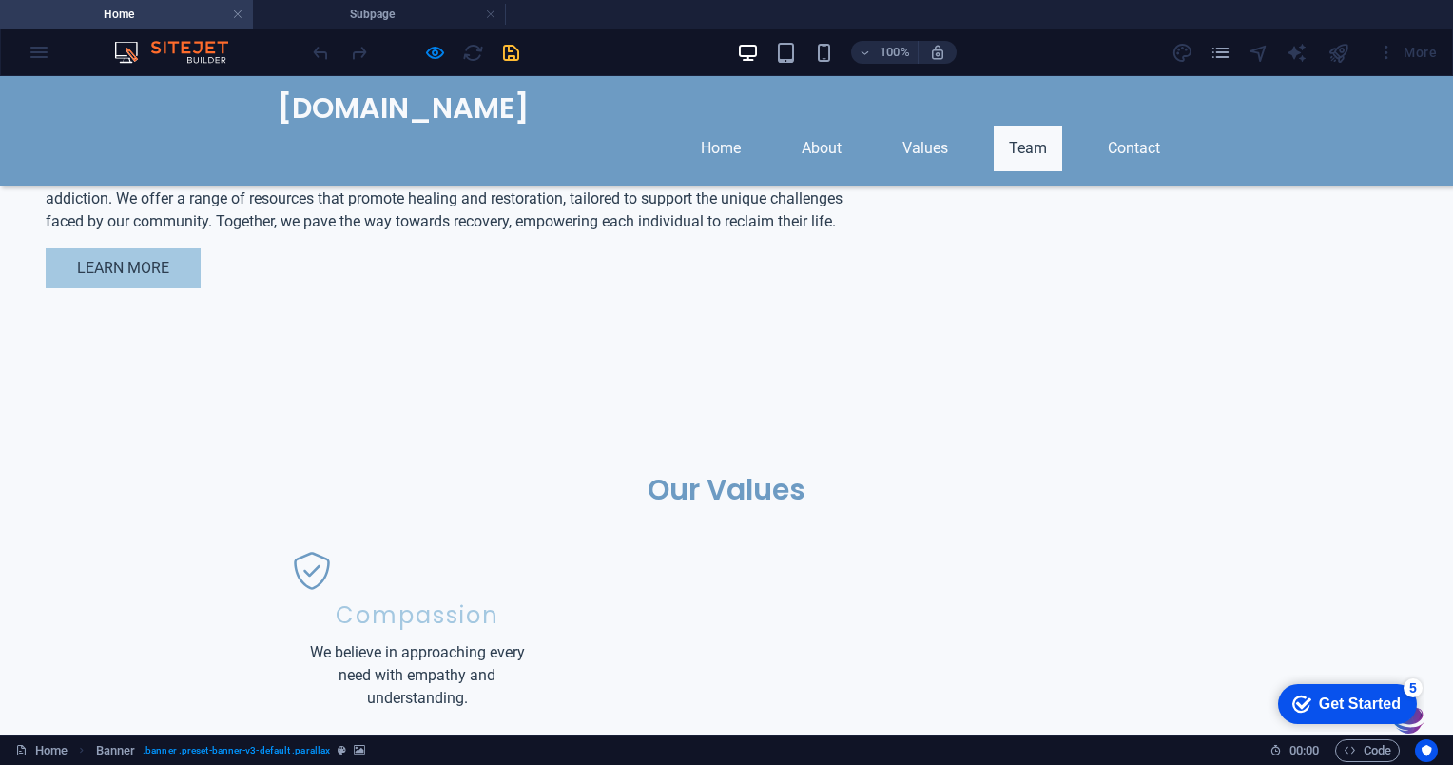
scroll to position [1441, 0]
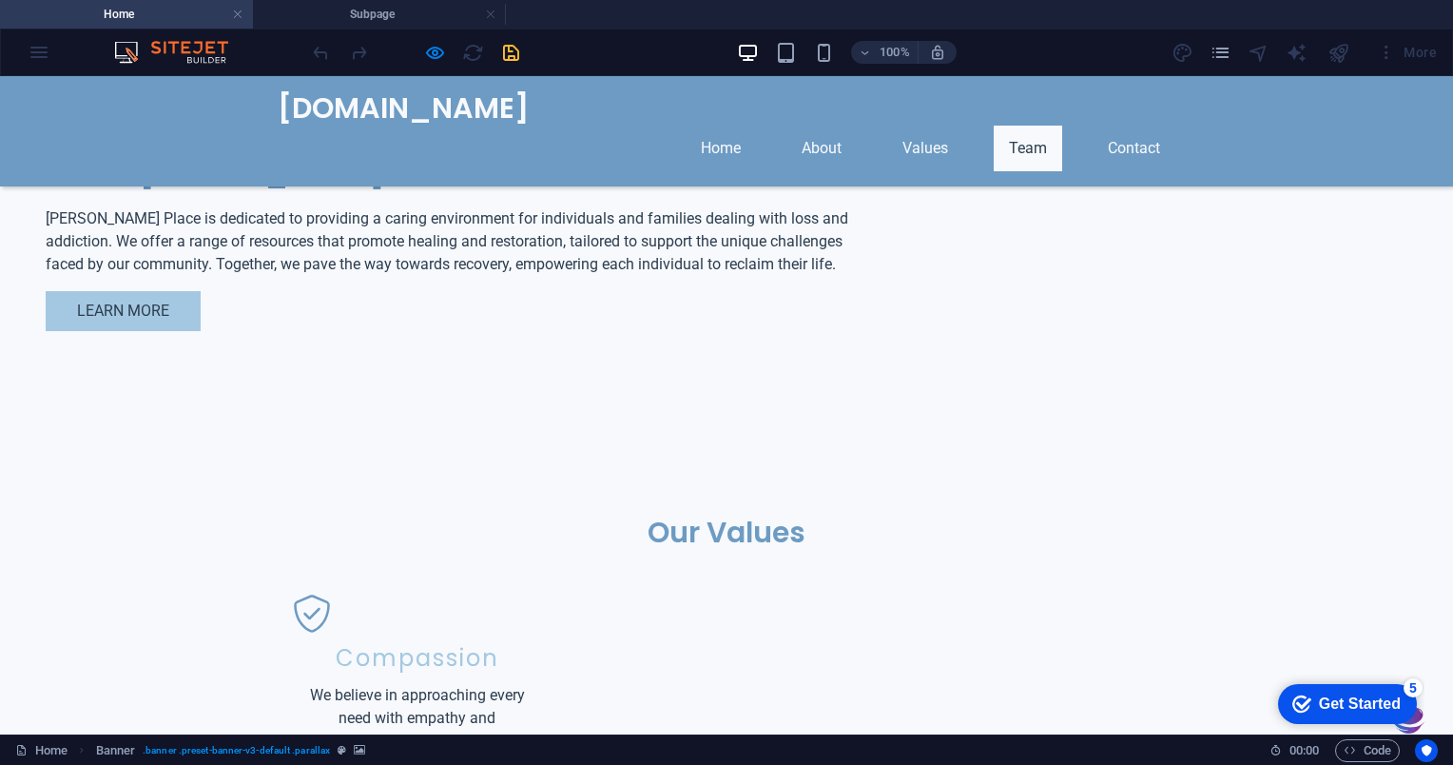
click at [1399, 46] on div "More" at bounding box center [1406, 52] width 75 height 30
click at [1274, 145] on div "[DOMAIN_NAME] Home About Values Team Contact" at bounding box center [726, 131] width 1453 height 110
click at [134, 61] on img at bounding box center [180, 52] width 143 height 23
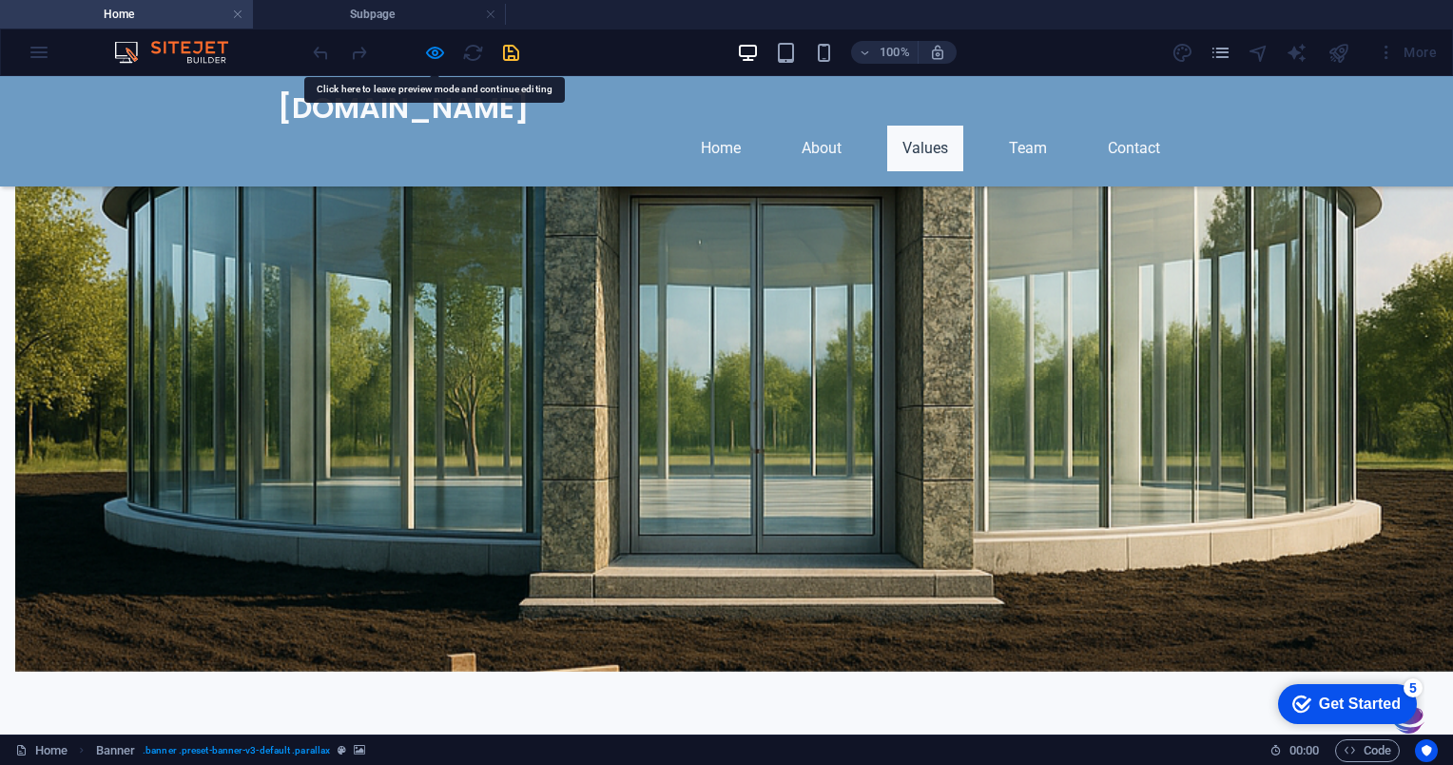
scroll to position [1175, 0]
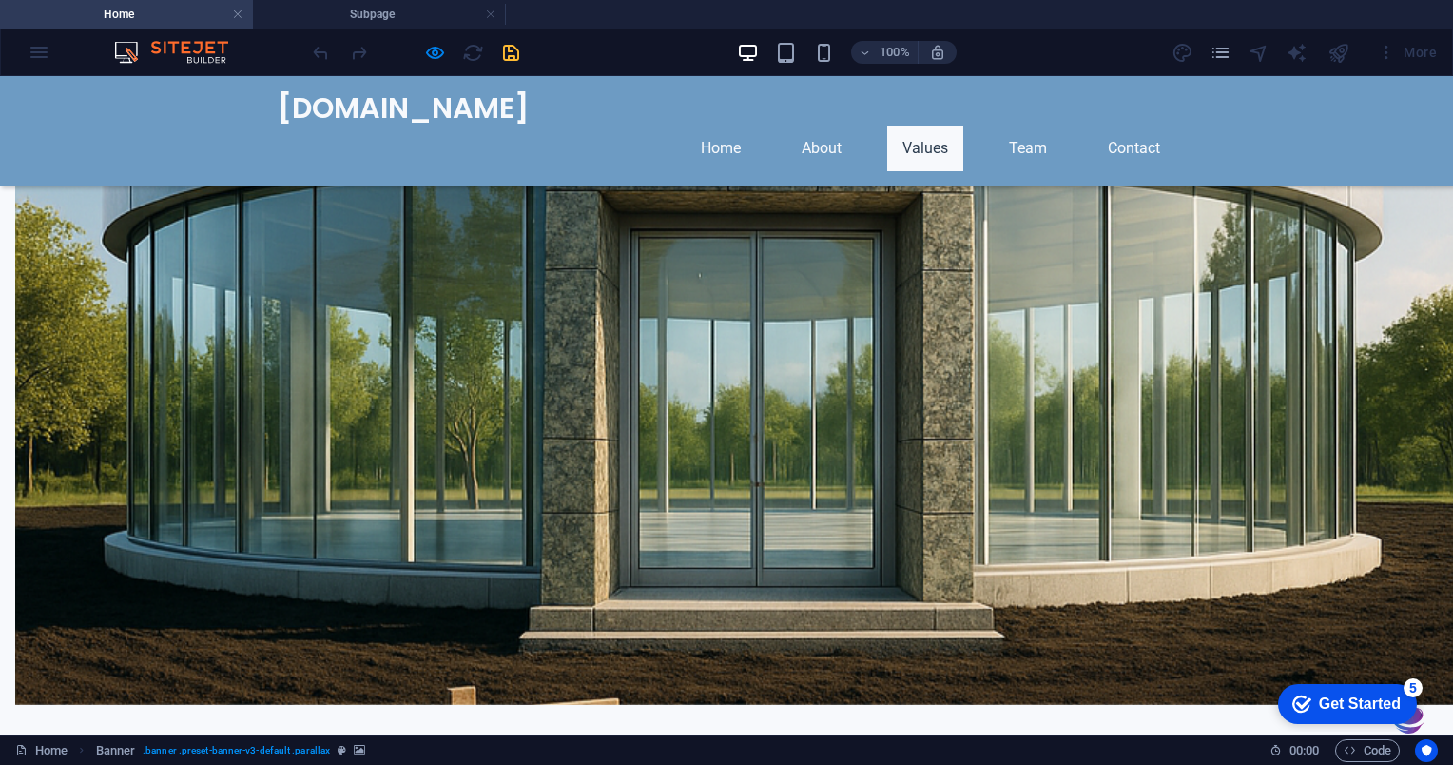
click at [258, 29] on div "100% More" at bounding box center [726, 52] width 1451 height 46
click at [240, 10] on link at bounding box center [237, 15] width 11 height 18
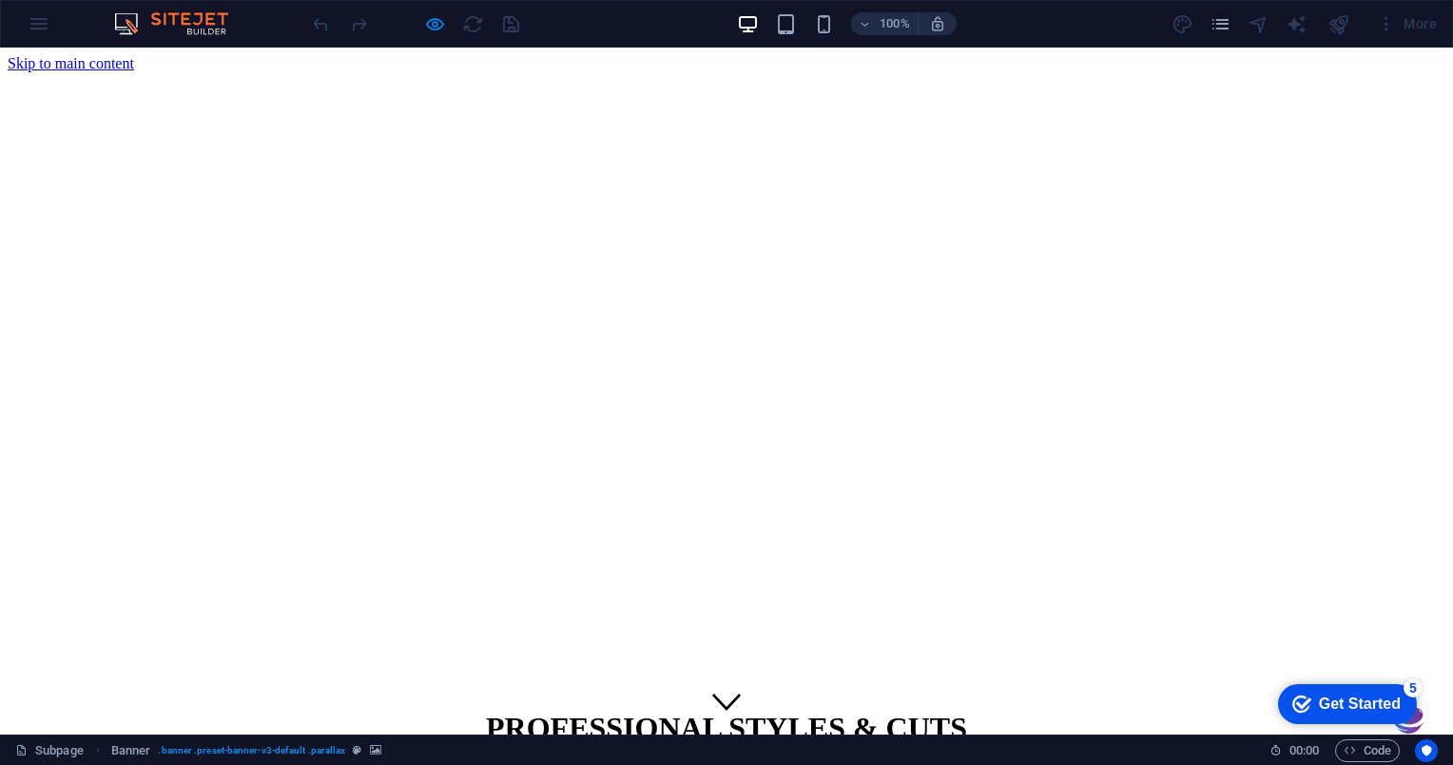
click at [1411, 30] on div "More" at bounding box center [1406, 24] width 75 height 30
click at [1410, 32] on div "More" at bounding box center [1406, 24] width 75 height 30
click at [441, 690] on div "PROFESSIONAL STYLES & CUTS (555) 123-4567 | Wellness Town" at bounding box center [727, 763] width 1438 height 147
click at [438, 21] on icon "button" at bounding box center [435, 24] width 22 height 22
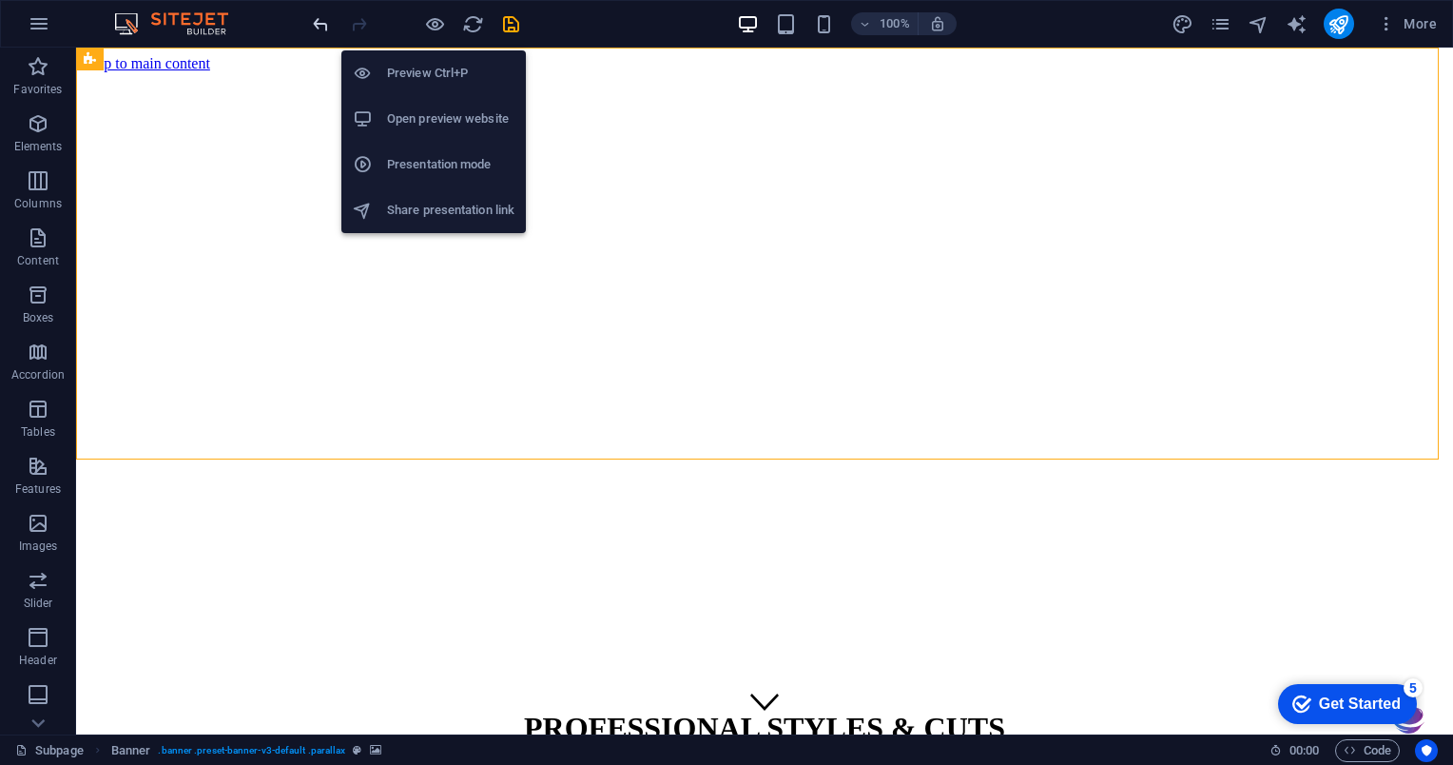
click at [320, 29] on icon "undo" at bounding box center [321, 24] width 22 height 22
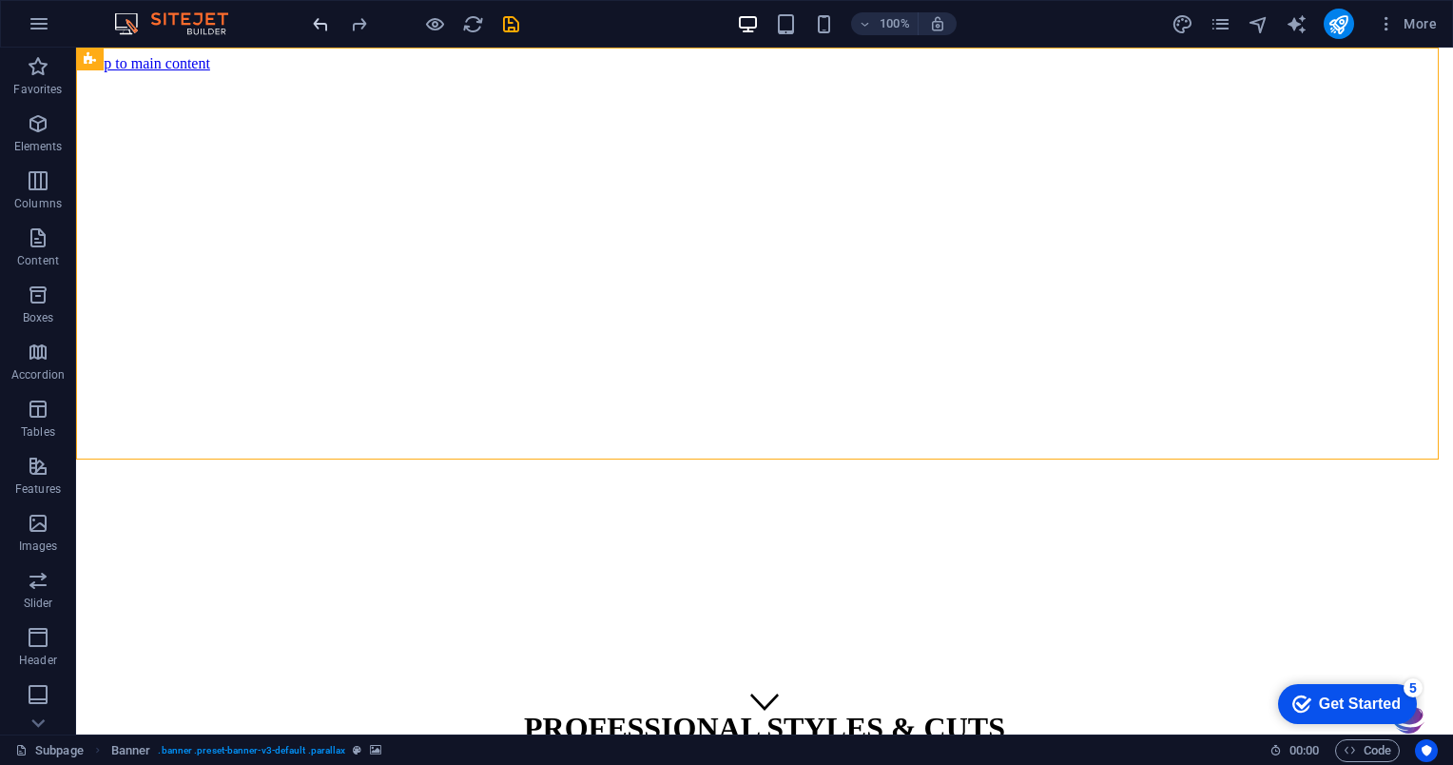
click at [319, 21] on icon "undo" at bounding box center [321, 24] width 22 height 22
click at [316, 29] on icon "undo" at bounding box center [321, 24] width 22 height 22
click at [319, 690] on div "PROFESSIONAL STYLES & CUTS (555) 123-4567 | Wellness Town" at bounding box center [765, 763] width 1362 height 147
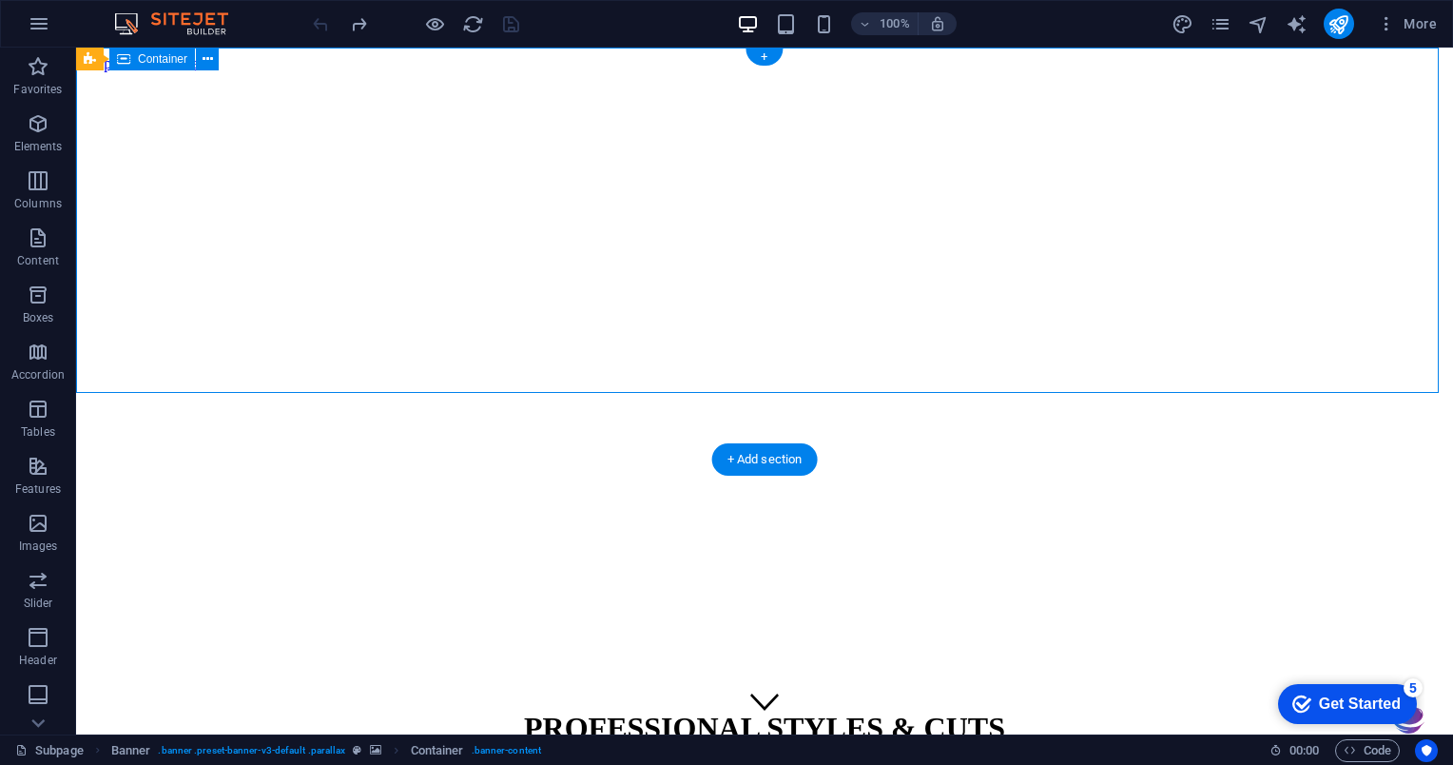
click at [313, 32] on div at bounding box center [415, 24] width 213 height 30
click at [93, 690] on div "PROFESSIONAL STYLES & CUTS (555) 123-4567 | Wellness Town" at bounding box center [765, 763] width 1362 height 147
click at [45, 27] on icon "button" at bounding box center [39, 23] width 23 height 23
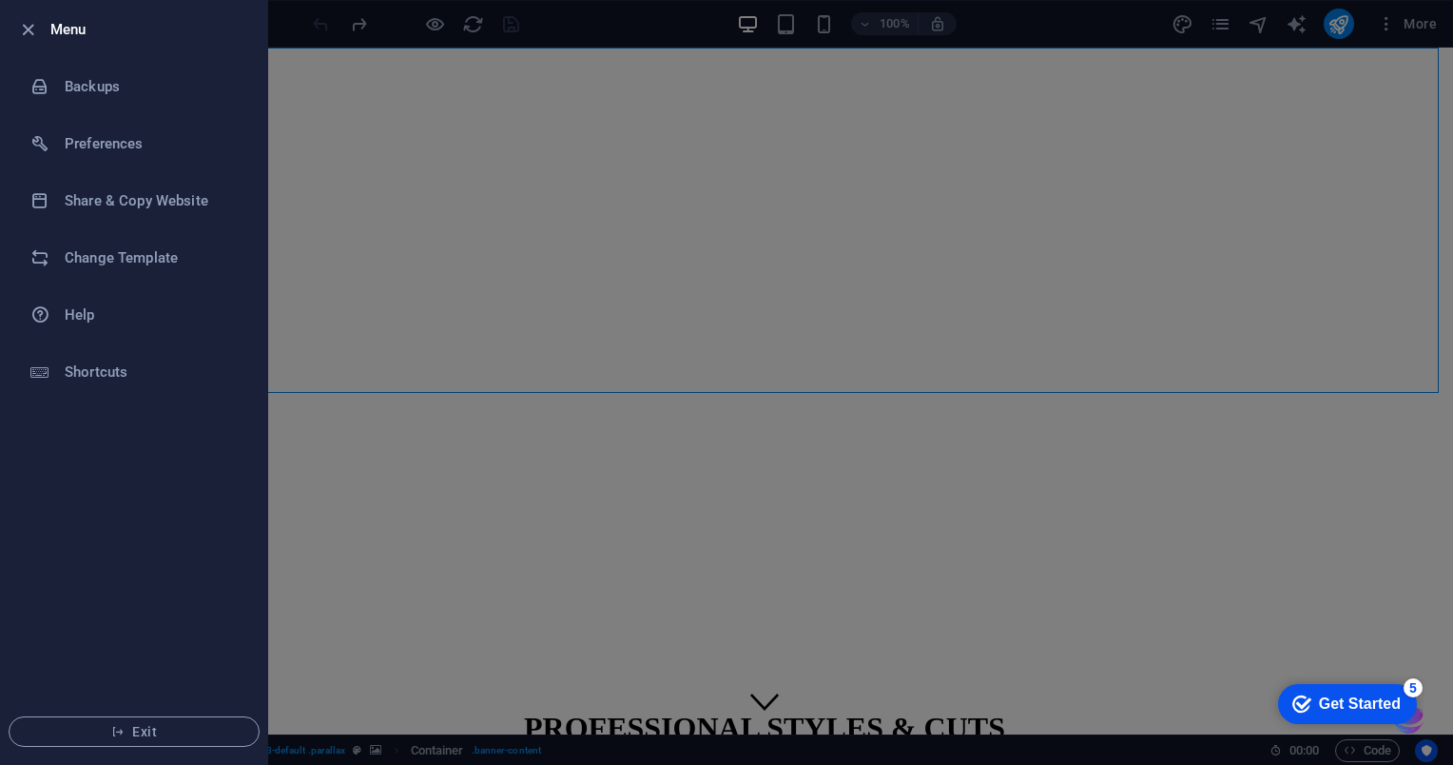
click at [71, 29] on h6 "Menu" at bounding box center [151, 29] width 202 height 23
click at [27, 22] on icon "button" at bounding box center [28, 30] width 22 height 22
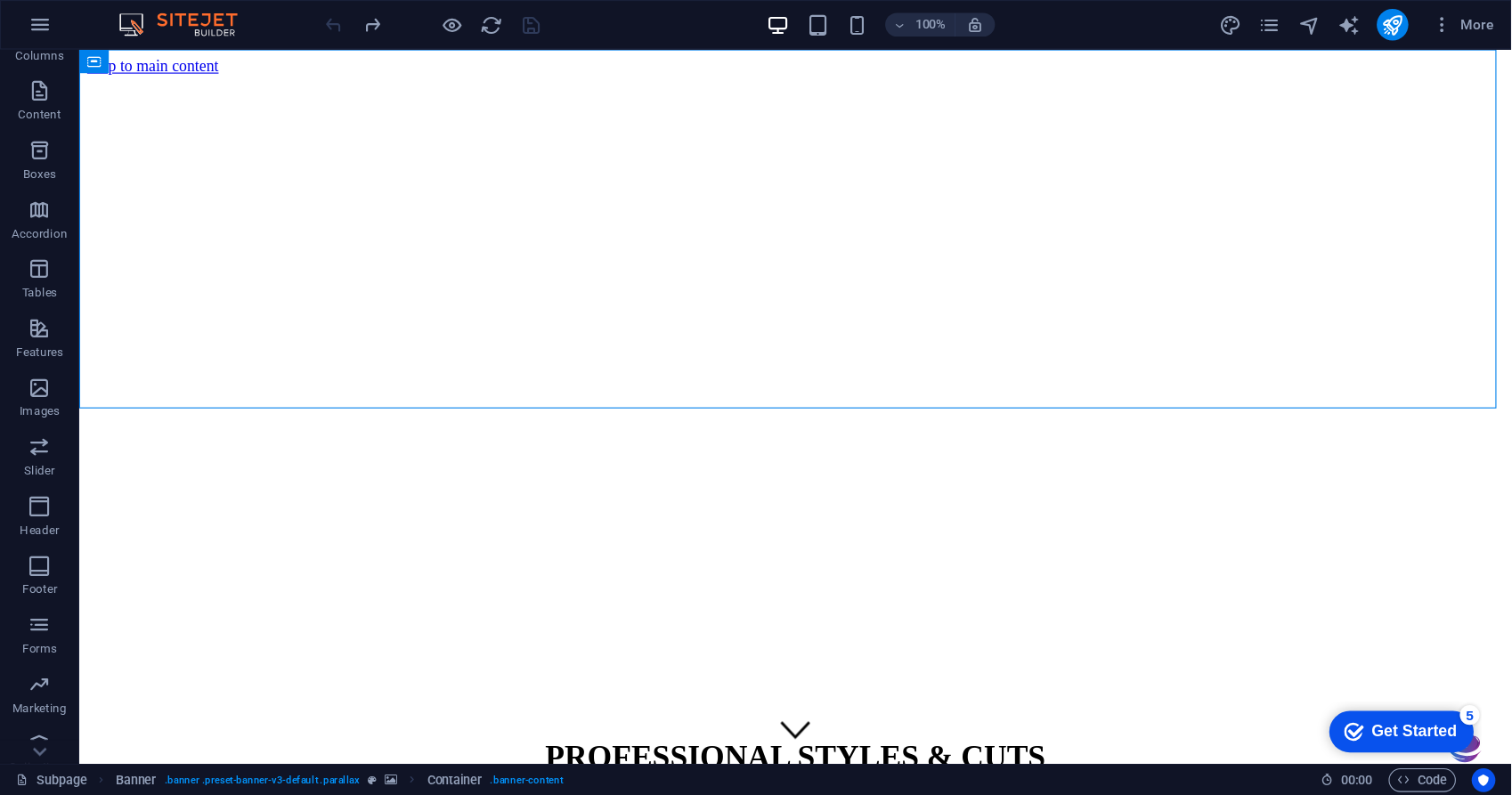
scroll to position [157, 0]
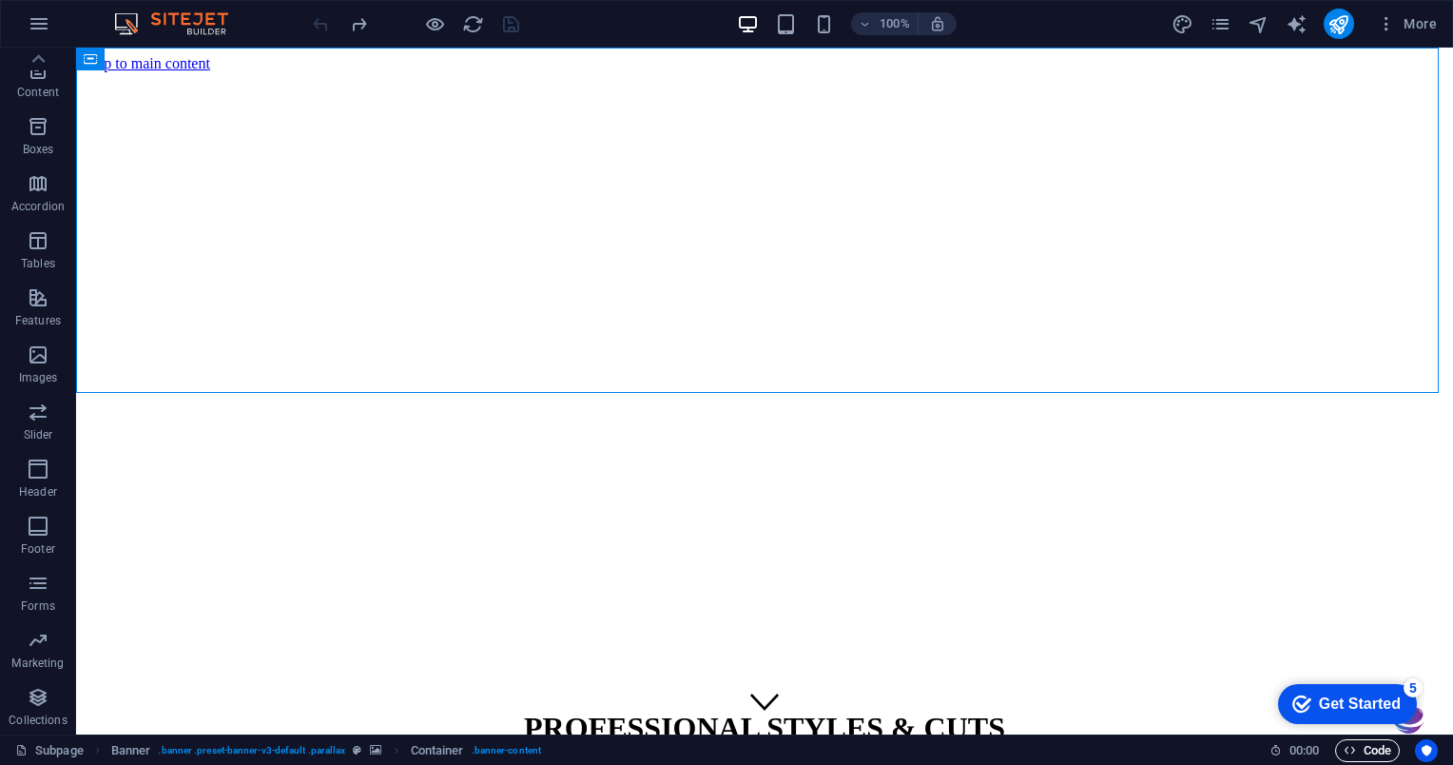
click at [1347, 751] on icon "button" at bounding box center [1350, 750] width 12 height 12
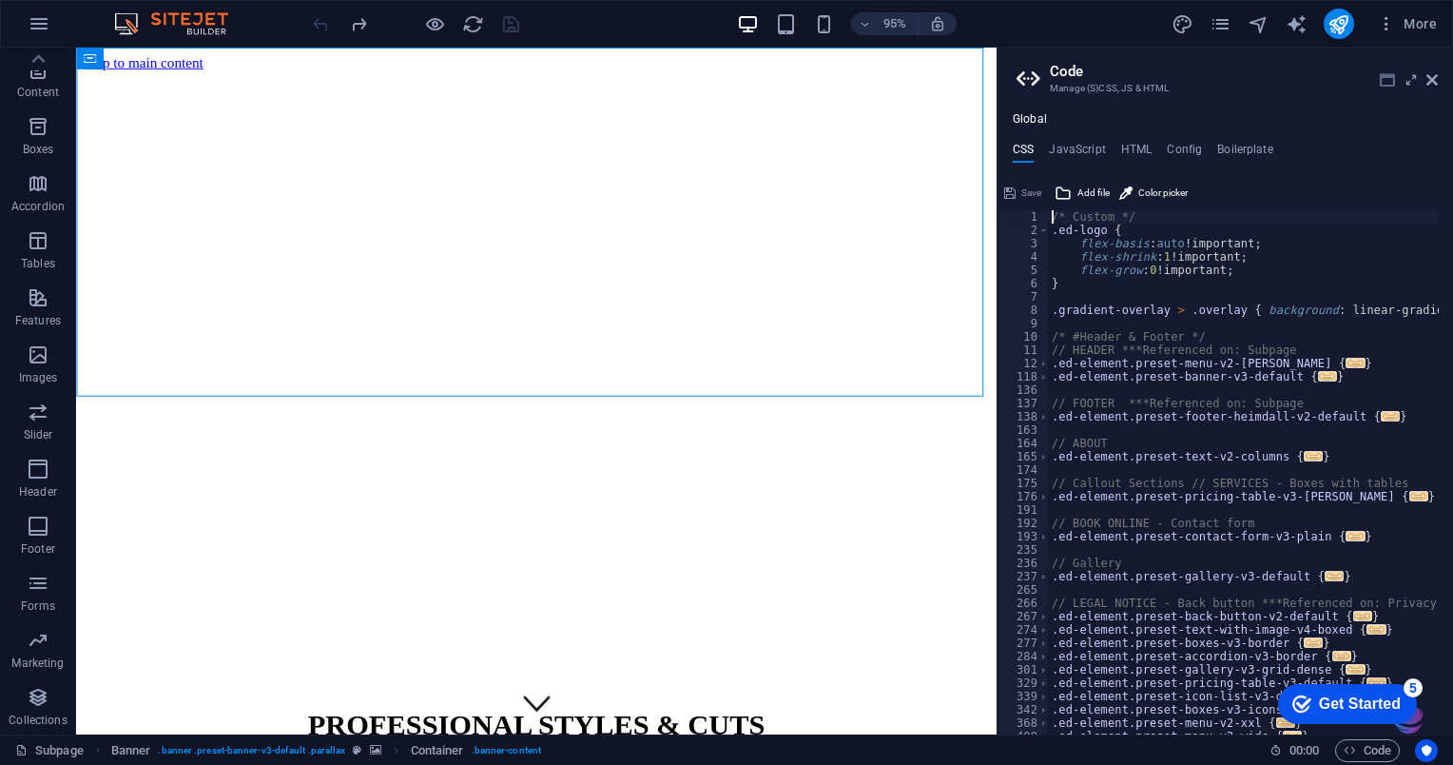
click at [1385, 80] on icon at bounding box center [1387, 79] width 15 height 15
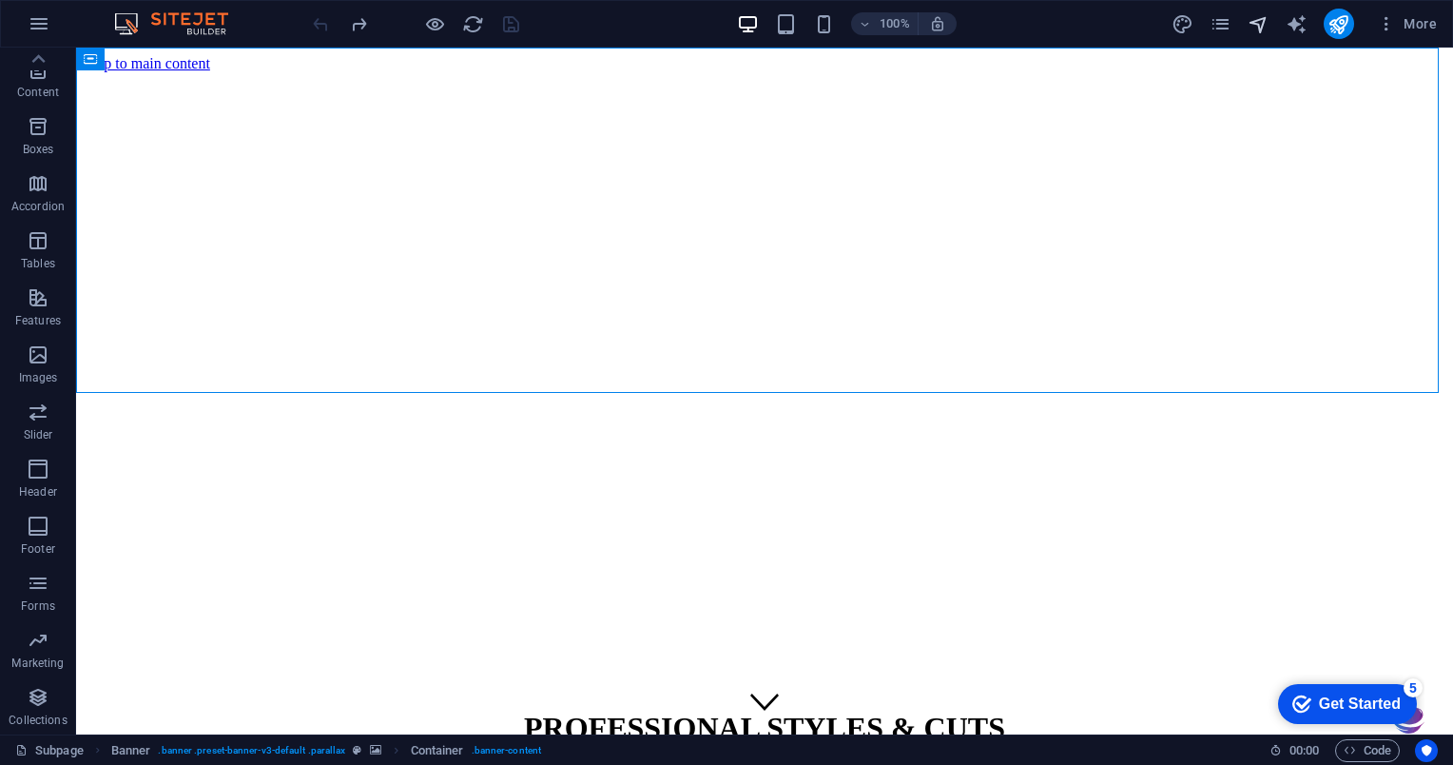
click at [1259, 23] on icon "navigator" at bounding box center [1259, 24] width 22 height 22
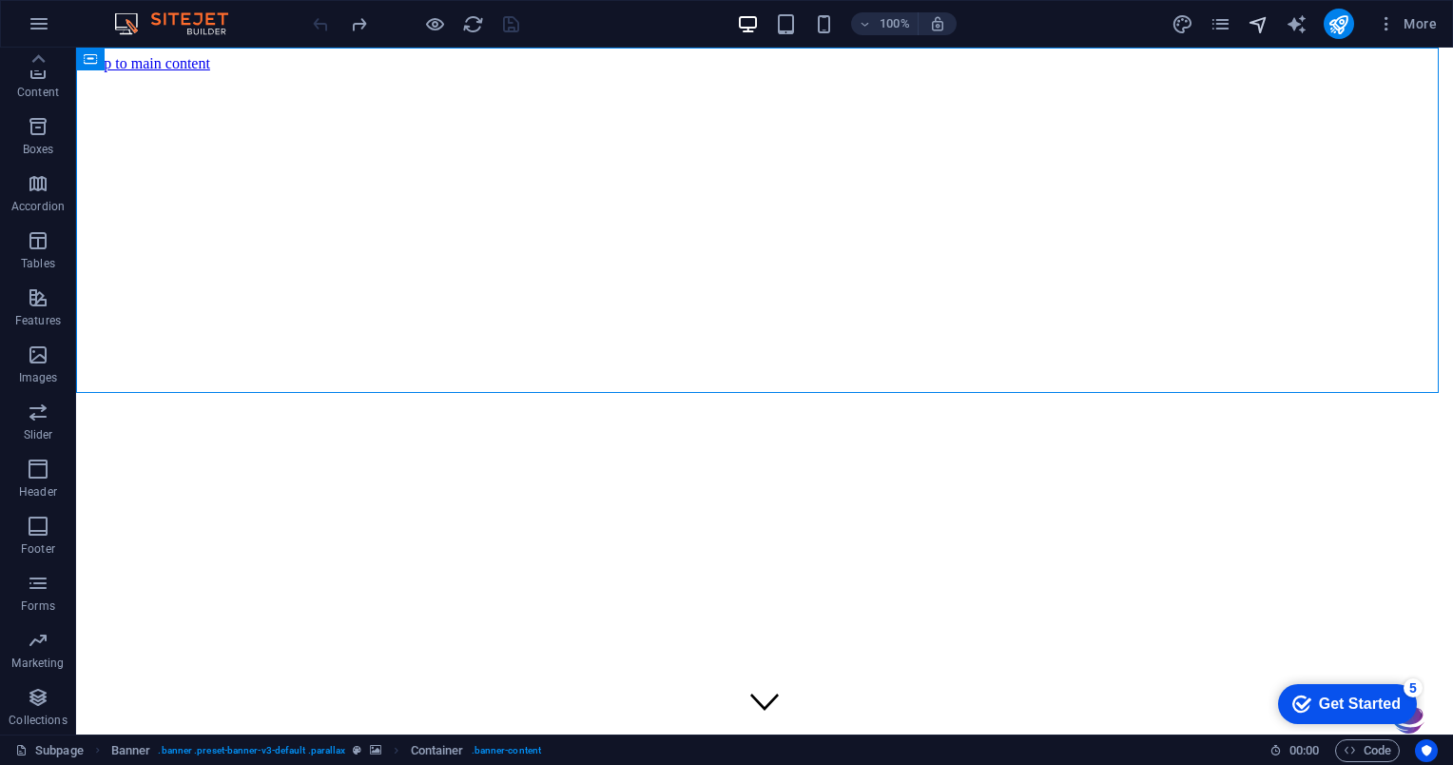
select select "16884283-en"
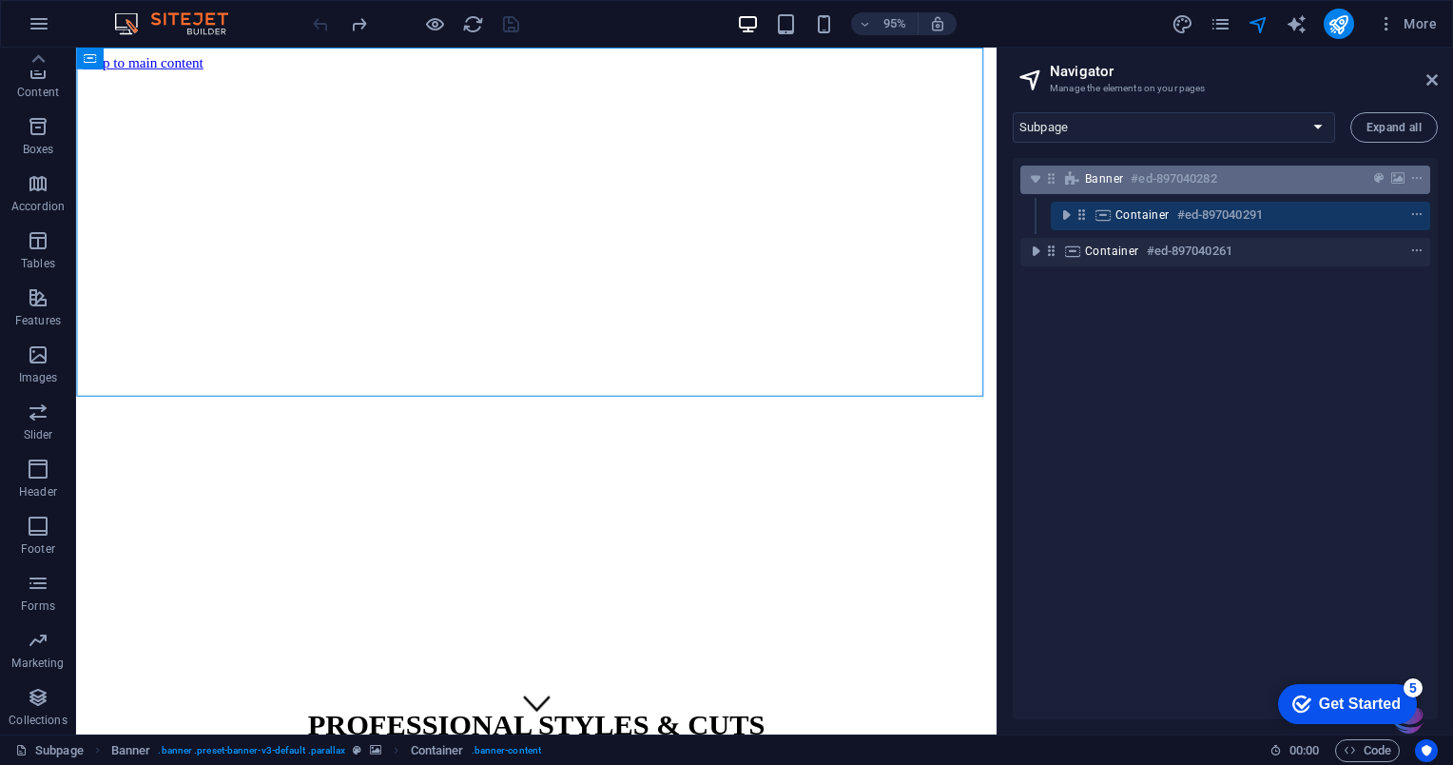
click at [1259, 186] on div "Banner #ed-897040282" at bounding box center [1210, 178] width 250 height 23
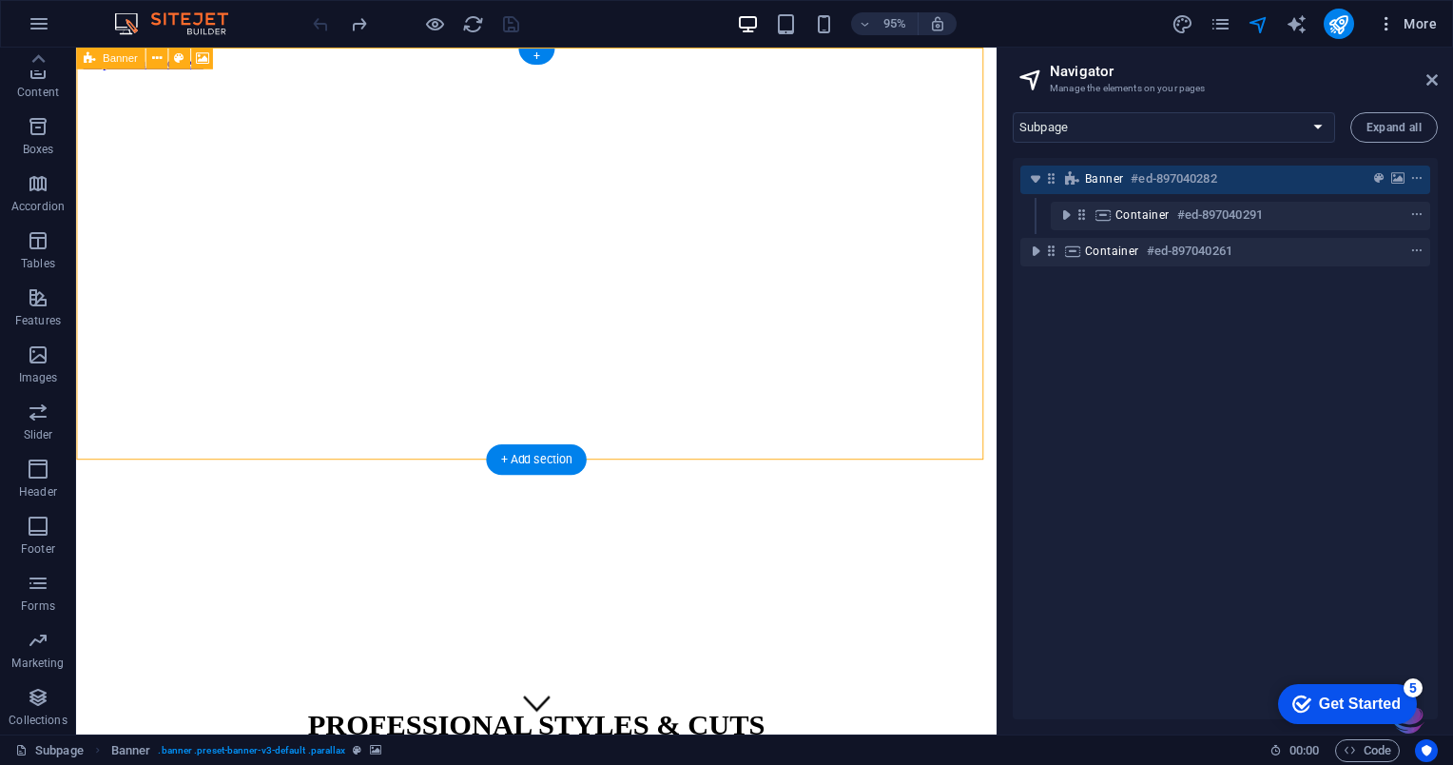
click at [1387, 31] on icon "button" at bounding box center [1386, 23] width 19 height 19
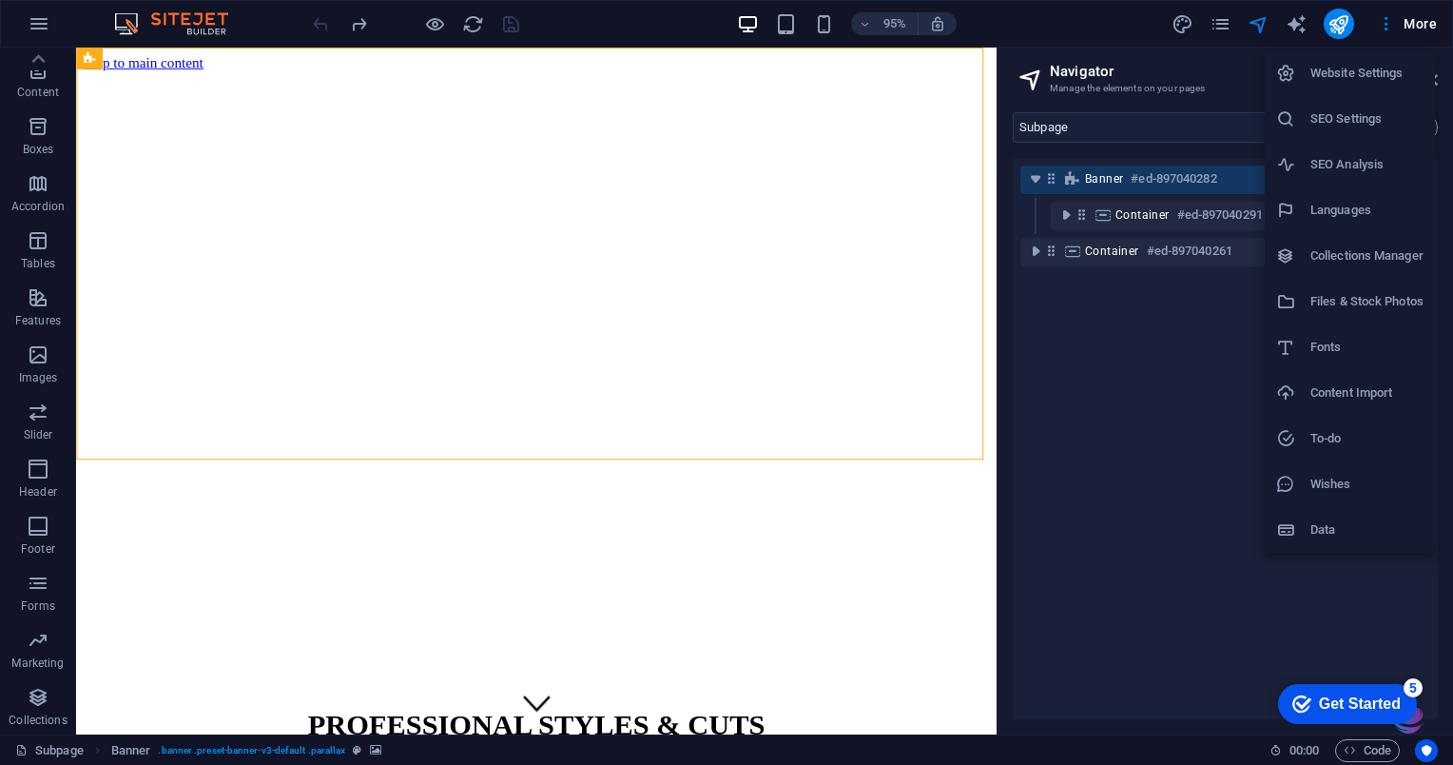
click at [1423, 27] on div at bounding box center [726, 382] width 1453 height 765
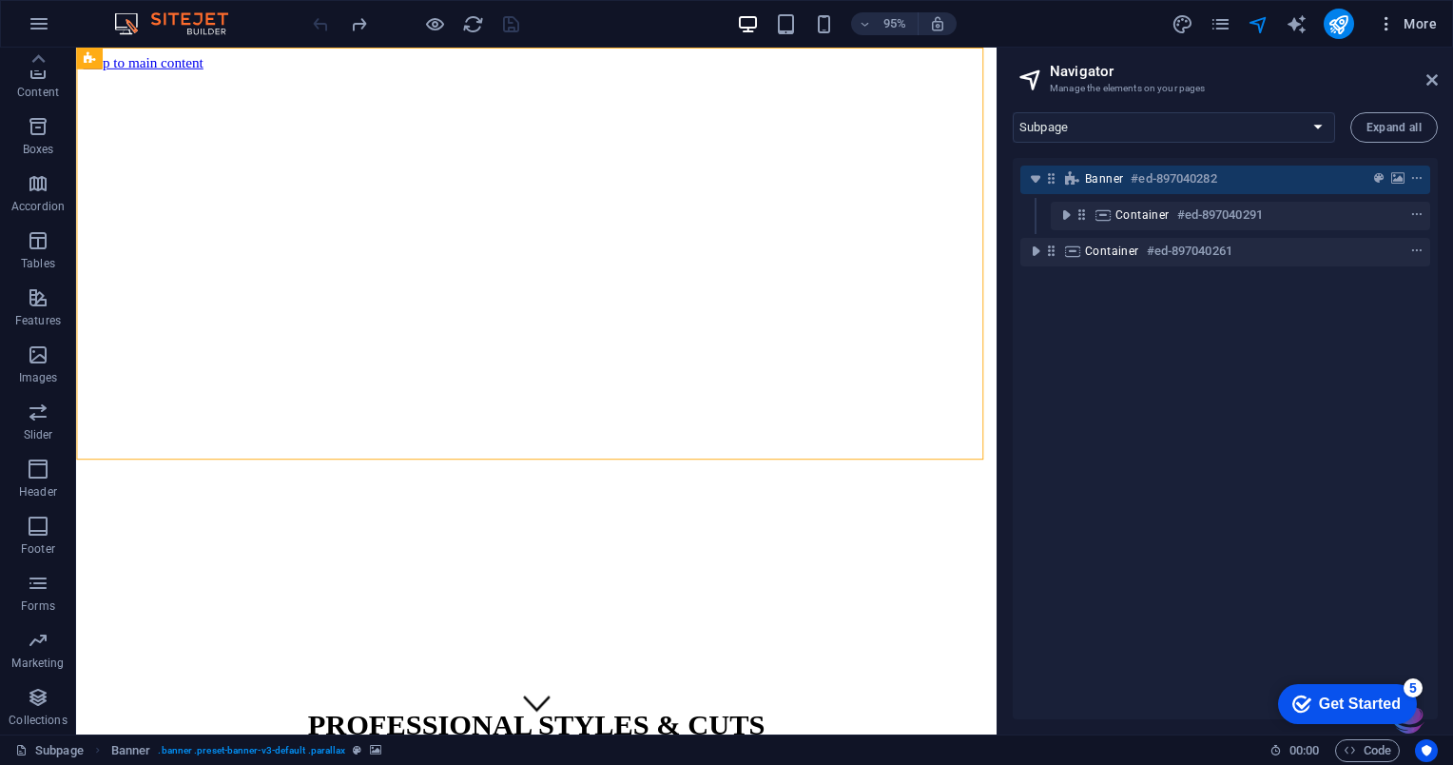
click at [1419, 24] on span "More" at bounding box center [1407, 23] width 60 height 19
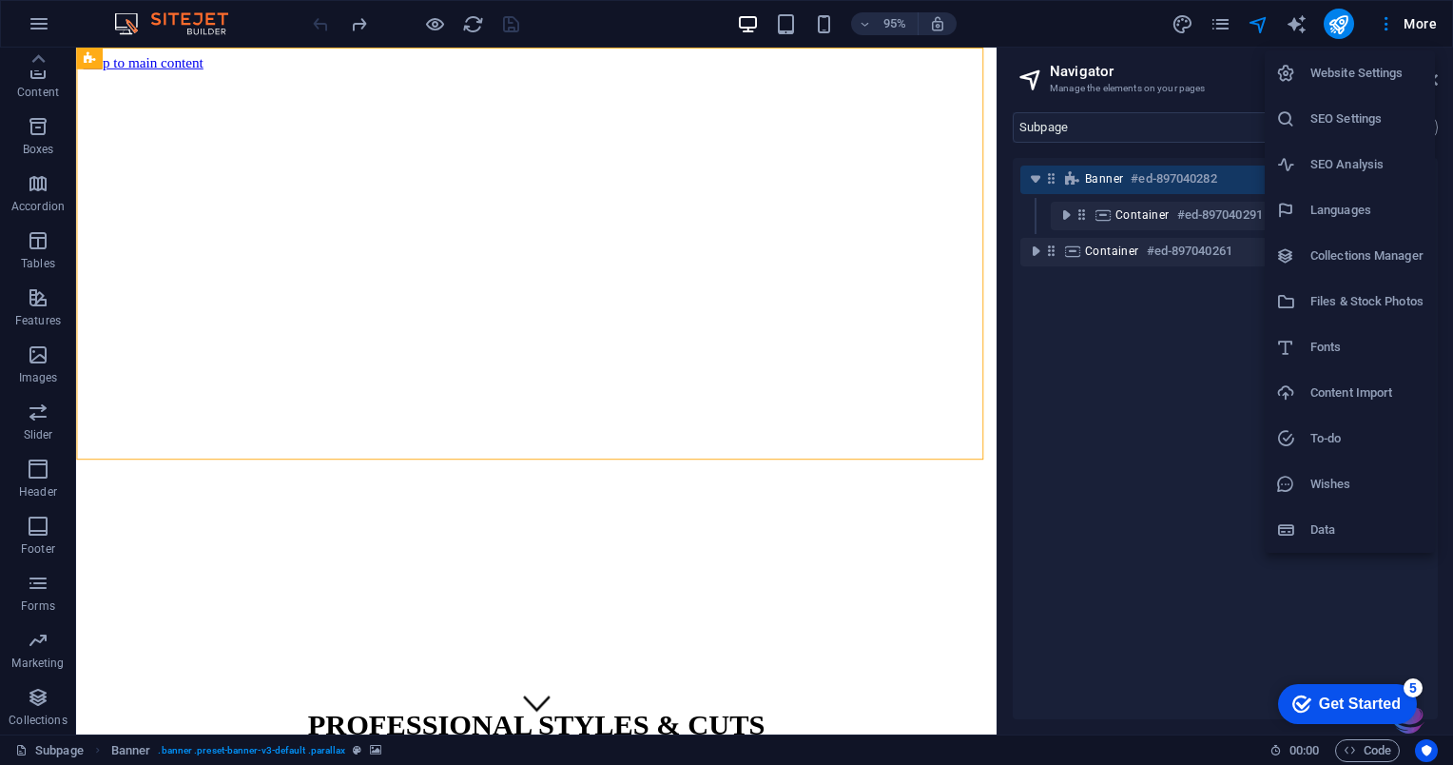
click at [1389, 33] on div at bounding box center [726, 382] width 1453 height 765
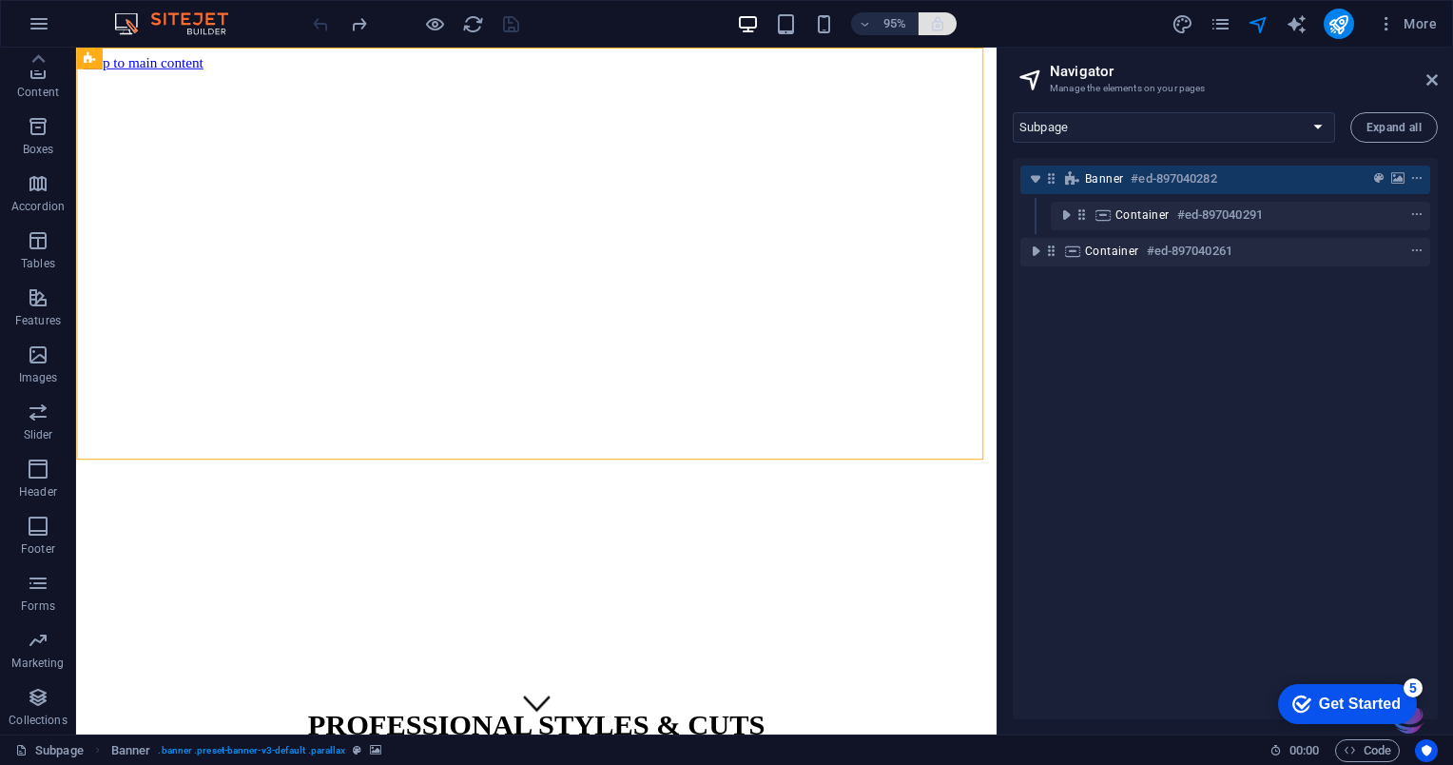
click at [942, 27] on icon "button" at bounding box center [937, 23] width 17 height 17
click at [945, 29] on icon "button" at bounding box center [937, 23] width 17 height 17
click at [510, 27] on div at bounding box center [415, 24] width 213 height 30
click at [41, 26] on icon "button" at bounding box center [39, 23] width 23 height 23
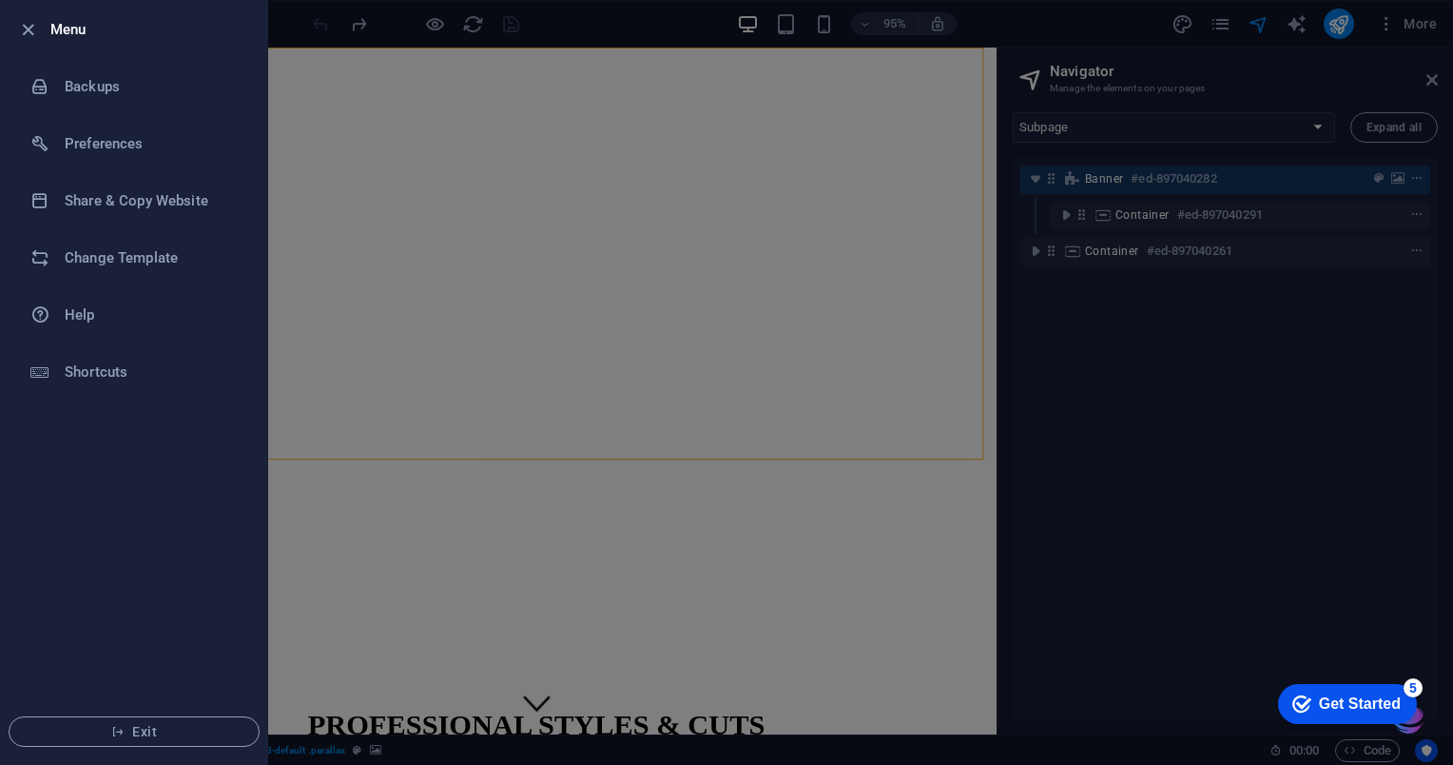
click at [348, 213] on div at bounding box center [726, 382] width 1453 height 765
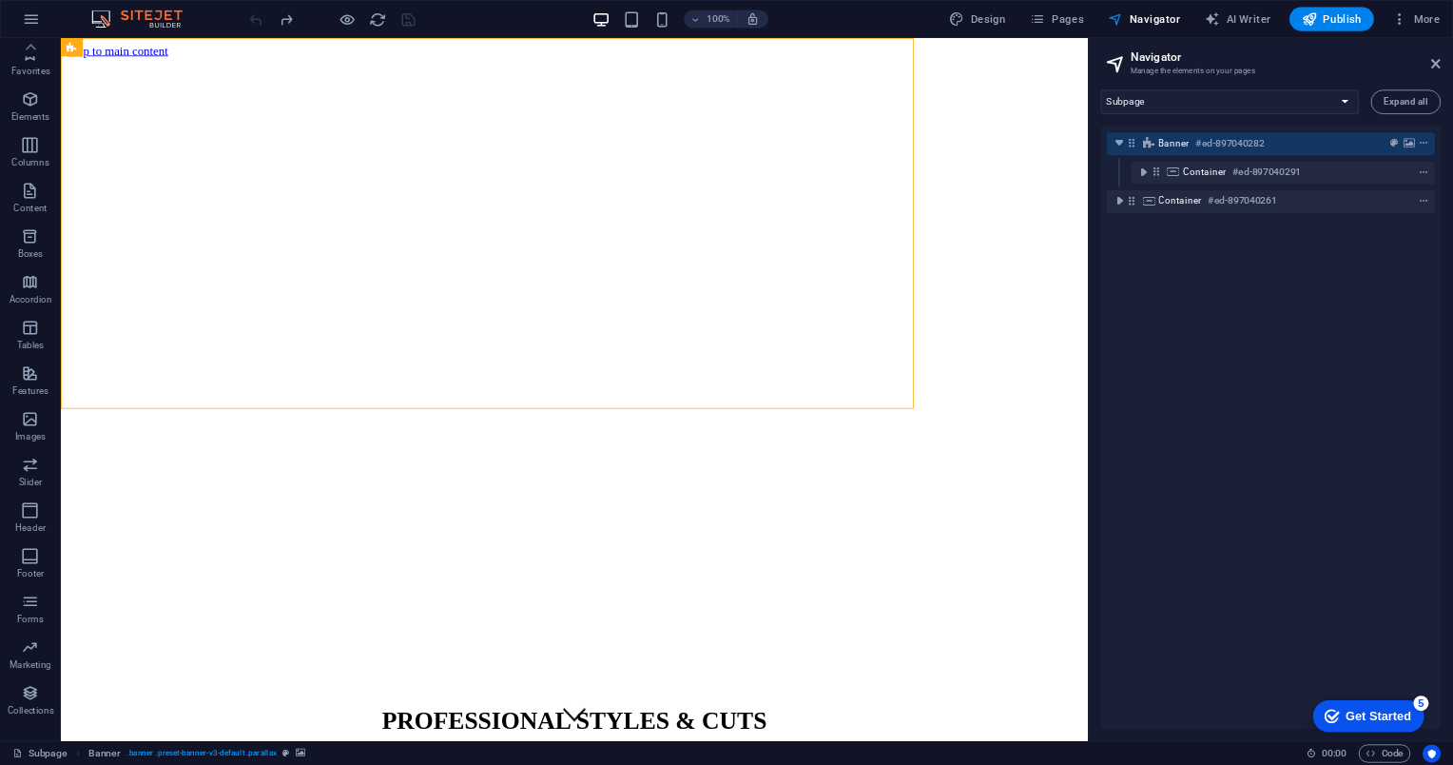
scroll to position [0, 0]
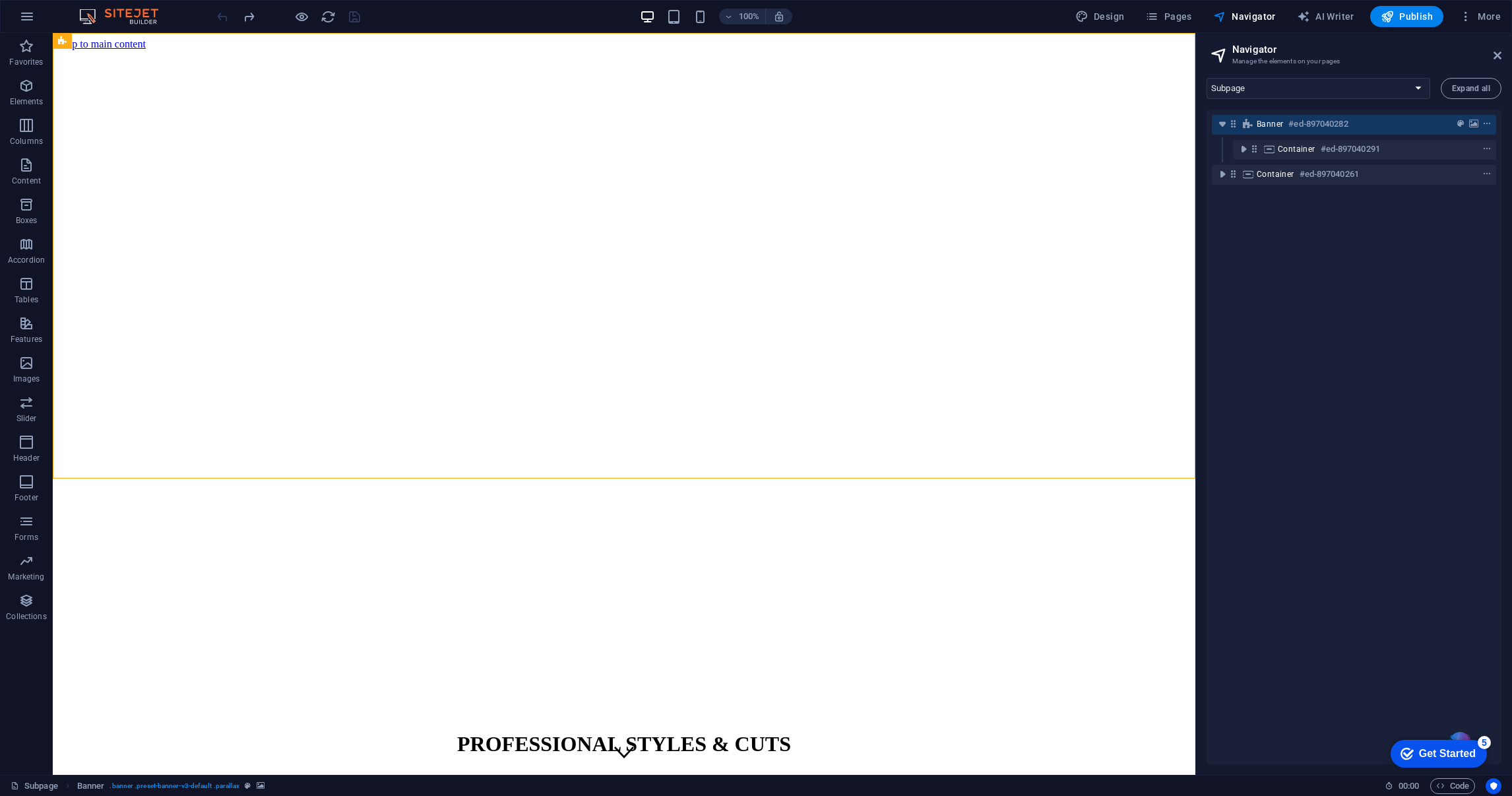
click at [908, 530] on div "PROFESSIONAL STYLES & CUTS (555) 123-4567 | Wellness Town" at bounding box center [624, 769] width 1132 height 102
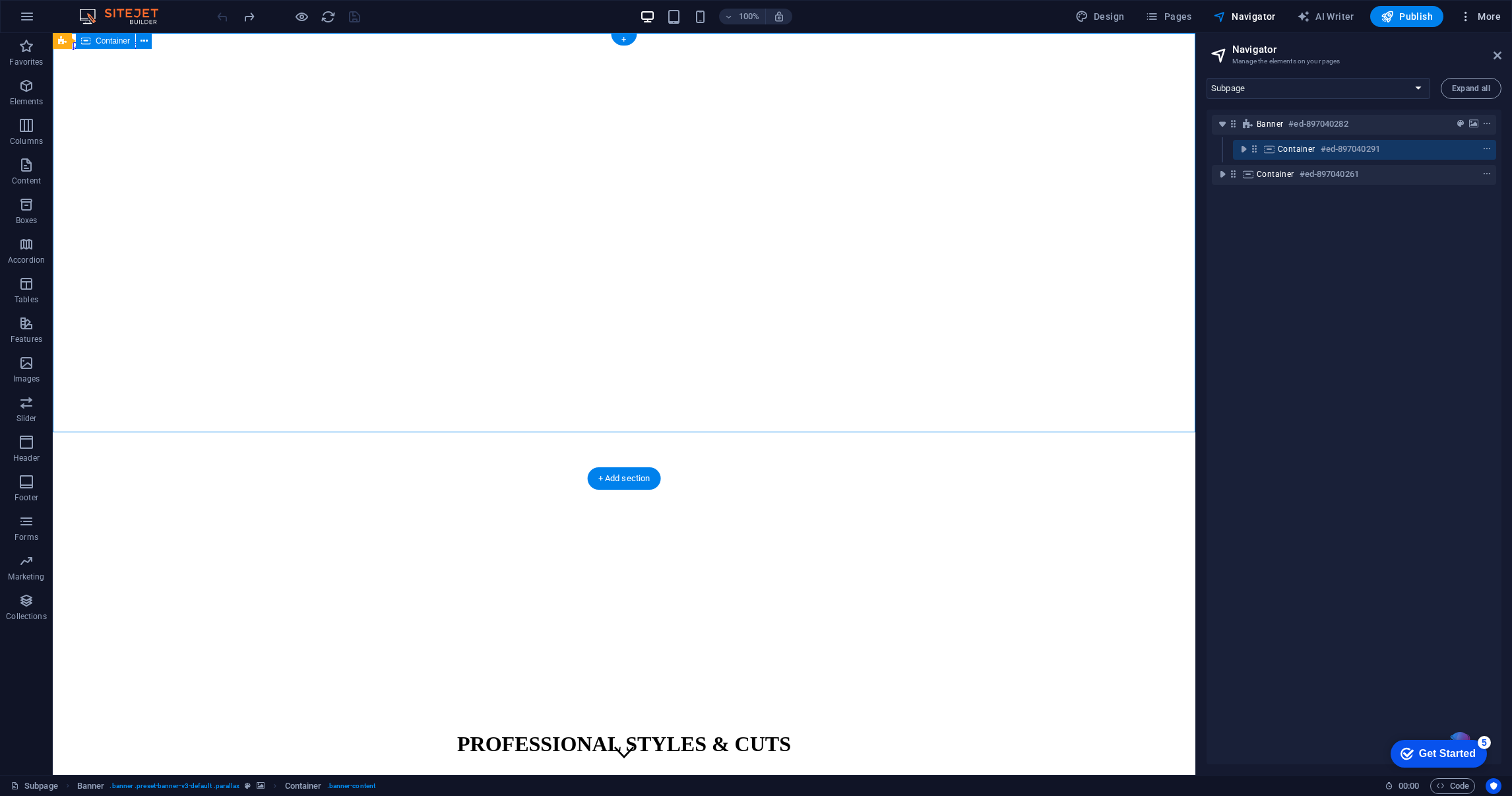
click at [1007, 19] on span "More" at bounding box center [1479, 16] width 42 height 13
click at [1007, 378] on div at bounding box center [756, 398] width 1512 height 796
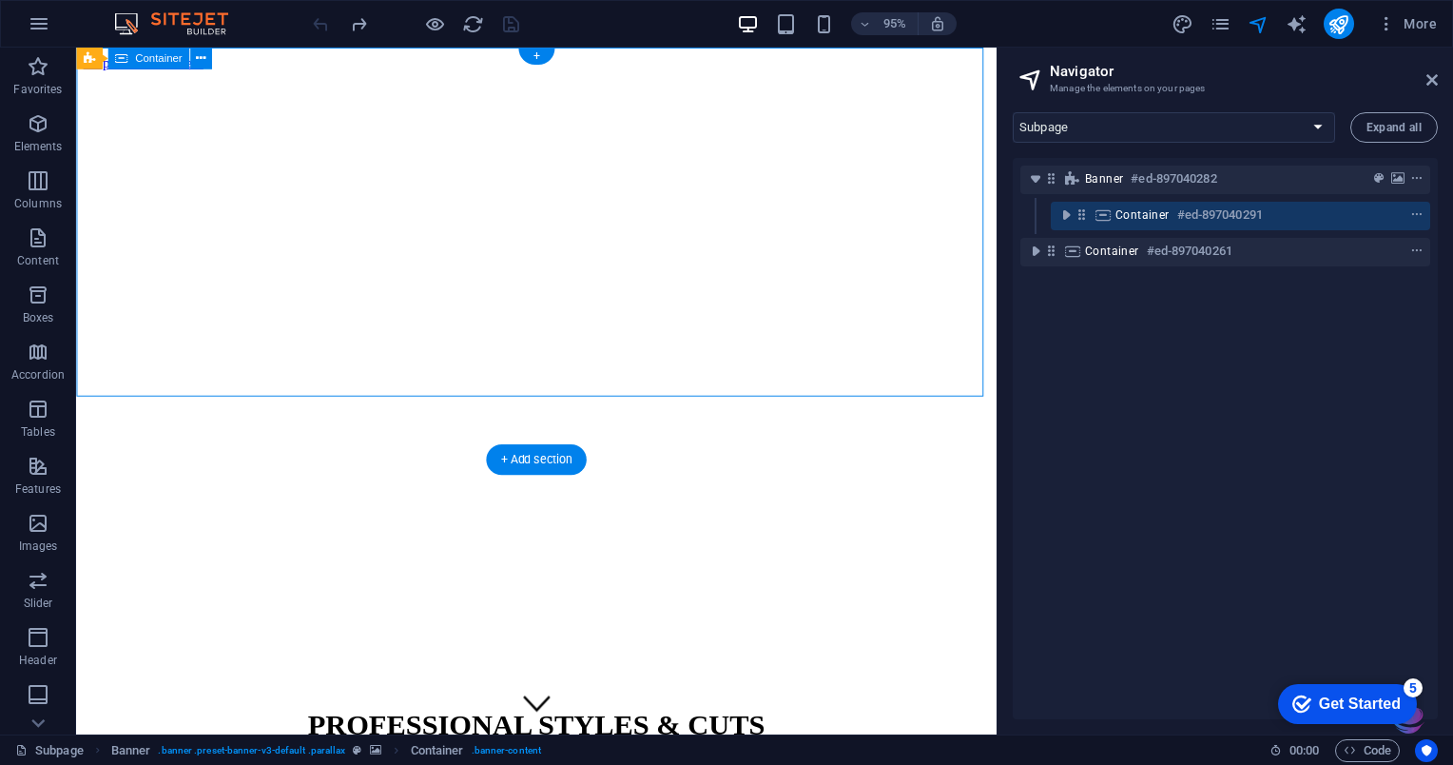
click at [1084, 673] on div "Banner #ed-897040282 Container #ed-897040291 Container #ed-897040261" at bounding box center [1225, 438] width 425 height 561
click at [128, 20] on img at bounding box center [180, 23] width 143 height 23
click at [203, 59] on icon at bounding box center [201, 57] width 10 height 19
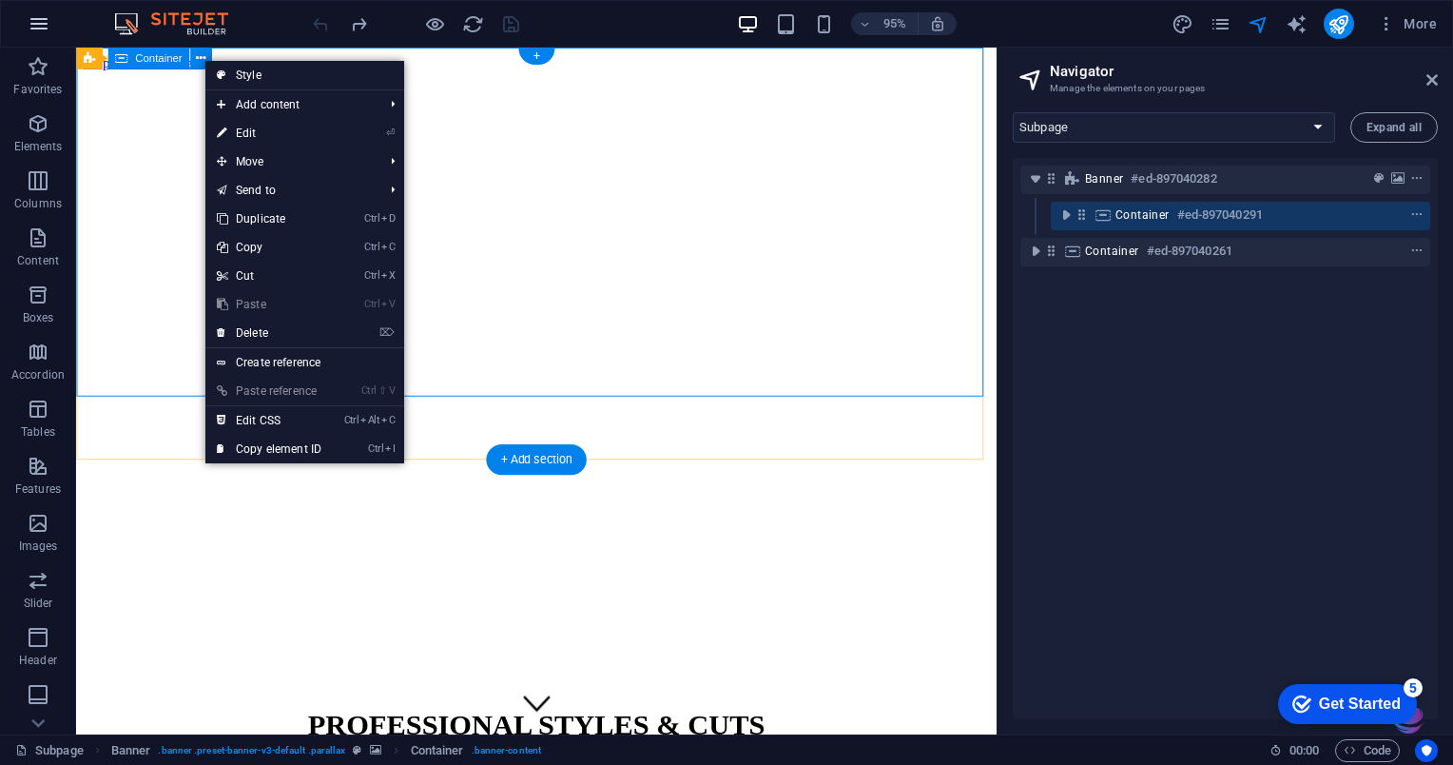
click at [44, 16] on icon "button" at bounding box center [39, 23] width 23 height 23
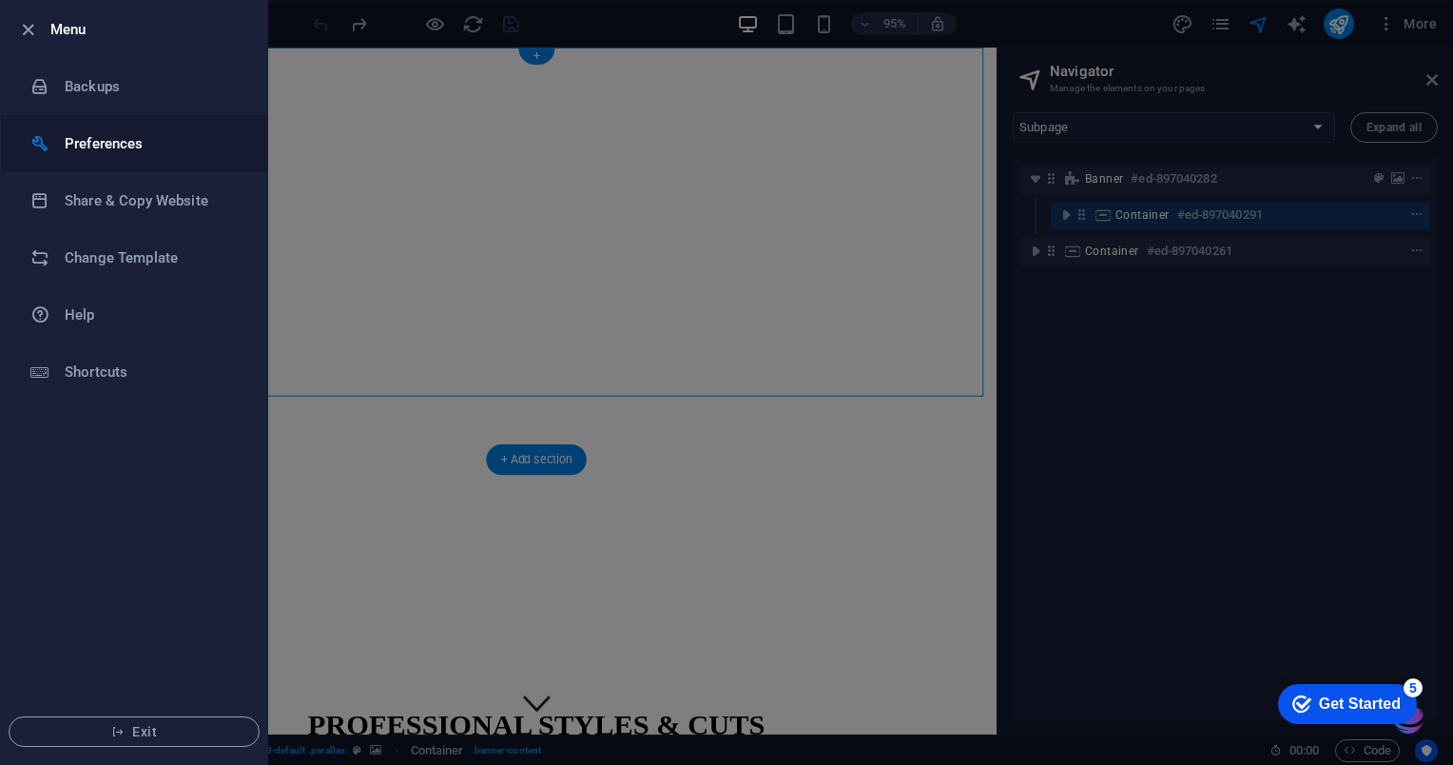
click at [71, 148] on h6 "Preferences" at bounding box center [153, 143] width 176 height 23
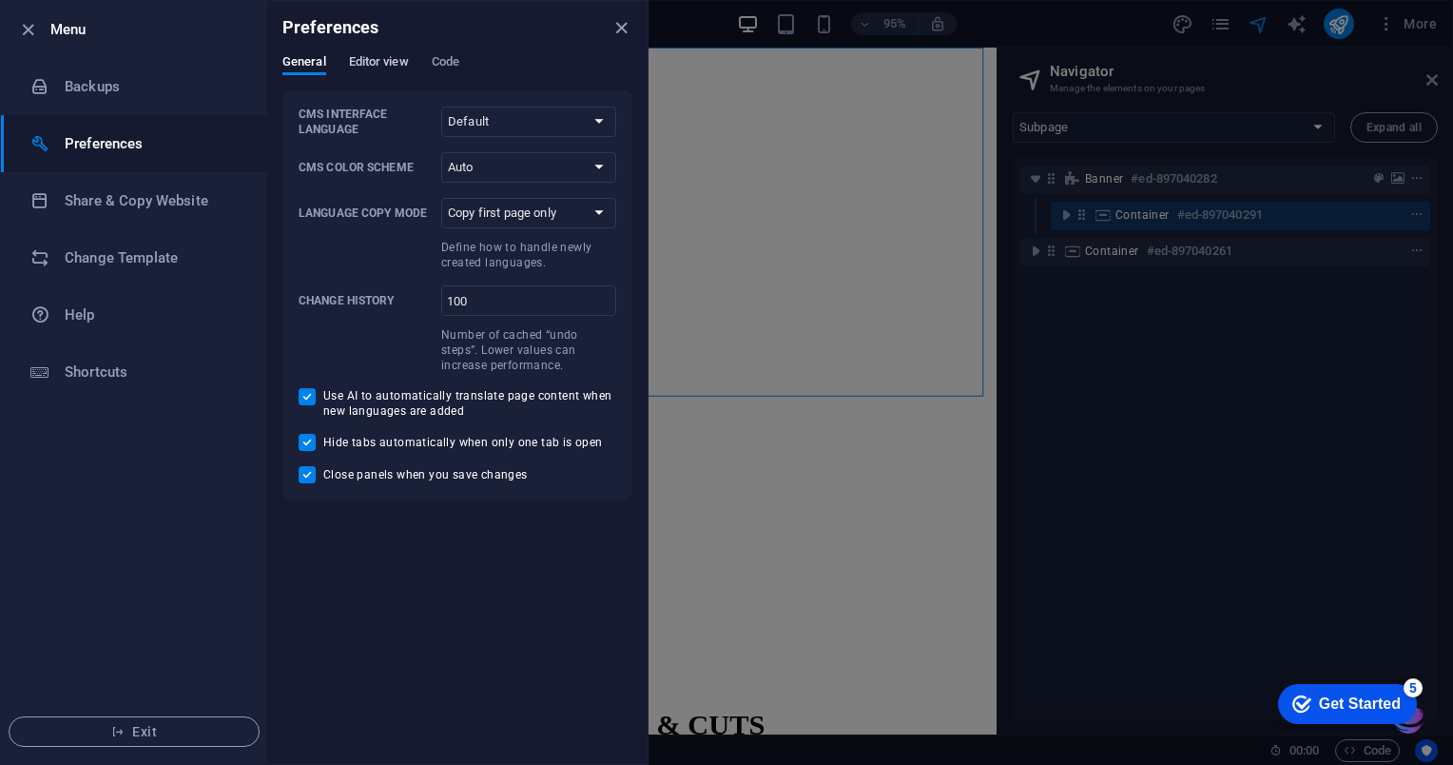
click at [382, 57] on span "Editor view" at bounding box center [379, 63] width 60 height 27
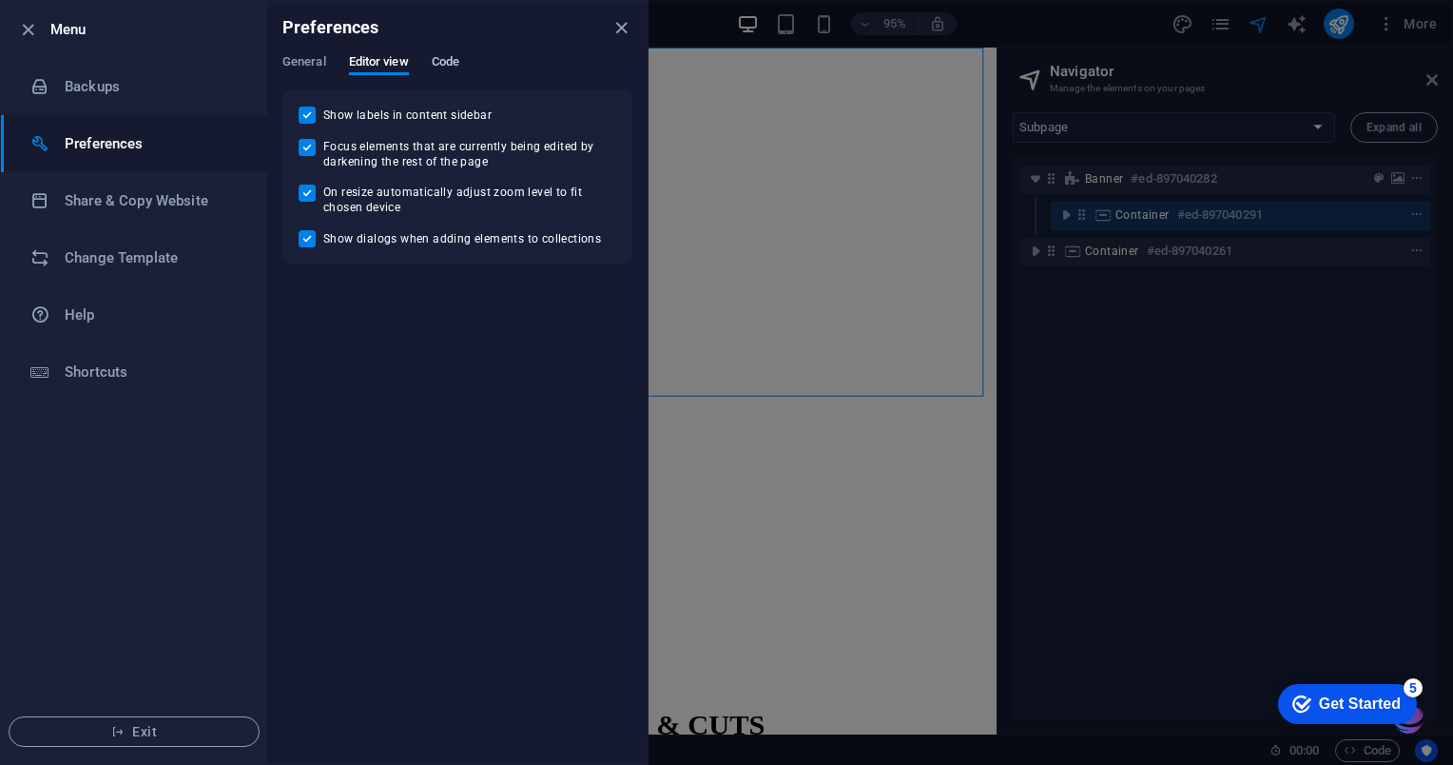
click at [459, 59] on span "Code" at bounding box center [446, 63] width 28 height 27
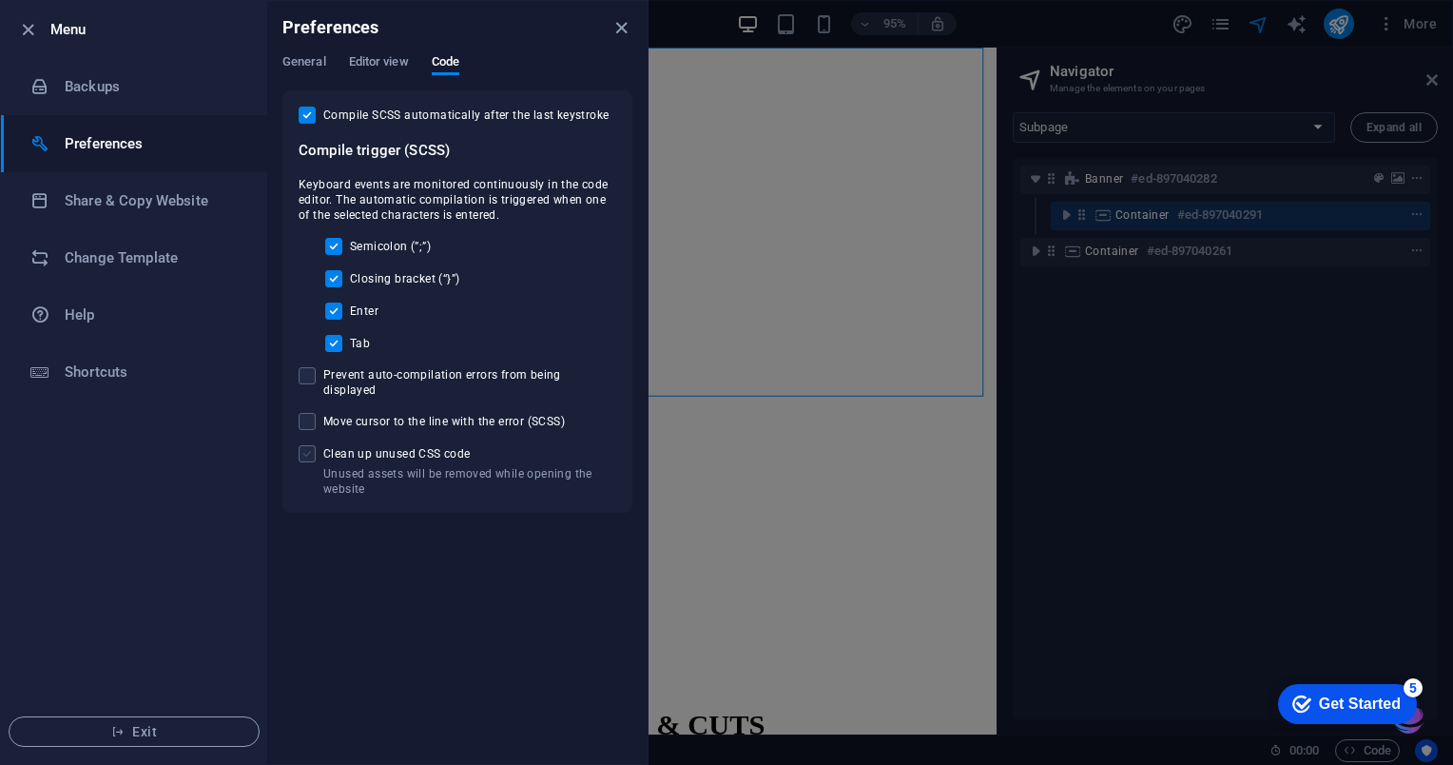
click at [306, 445] on span at bounding box center [307, 453] width 17 height 17
click at [306, 445] on input "Unused assets will be removed while opening the website Clean up unused CSS code" at bounding box center [311, 453] width 25 height 17
checkbox input "true"
click at [309, 413] on span at bounding box center [307, 421] width 17 height 17
click at [309, 413] on input "Move cursor to the line with the error (SCSS)" at bounding box center [311, 421] width 25 height 17
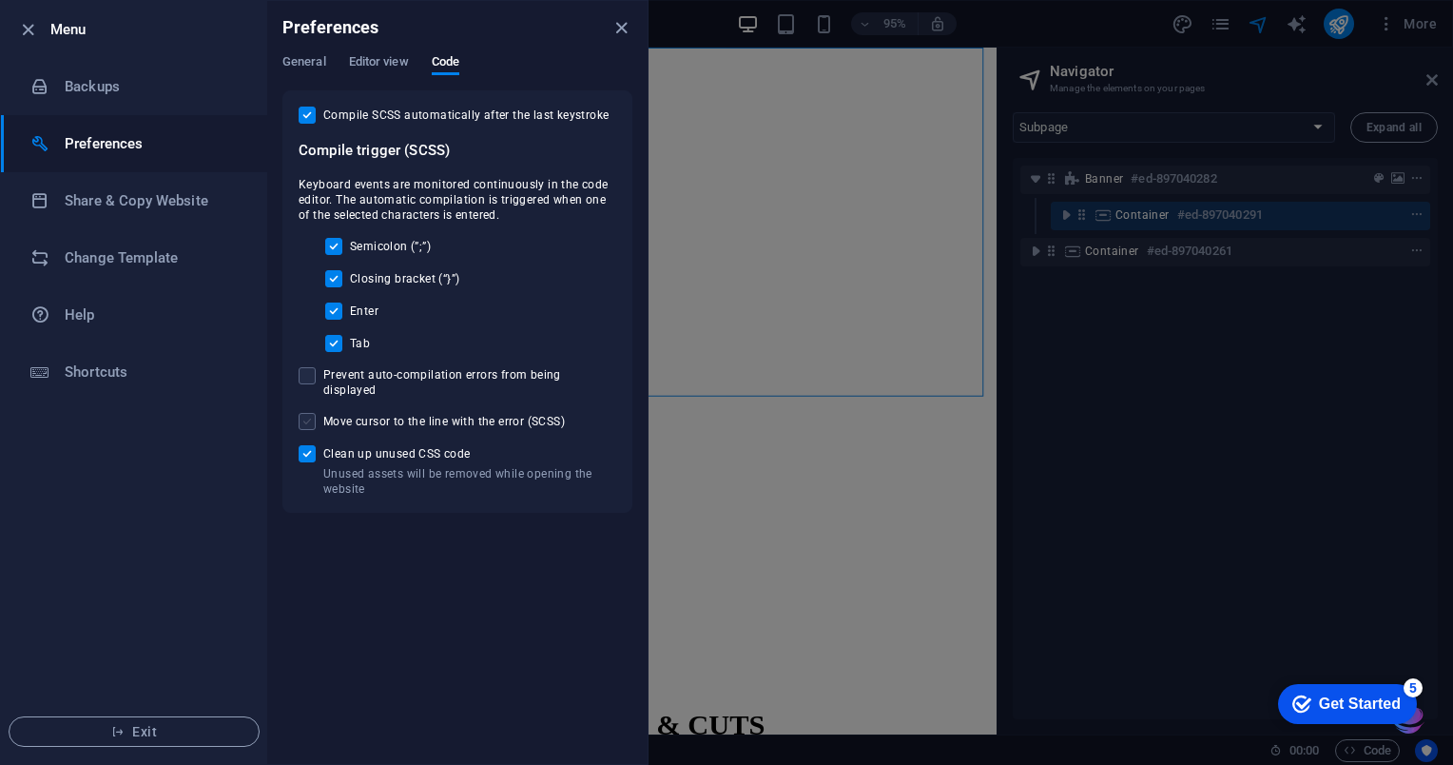
checkbox input "true"
click at [300, 377] on span at bounding box center [307, 375] width 17 height 17
click at [300, 377] on input "Prevent auto-compilation errors from being displayed" at bounding box center [311, 375] width 25 height 17
checkbox input "true"
click at [308, 58] on span "General" at bounding box center [304, 63] width 44 height 27
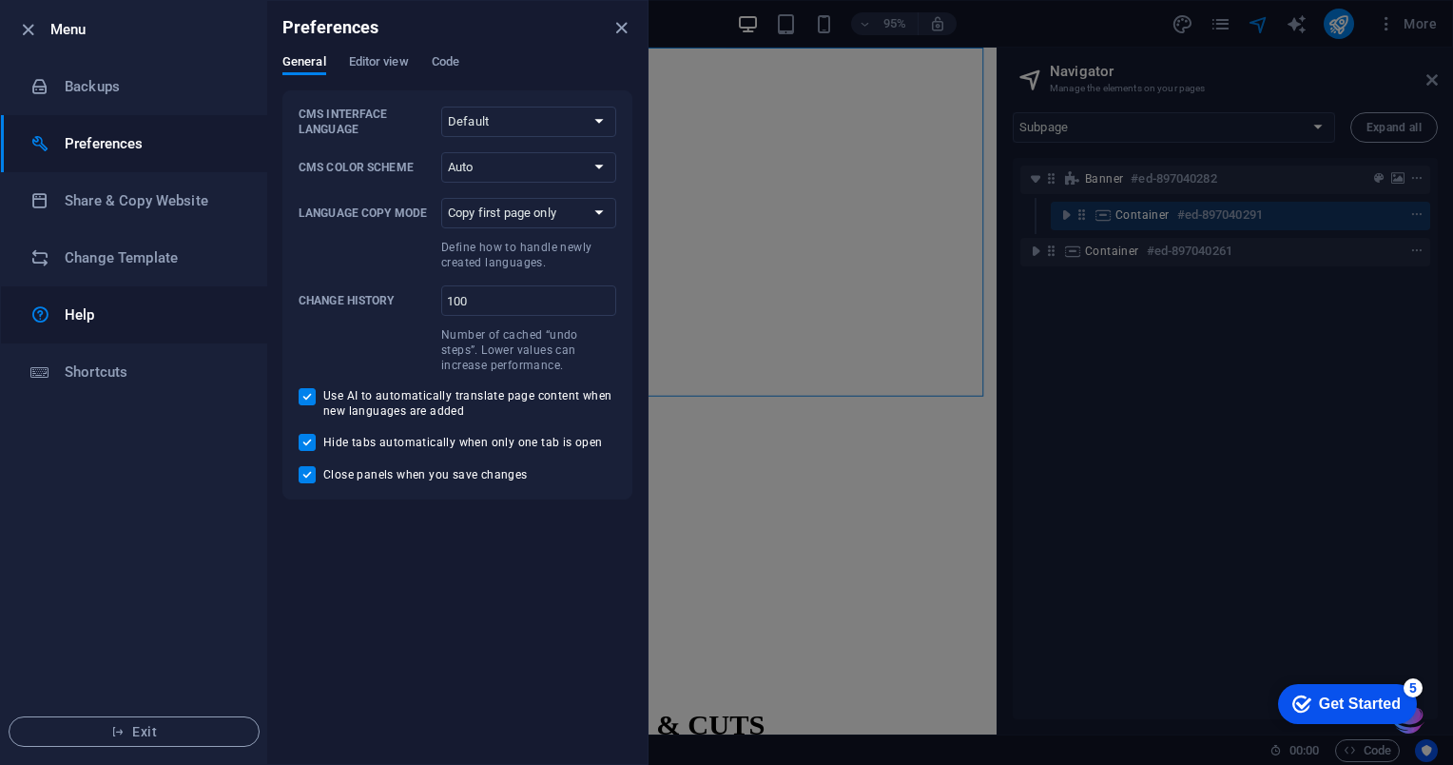
click at [84, 320] on h6 "Help" at bounding box center [153, 314] width 176 height 23
click at [633, 24] on div "Preferences" at bounding box center [457, 27] width 380 height 53
click at [626, 21] on icon "close" at bounding box center [621, 28] width 22 height 22
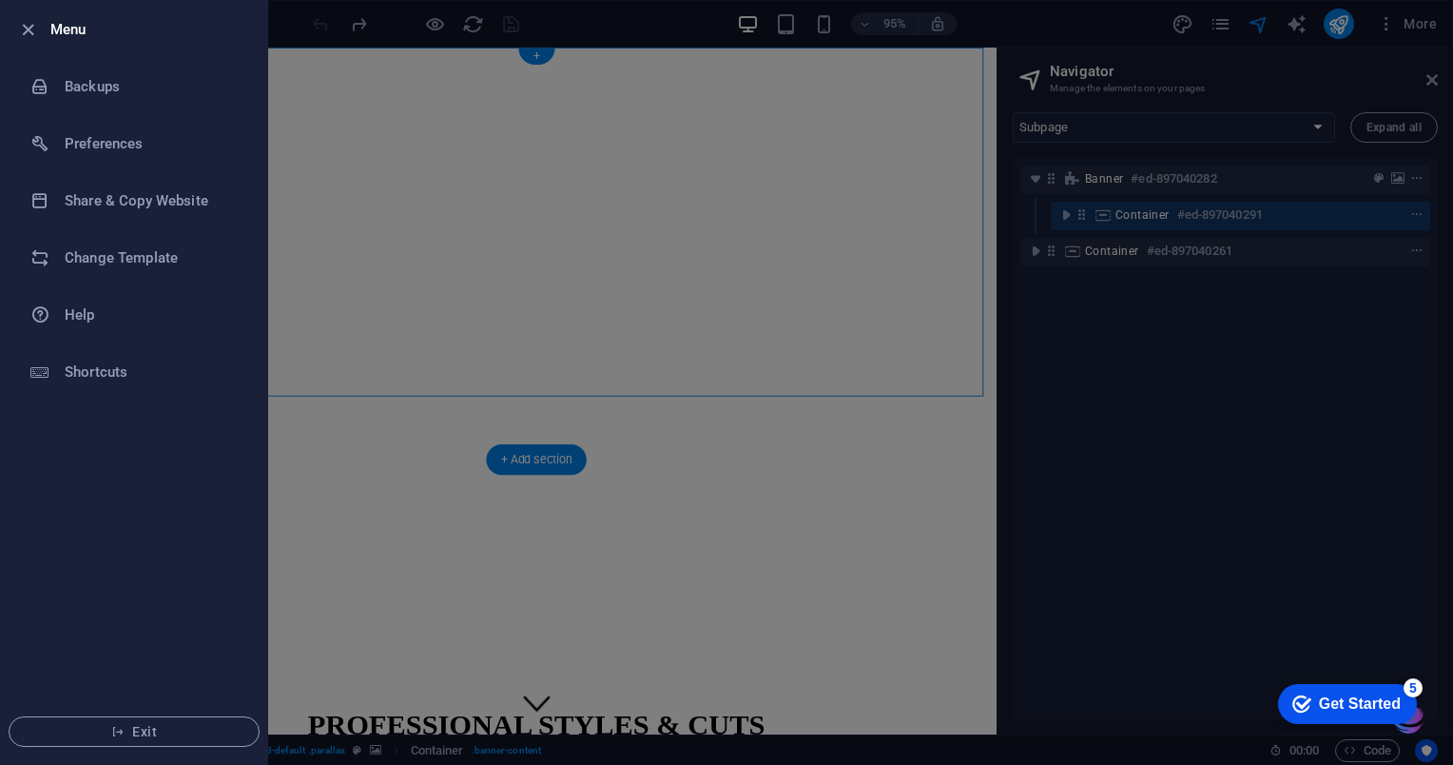
click at [109, 571] on ul "Menu Backups Preferences Share & Copy Website Change Template Help Shortcuts Ex…" at bounding box center [134, 382] width 266 height 763
click at [91, 745] on button "Exit" at bounding box center [134, 731] width 251 height 30
